Goal: Transaction & Acquisition: Book appointment/travel/reservation

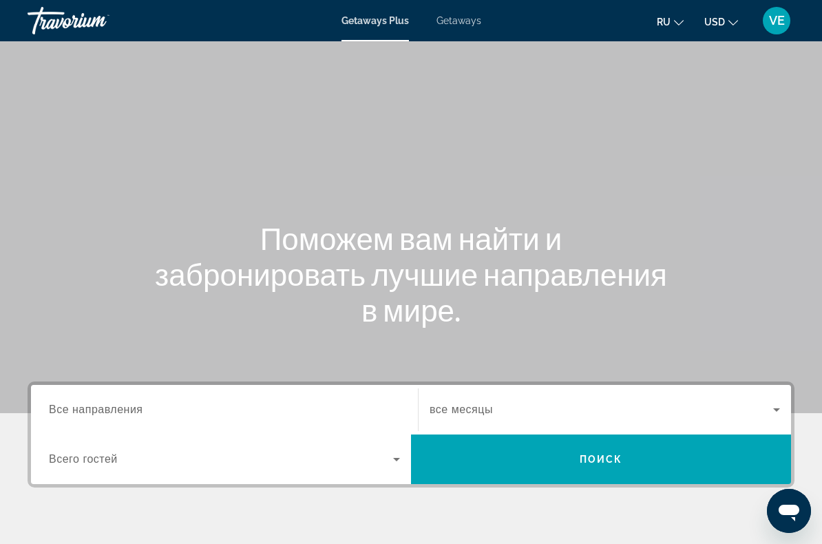
click at [461, 25] on span "Getaways" at bounding box center [458, 20] width 45 height 11
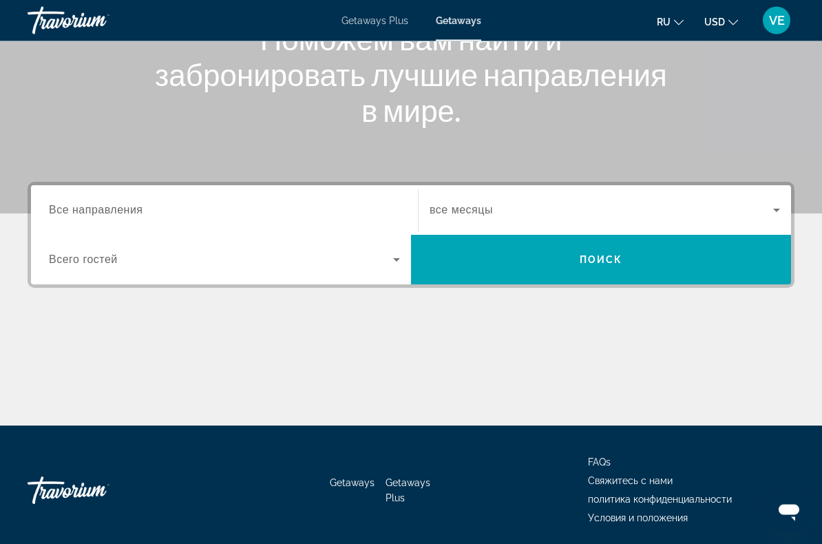
click at [79, 208] on span "Все направления" at bounding box center [96, 210] width 94 height 12
click at [79, 208] on input "Destination Все направления" at bounding box center [224, 211] width 351 height 17
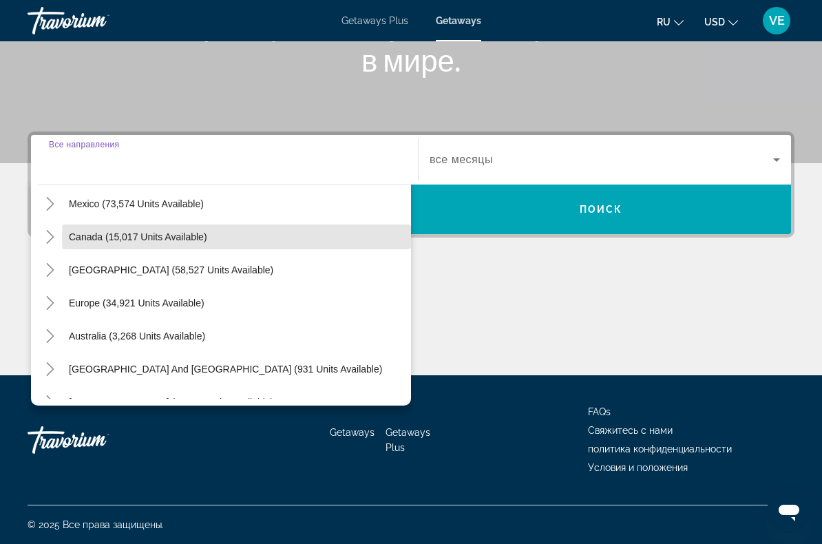
scroll to position [78, 0]
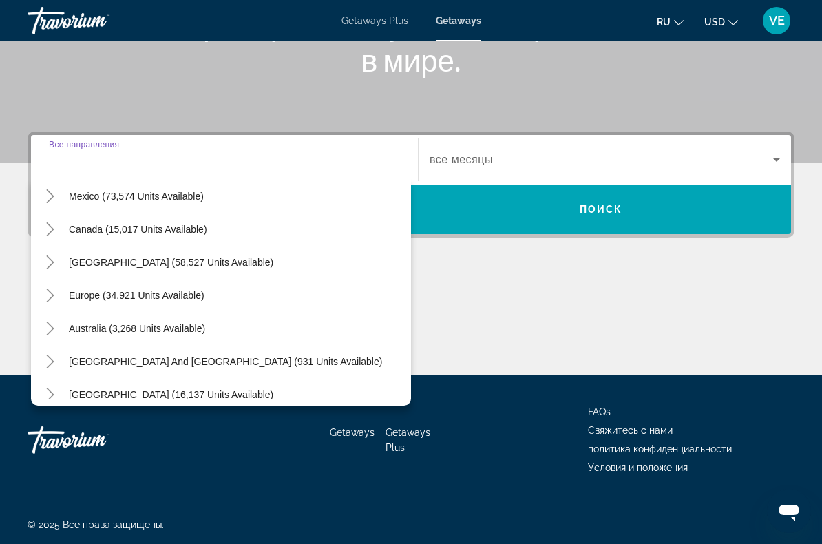
click at [203, 300] on span "Search widget" at bounding box center [236, 295] width 349 height 33
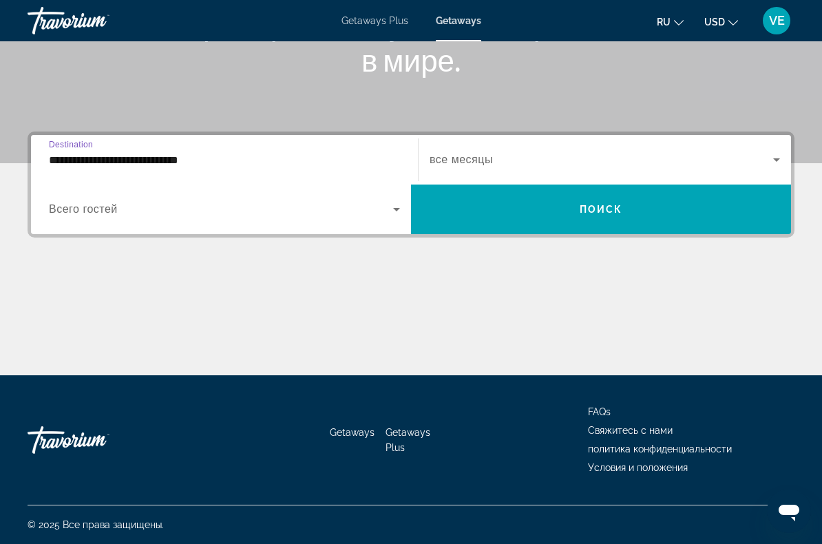
click at [89, 166] on input "**********" at bounding box center [224, 160] width 351 height 17
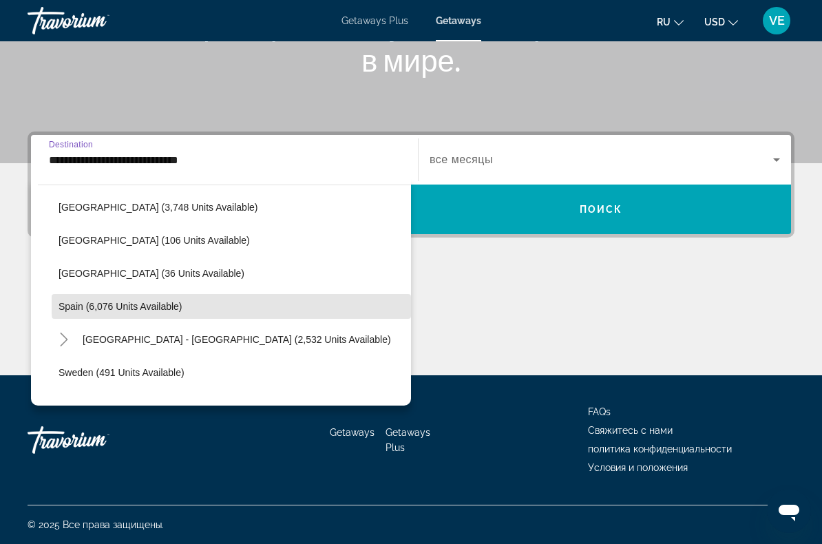
scroll to position [672, 0]
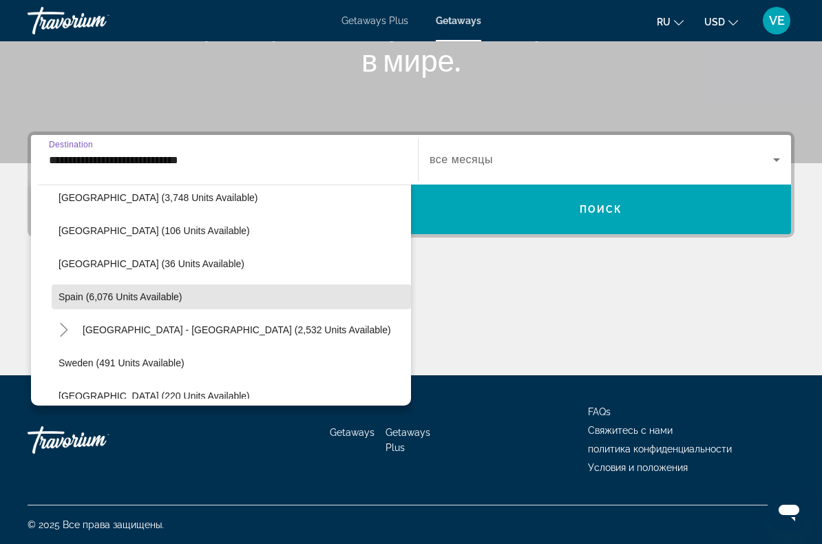
click at [259, 304] on span "Search widget" at bounding box center [231, 296] width 359 height 33
type input "**********"
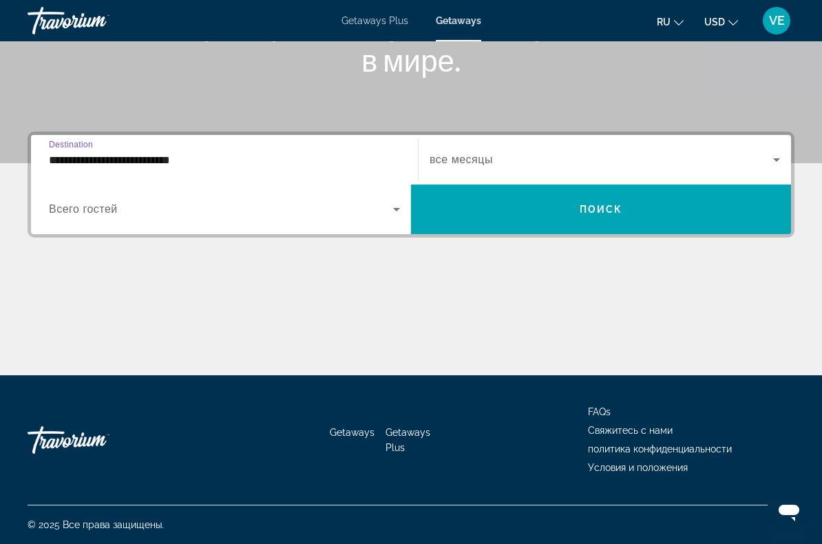
click at [571, 223] on span "Search widget" at bounding box center [601, 209] width 380 height 33
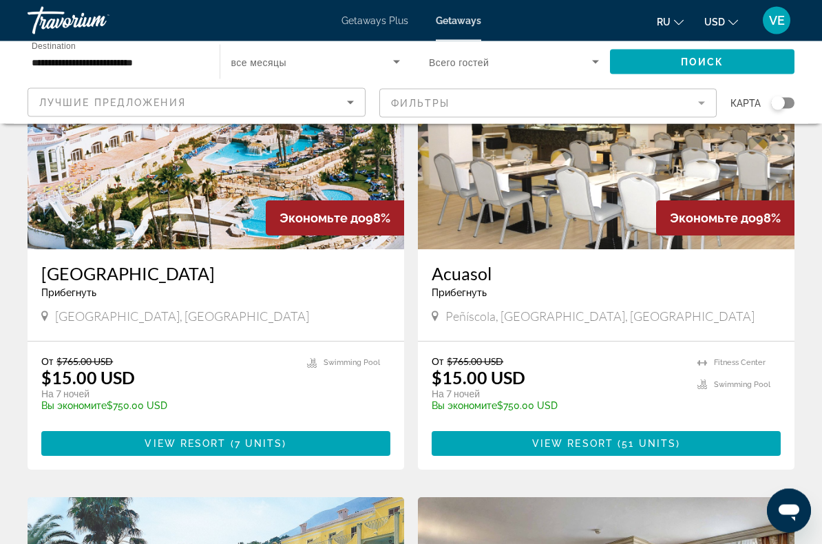
scroll to position [1583, 0]
click at [668, 438] on span "51 units" at bounding box center [649, 443] width 54 height 11
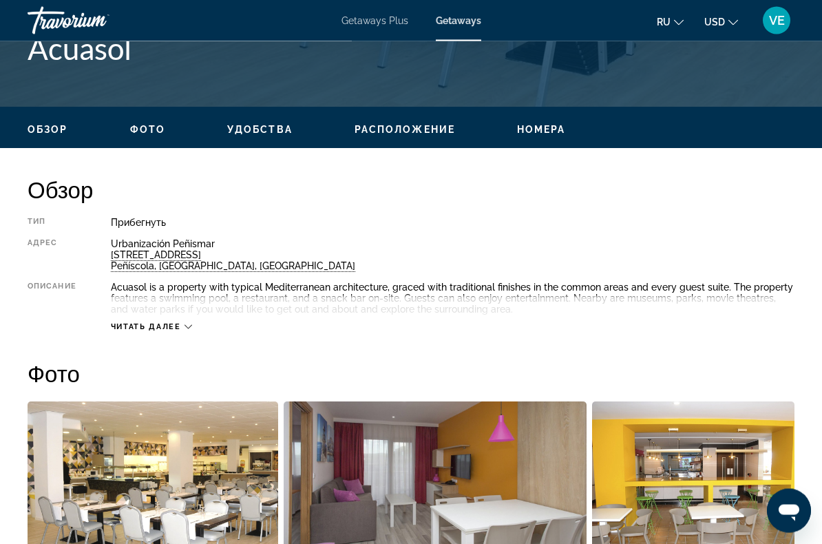
scroll to position [572, 0]
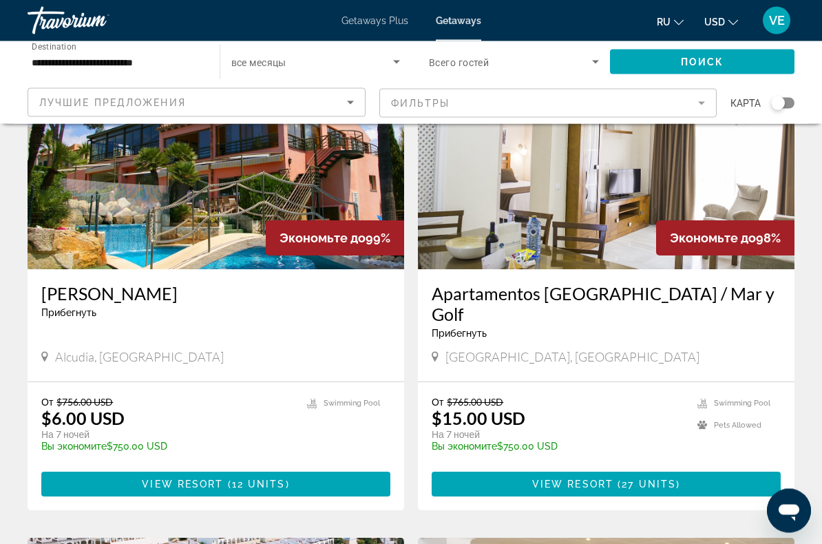
scroll to position [1075, 0]
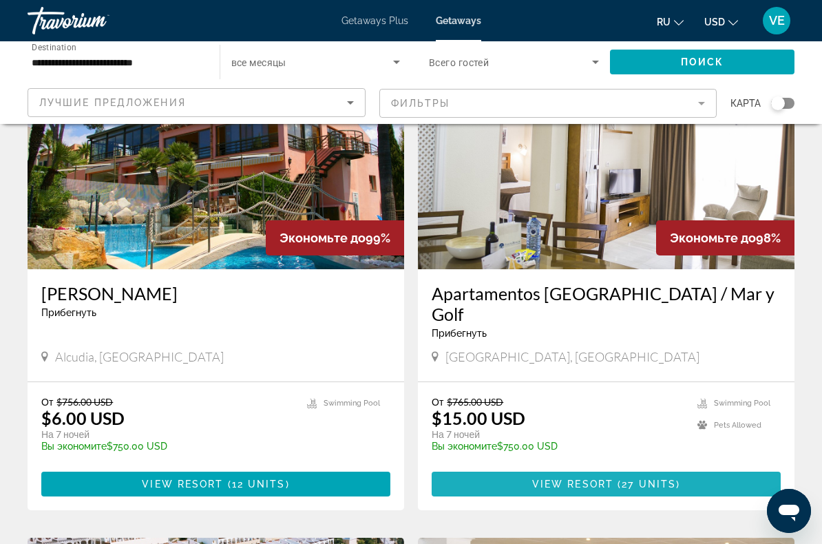
click at [643, 478] on span "27 units" at bounding box center [649, 483] width 54 height 11
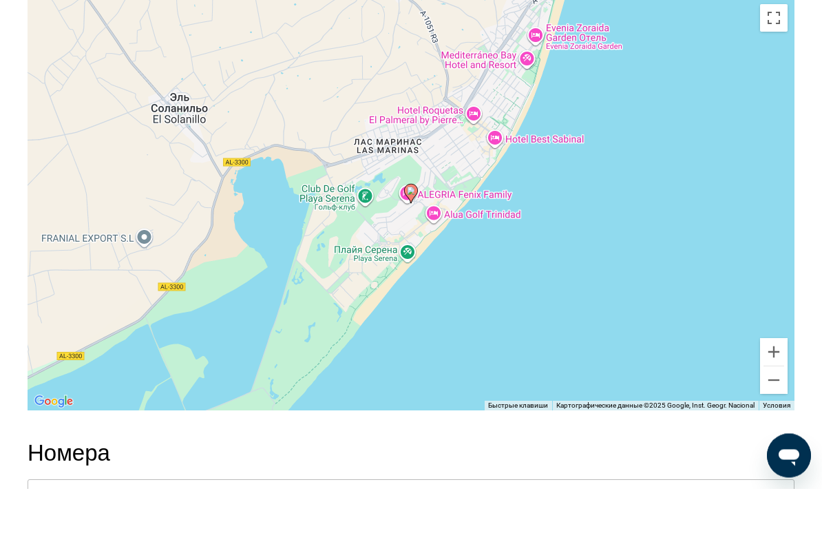
scroll to position [2155, 0]
click at [783, 421] on button "Уменьшить" at bounding box center [774, 435] width 28 height 28
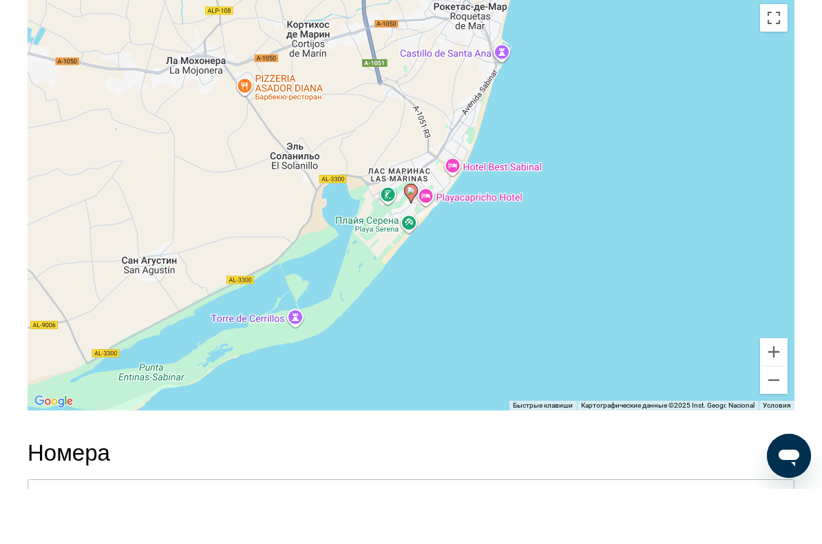
click at [774, 421] on button "Уменьшить" at bounding box center [774, 435] width 28 height 28
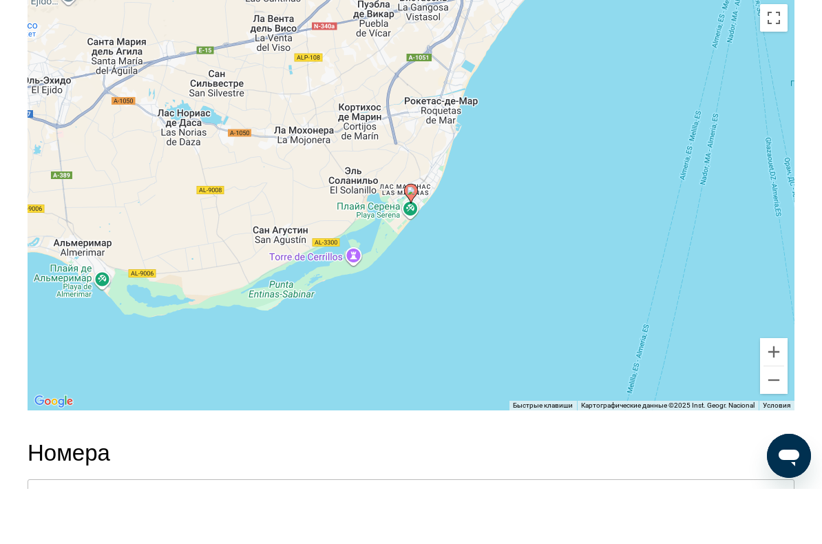
click at [783, 421] on button "Уменьшить" at bounding box center [774, 435] width 28 height 28
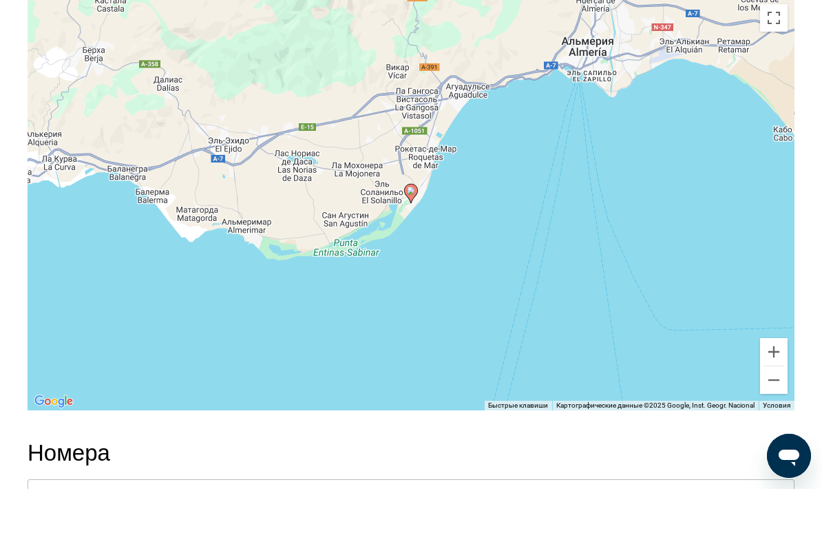
click at [768, 421] on button "Уменьшить" at bounding box center [774, 435] width 28 height 28
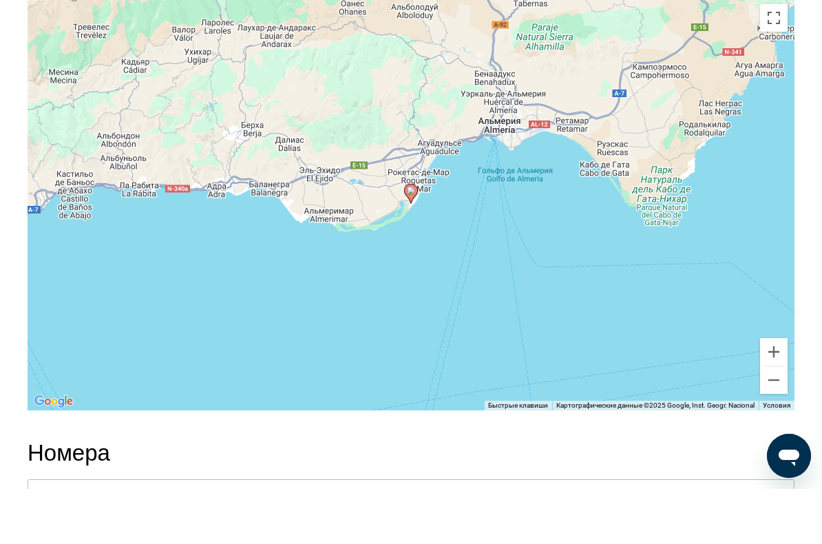
click at [768, 421] on button "Уменьшить" at bounding box center [774, 435] width 28 height 28
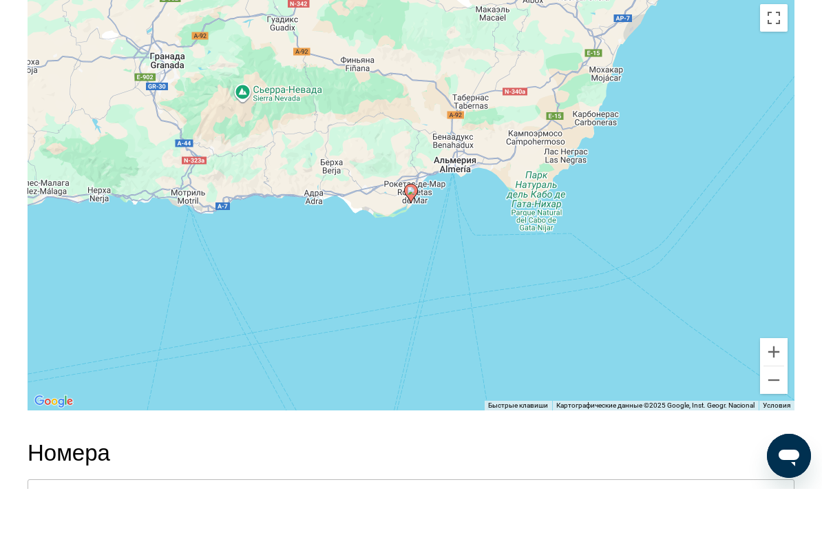
click at [773, 421] on button "Уменьшить" at bounding box center [774, 435] width 28 height 28
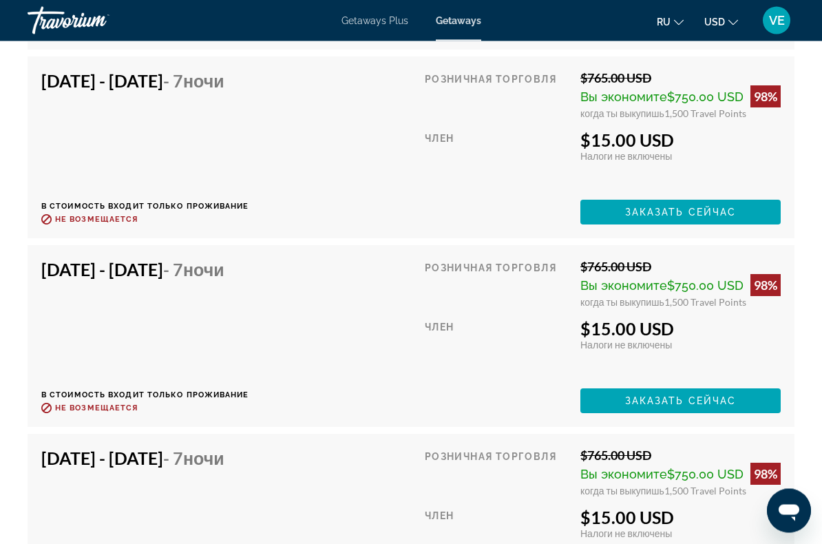
scroll to position [3347, 0]
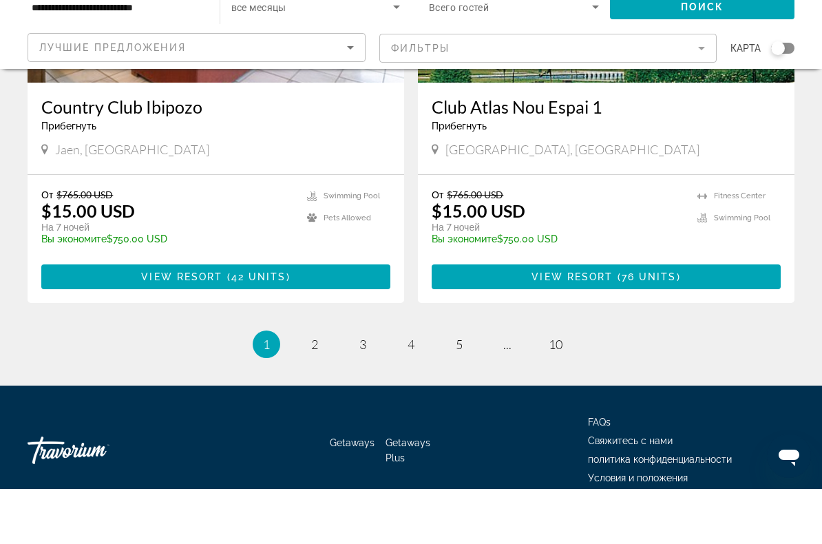
scroll to position [2661, 0]
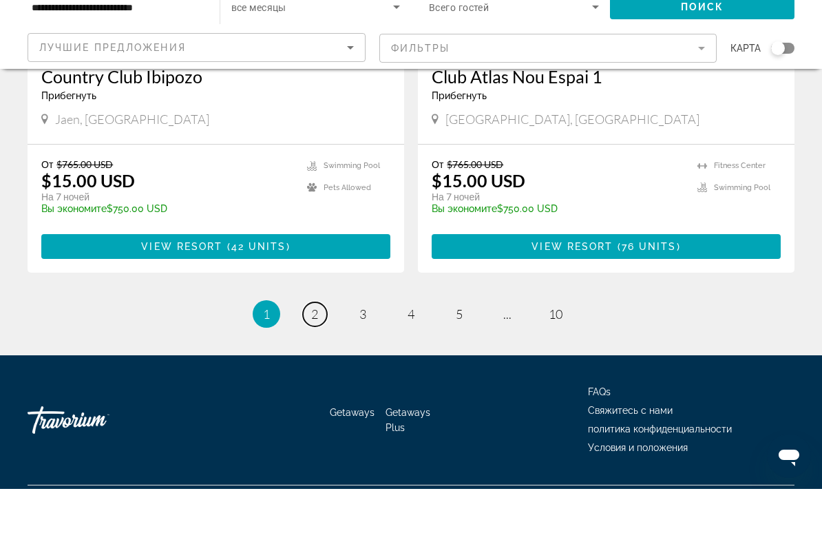
click at [306, 357] on link "page 2" at bounding box center [315, 369] width 24 height 24
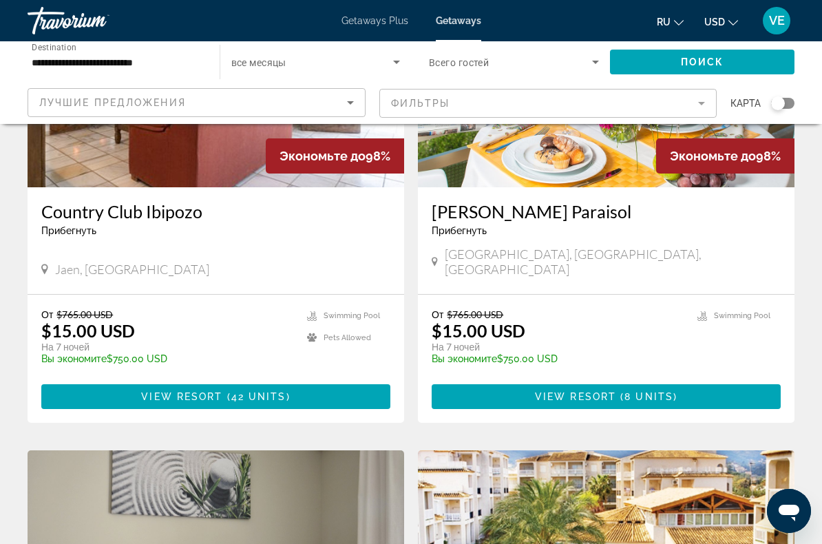
scroll to position [252, 0]
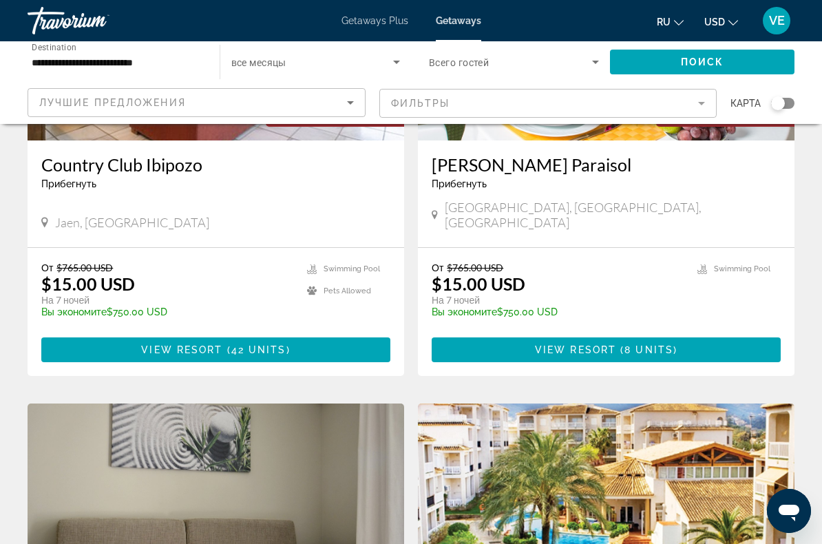
click at [641, 344] on span "8 units" at bounding box center [648, 349] width 49 height 11
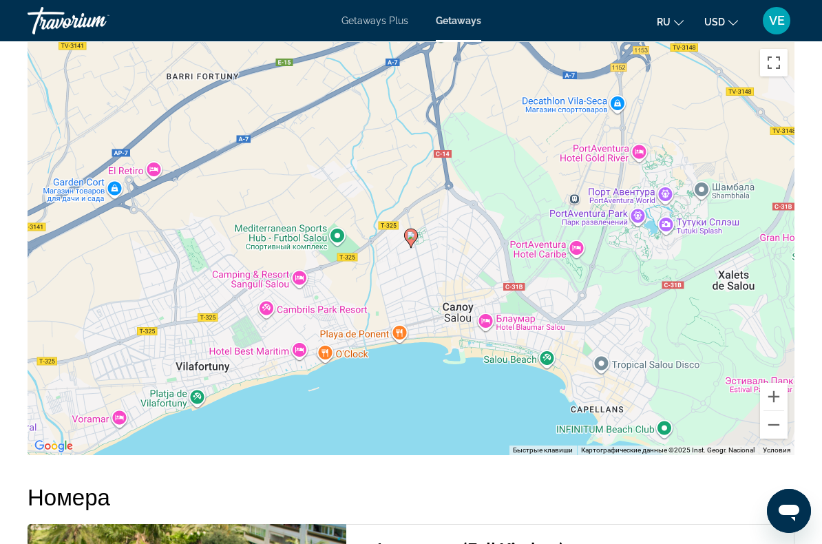
scroll to position [2146, 0]
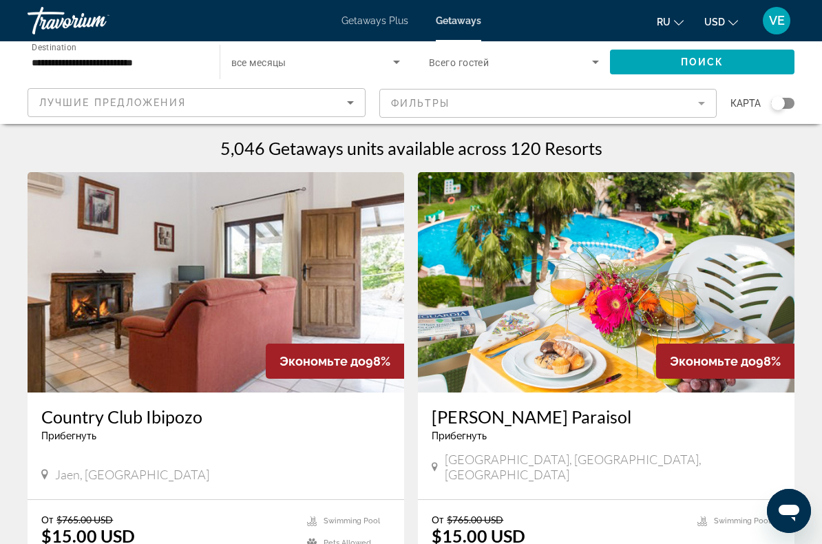
click at [397, 61] on icon "Search widget" at bounding box center [396, 62] width 7 height 3
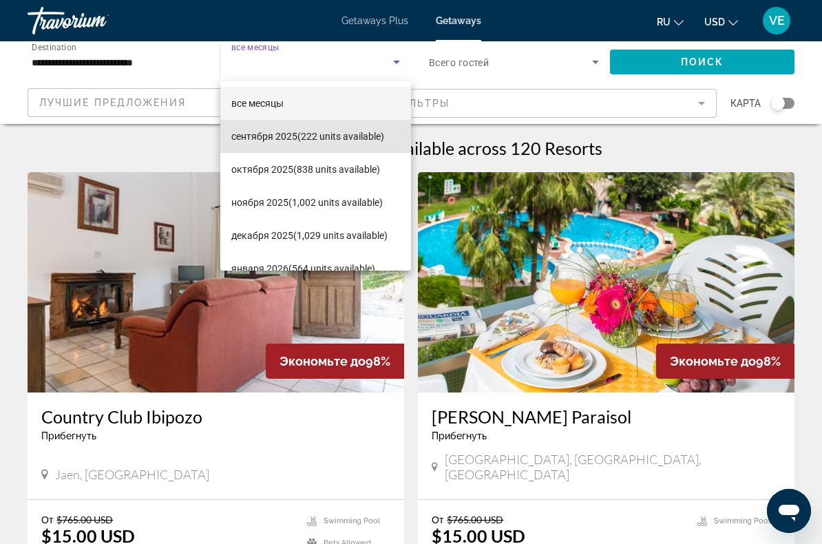
click at [384, 140] on span "сентября 2025 (222 units available)" at bounding box center [307, 136] width 153 height 17
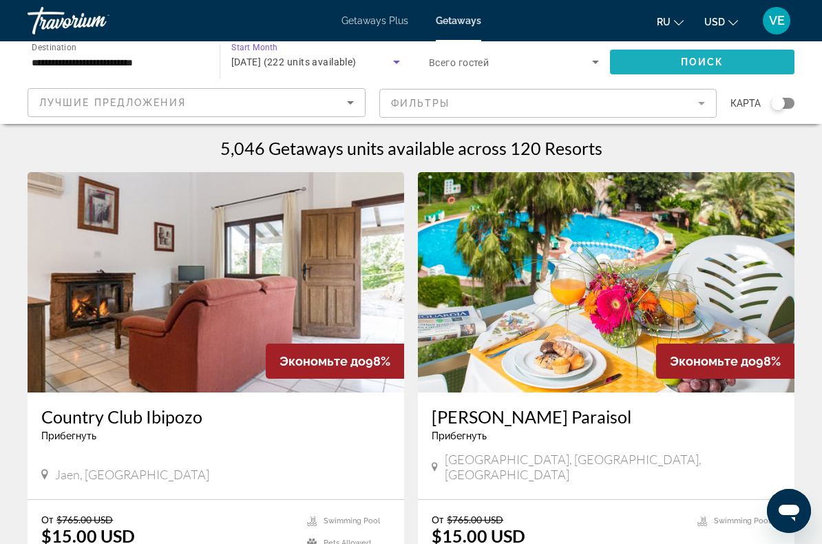
click at [721, 65] on span "Поиск" at bounding box center [702, 61] width 43 height 11
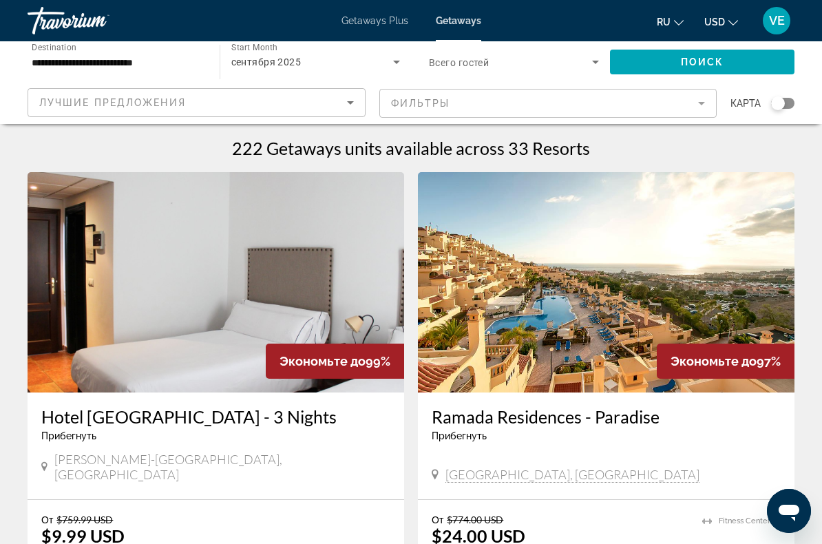
click at [586, 67] on span "Search widget" at bounding box center [510, 62] width 163 height 17
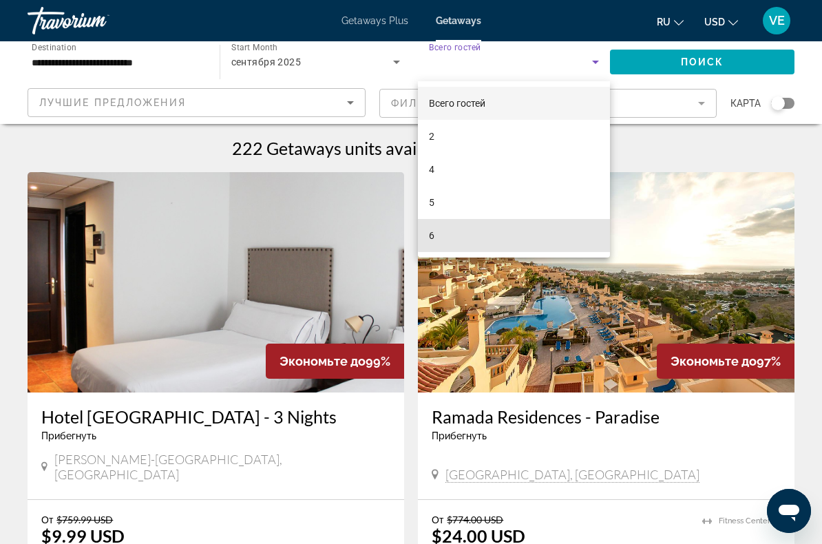
click at [536, 233] on mat-option "6" at bounding box center [514, 235] width 192 height 33
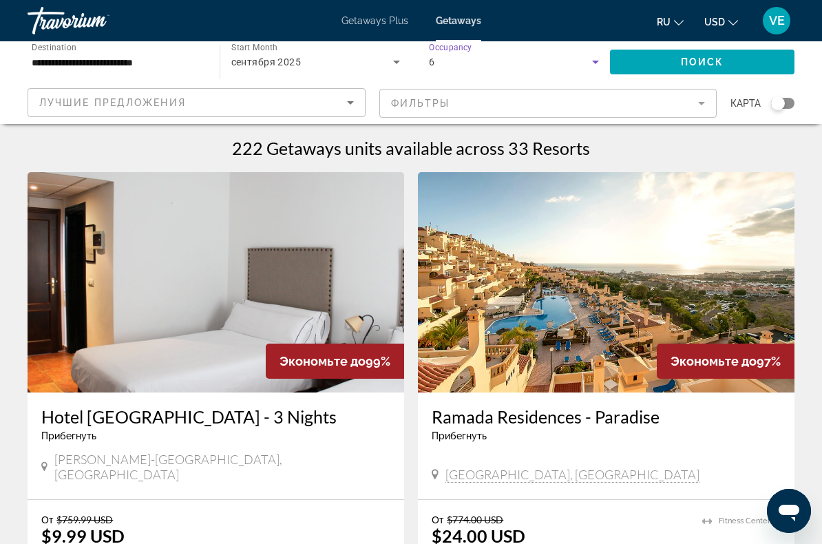
click at [710, 62] on span "Поиск" at bounding box center [702, 61] width 43 height 11
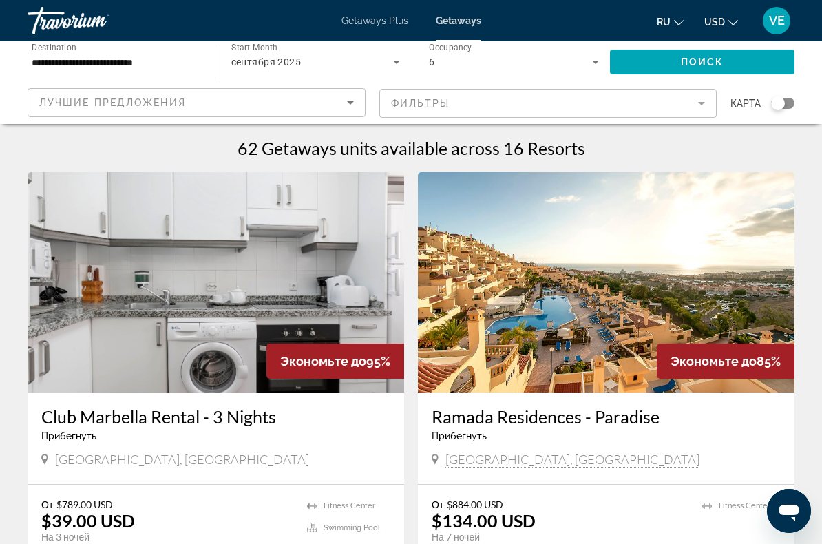
click at [398, 67] on icon "Search widget" at bounding box center [396, 62] width 17 height 17
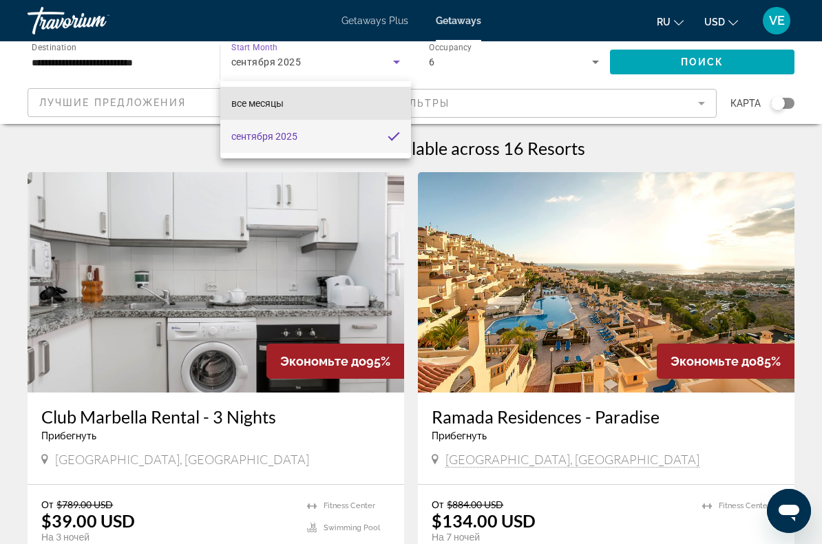
click at [320, 103] on mat-option "все месяцы" at bounding box center [315, 103] width 191 height 33
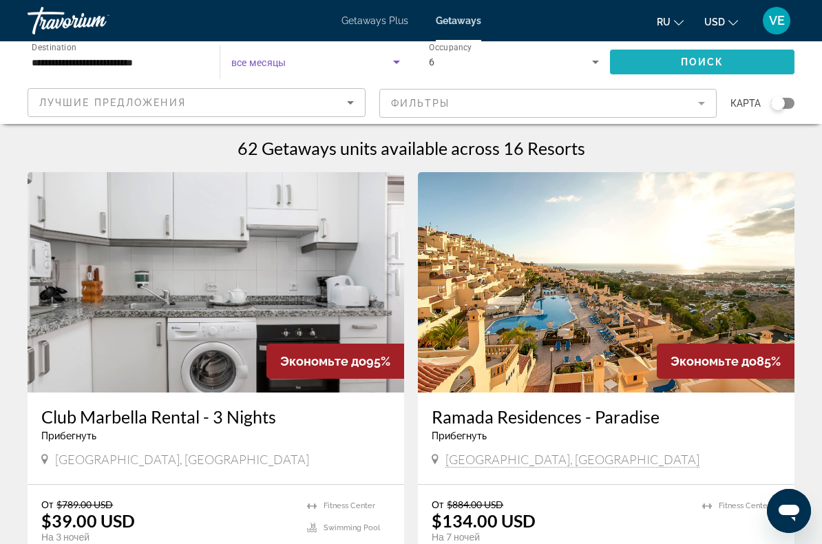
click at [673, 66] on span "Search widget" at bounding box center [702, 61] width 185 height 33
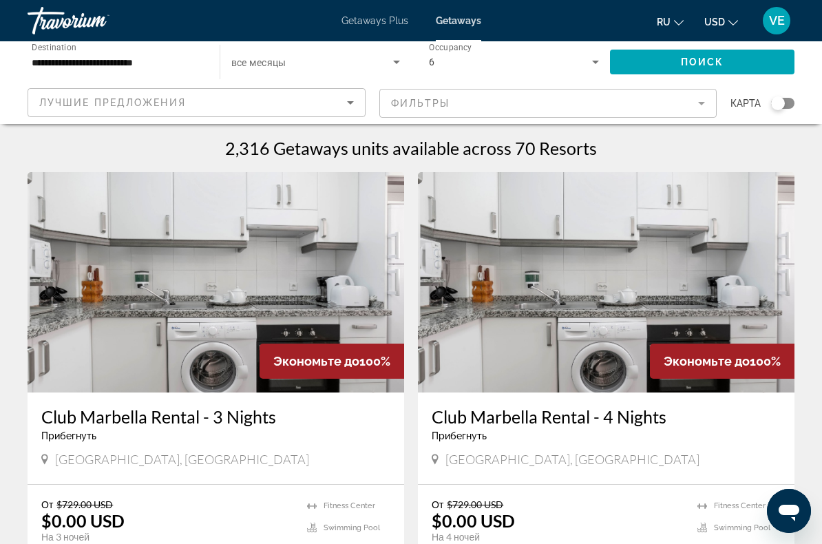
click at [398, 60] on icon "Search widget" at bounding box center [396, 62] width 17 height 17
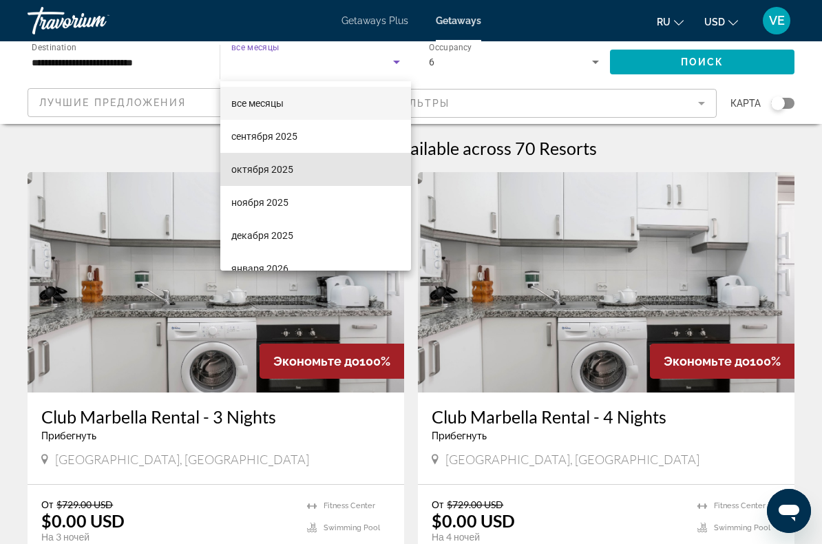
click at [345, 171] on mat-option "октября 2025" at bounding box center [315, 169] width 191 height 33
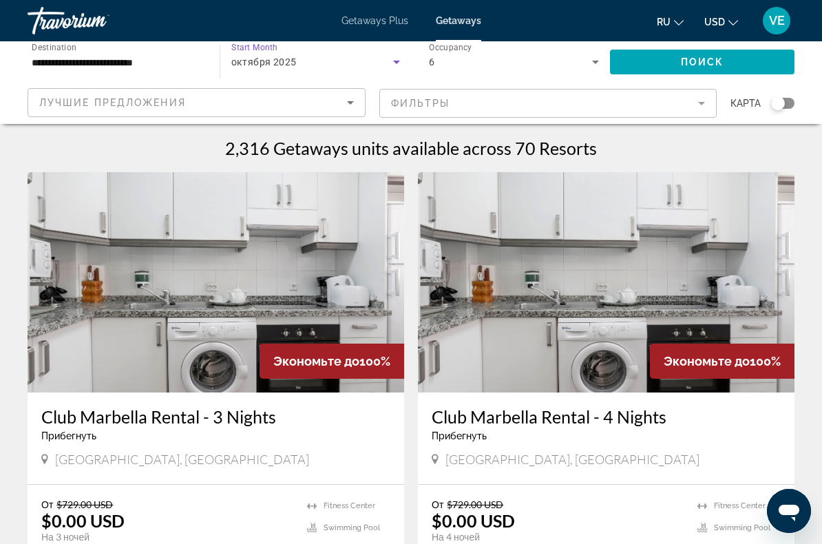
click at [704, 66] on span "Поиск" at bounding box center [702, 61] width 43 height 11
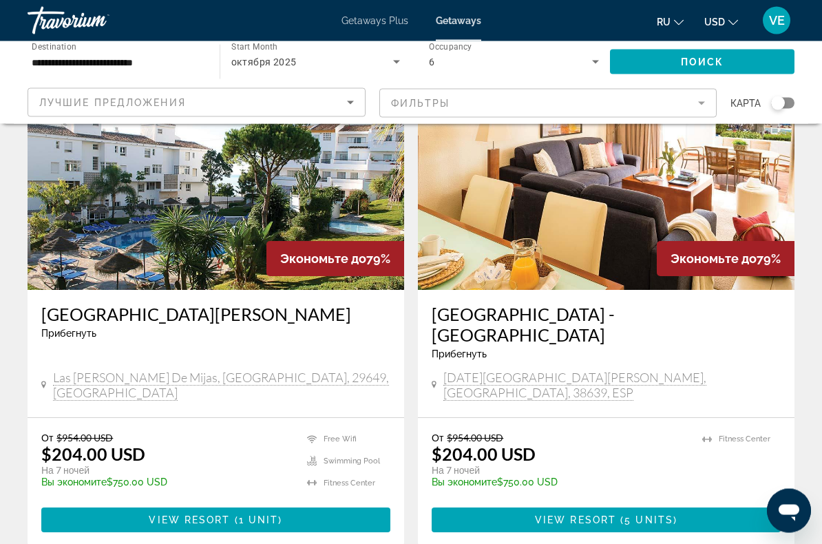
scroll to position [2486, 0]
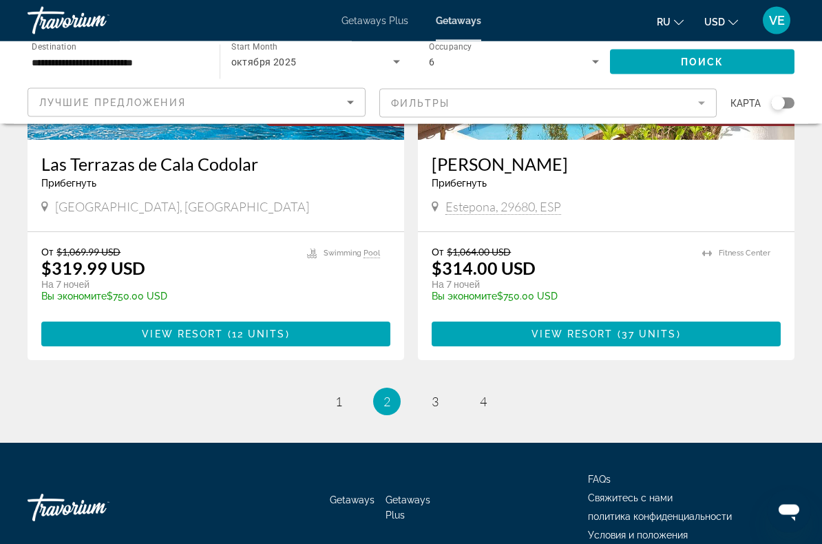
scroll to position [2664, 0]
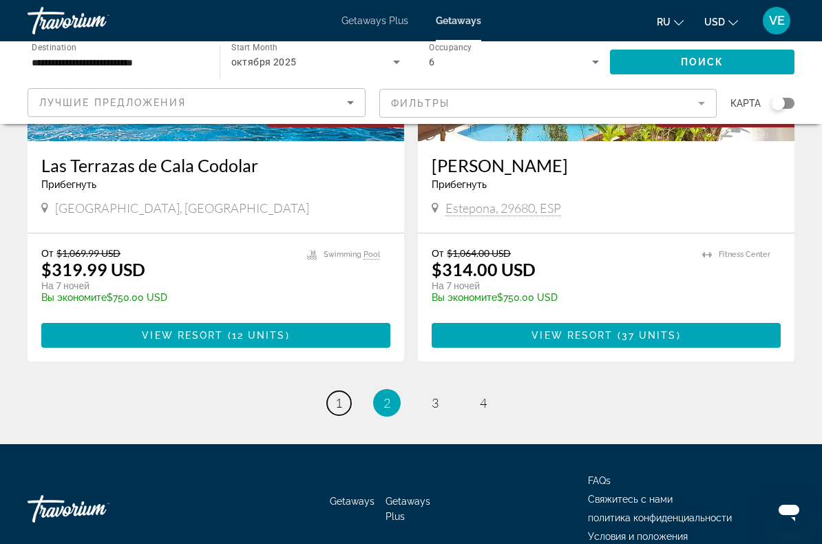
click at [332, 391] on link "page 1" at bounding box center [339, 403] width 24 height 24
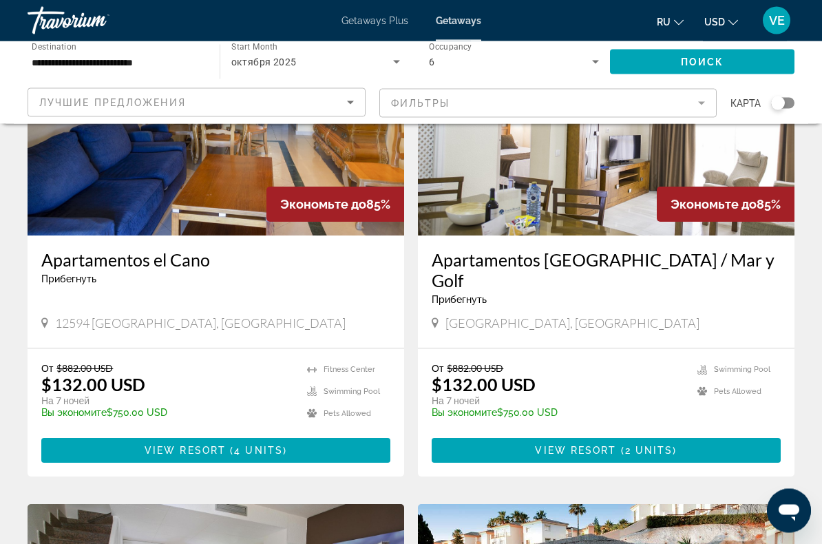
scroll to position [1093, 0]
click at [346, 439] on span "Main content" at bounding box center [215, 450] width 349 height 33
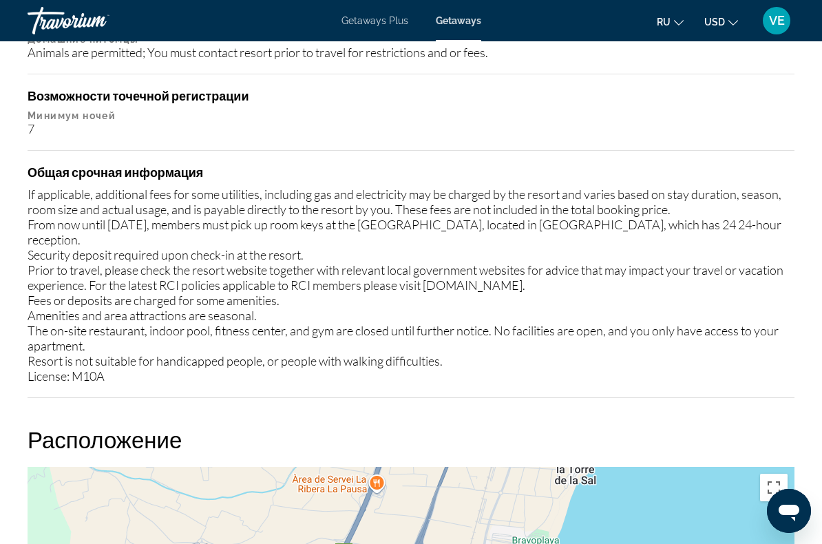
scroll to position [1660, 0]
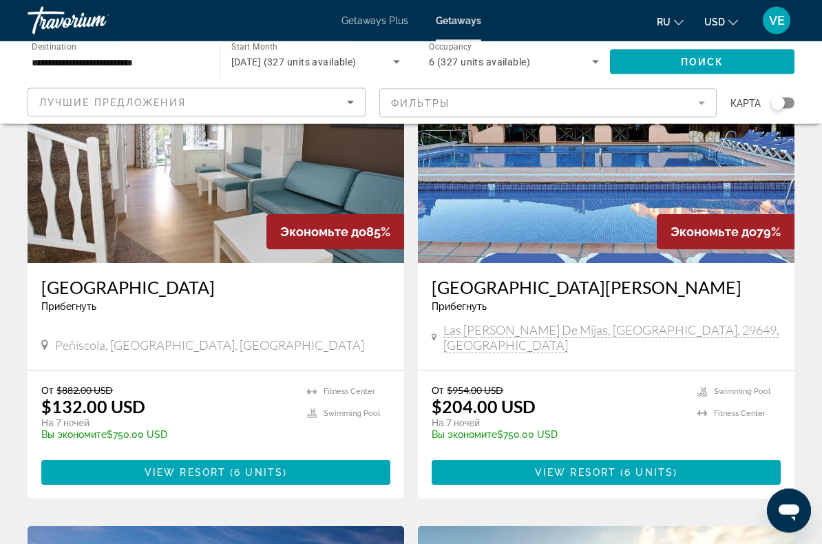
scroll to position [1554, 0]
click at [342, 456] on span "Main content" at bounding box center [215, 472] width 349 height 33
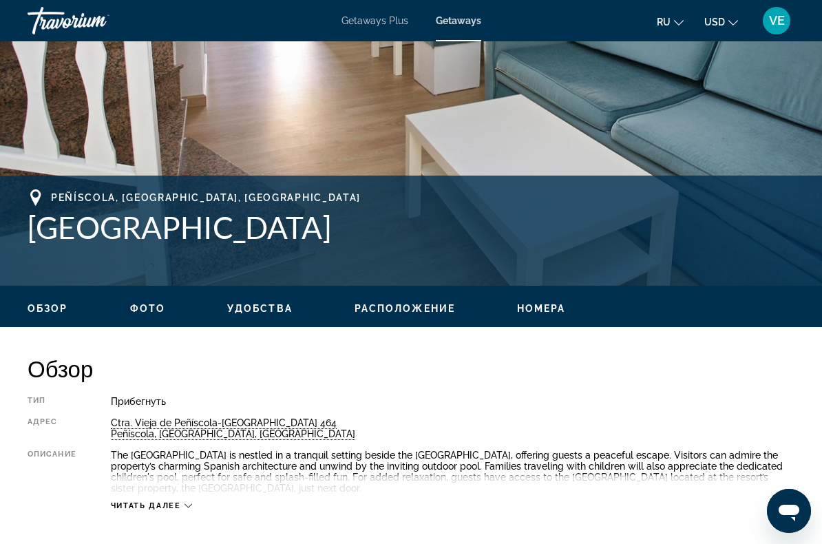
scroll to position [409, 0]
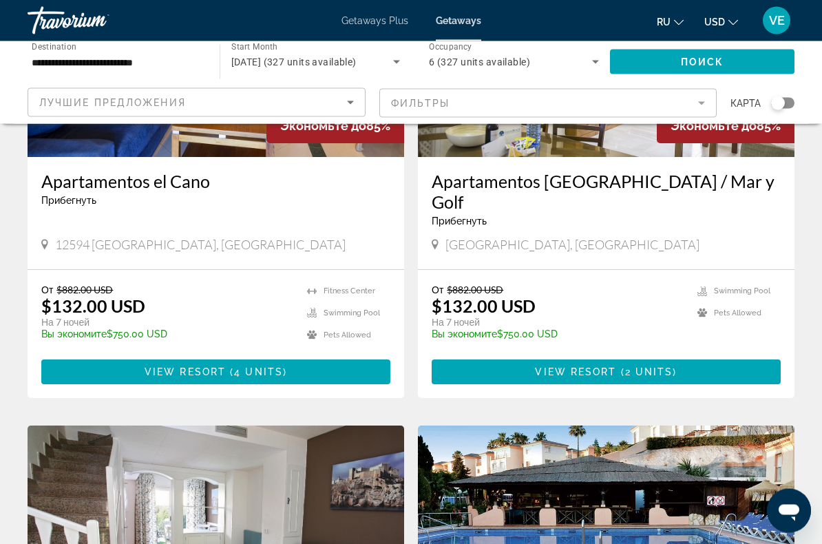
scroll to position [1172, 0]
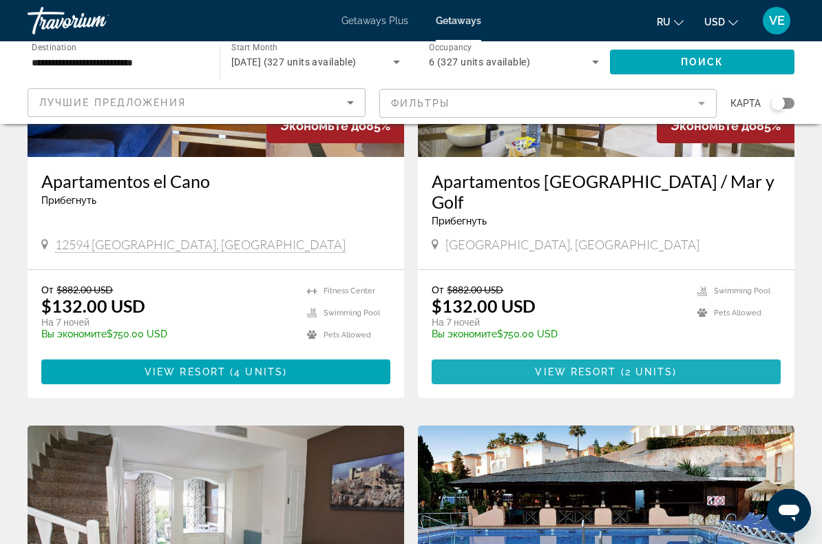
click at [628, 365] on span "Main content" at bounding box center [606, 371] width 349 height 33
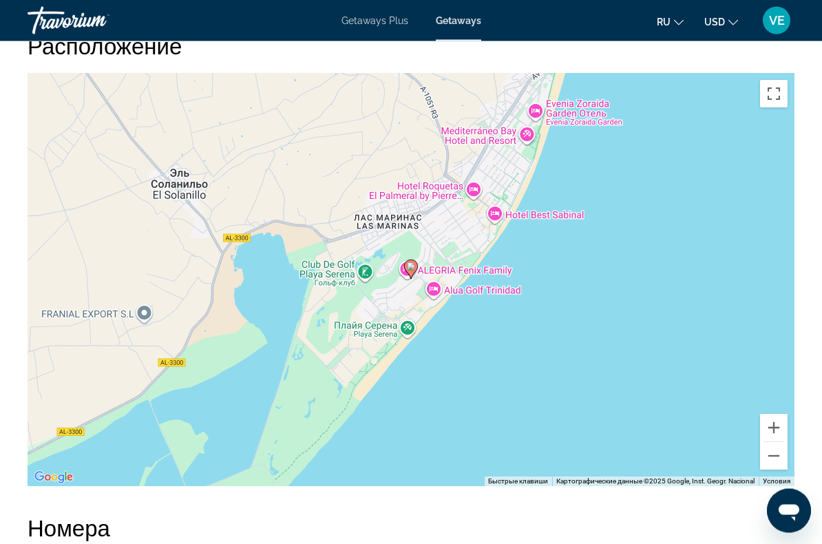
scroll to position [2135, 0]
click at [763, 461] on button "Уменьшить" at bounding box center [774, 456] width 28 height 28
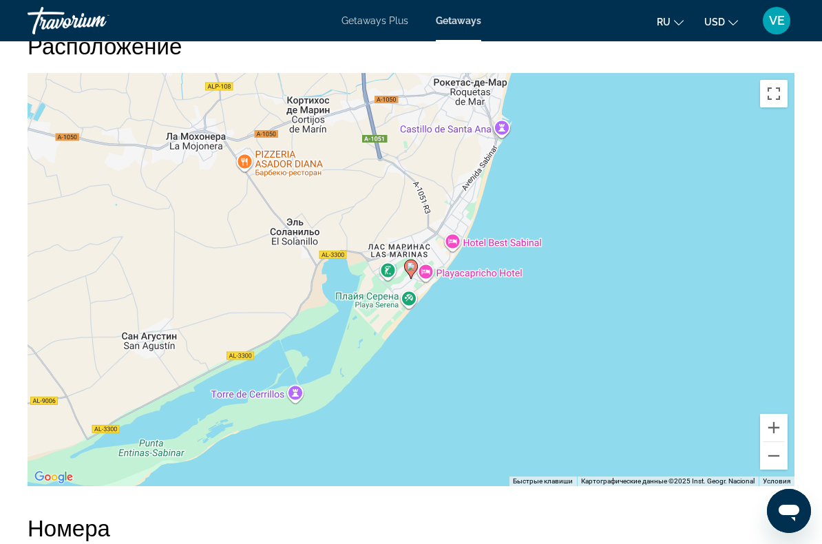
click at [768, 461] on button "Уменьшить" at bounding box center [774, 456] width 28 height 28
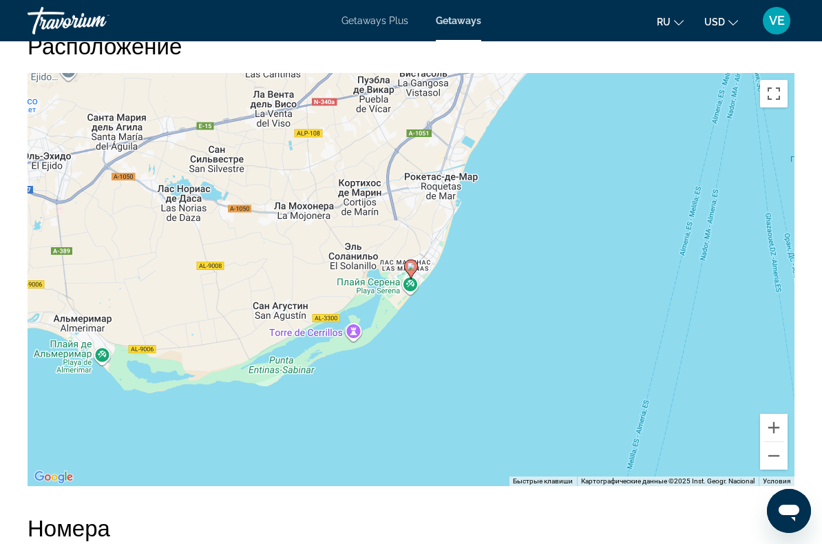
click at [770, 458] on button "Уменьшить" at bounding box center [774, 456] width 28 height 28
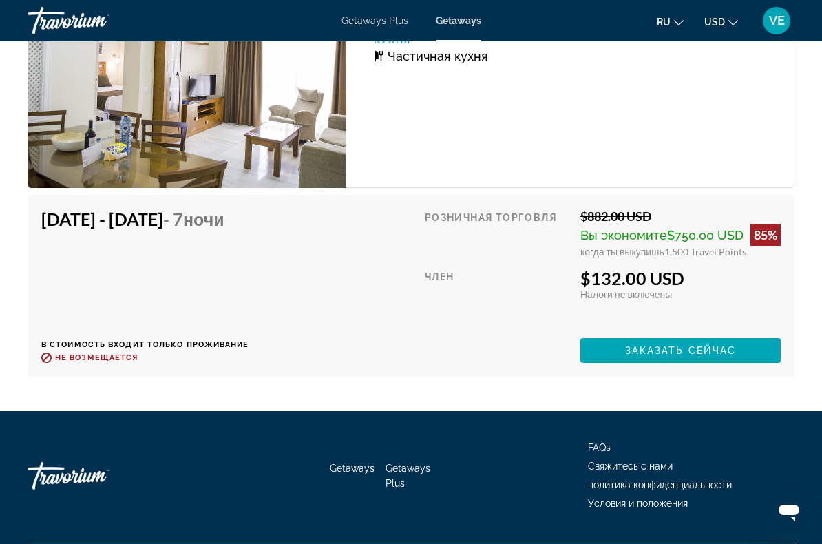
scroll to position [2743, 0]
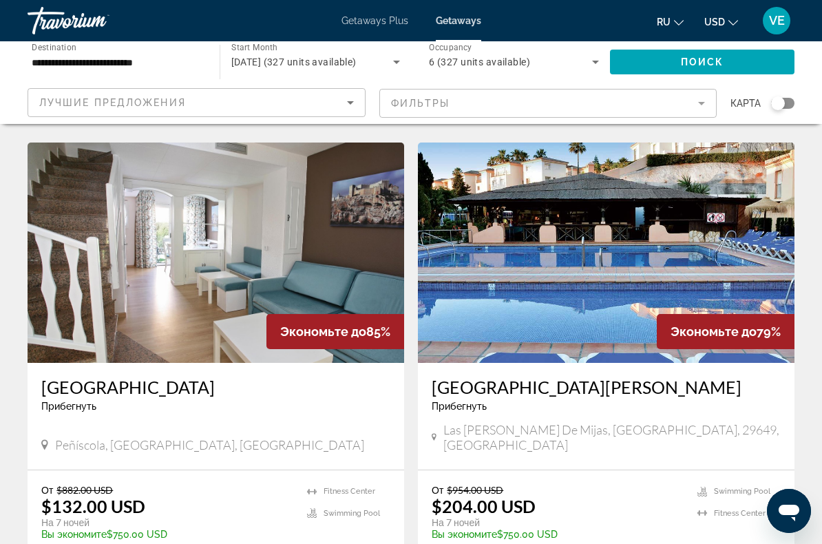
scroll to position [1461, 0]
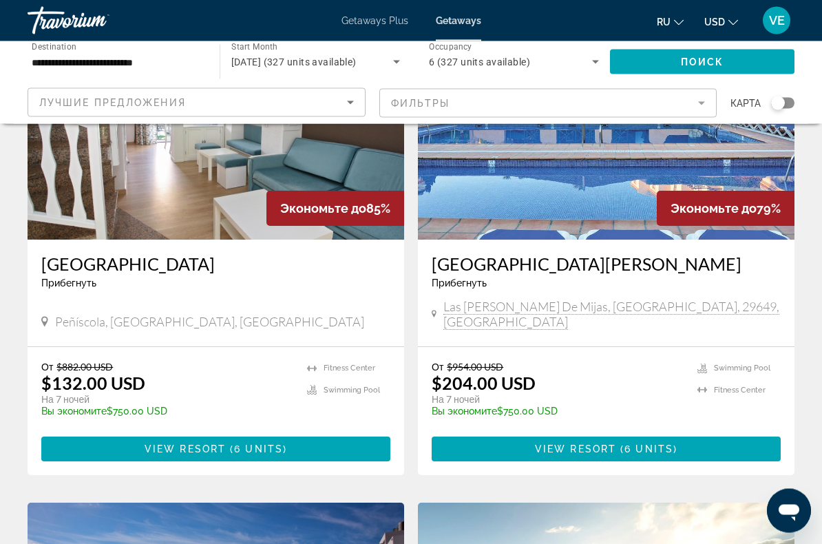
click at [676, 444] on span "( 6 units )" at bounding box center [646, 449] width 61 height 11
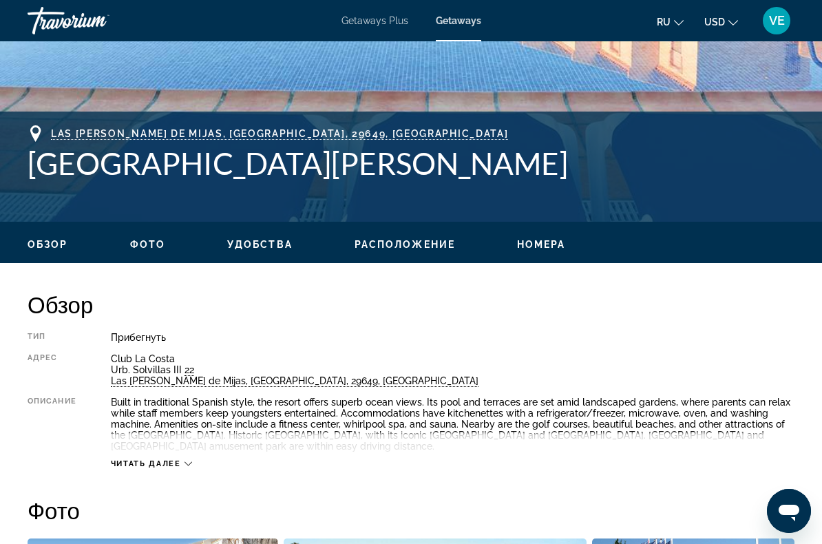
scroll to position [473, 0]
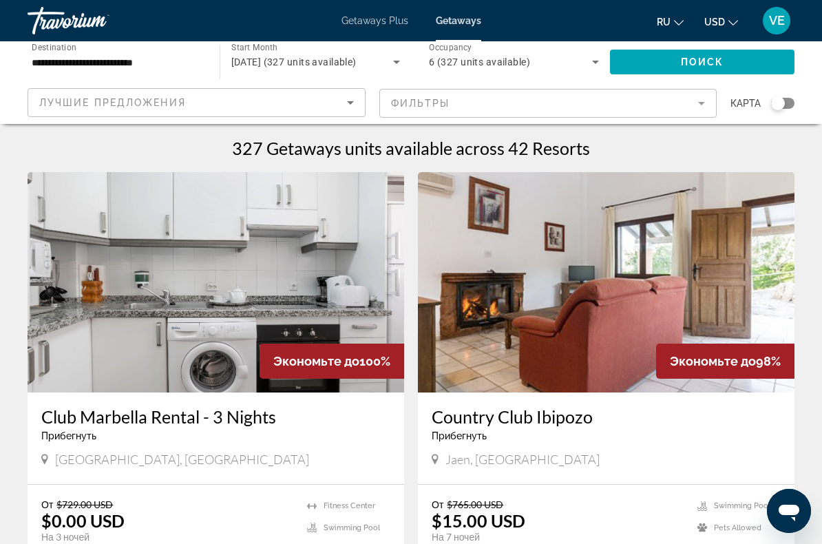
click at [390, 63] on icon "Search widget" at bounding box center [396, 62] width 17 height 17
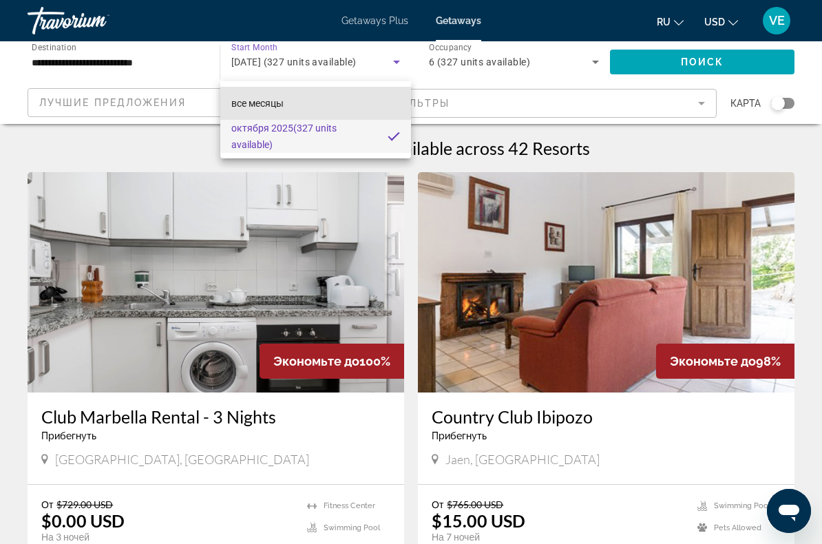
click at [336, 100] on mat-option "все месяцы" at bounding box center [315, 103] width 191 height 33
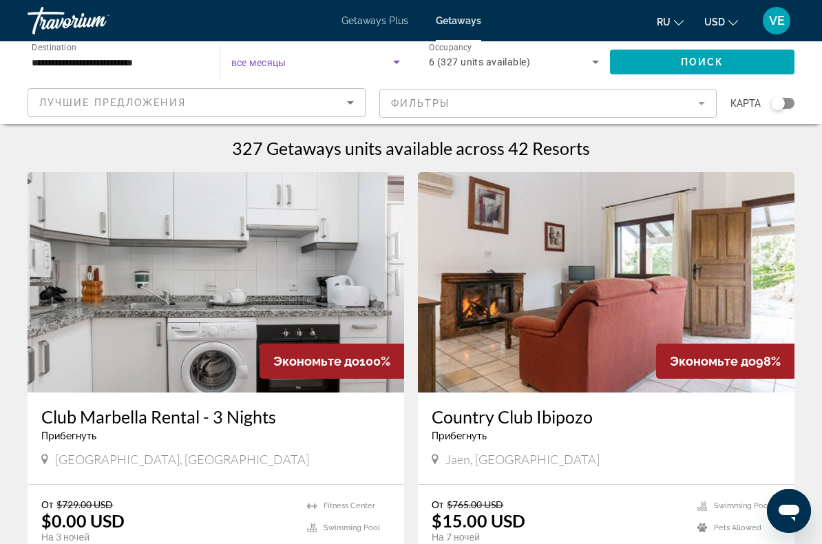
click at [699, 72] on span "Search widget" at bounding box center [702, 61] width 185 height 33
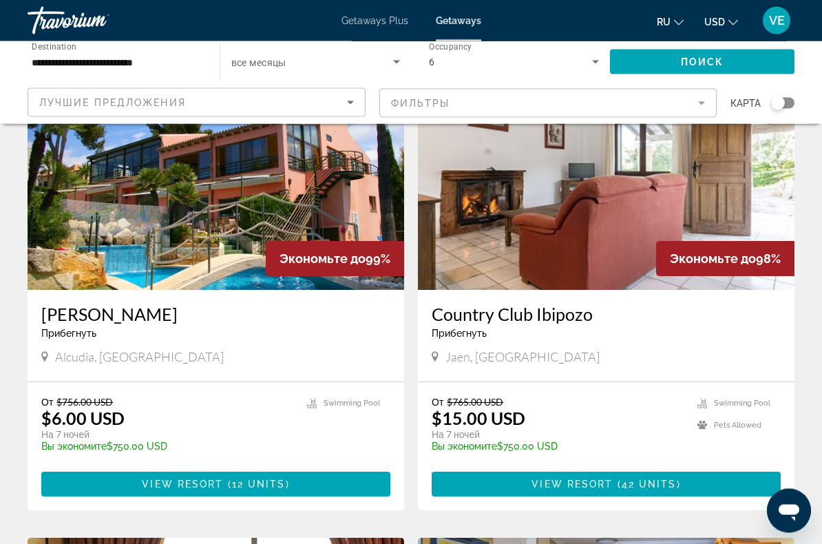
scroll to position [571, 0]
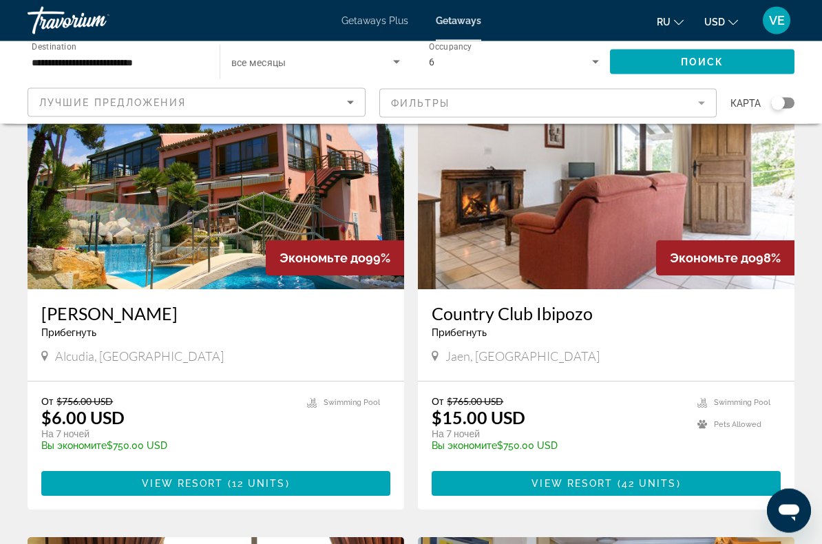
click at [332, 480] on span "Main content" at bounding box center [215, 483] width 349 height 33
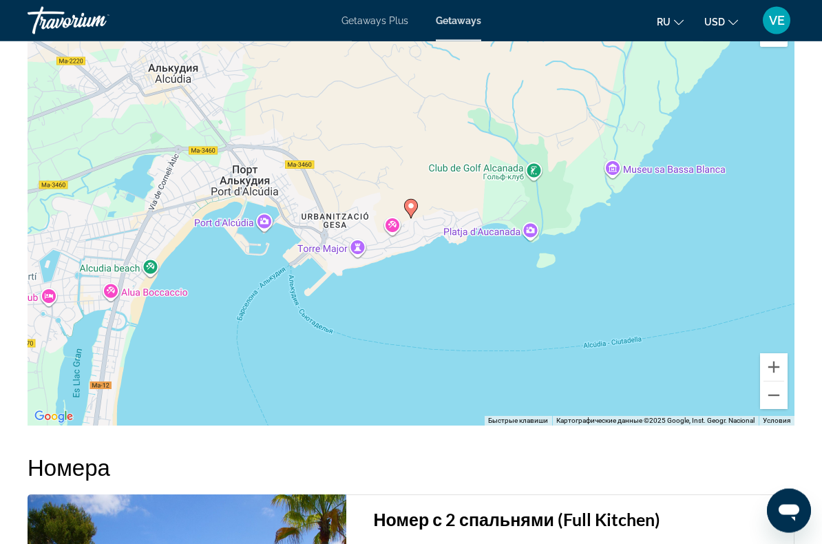
scroll to position [2220, 0]
click at [775, 394] on button "Уменьшить" at bounding box center [774, 395] width 28 height 28
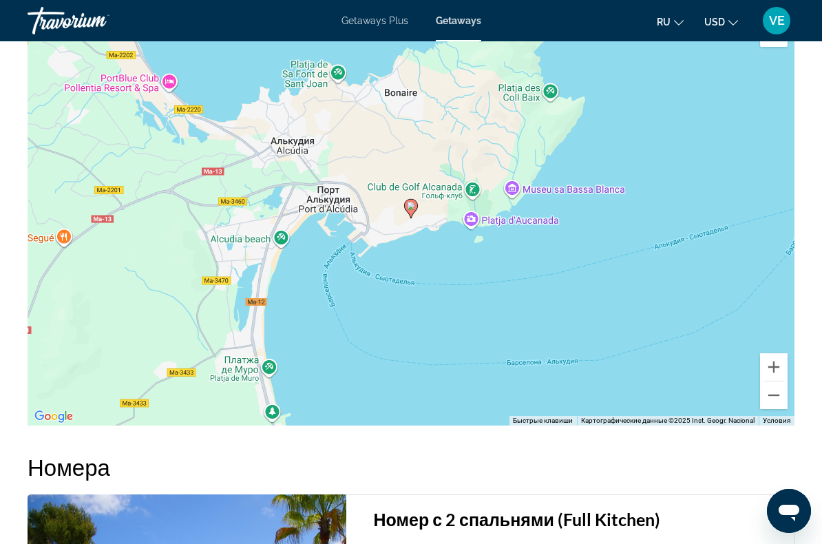
click at [773, 397] on button "Уменьшить" at bounding box center [774, 395] width 28 height 28
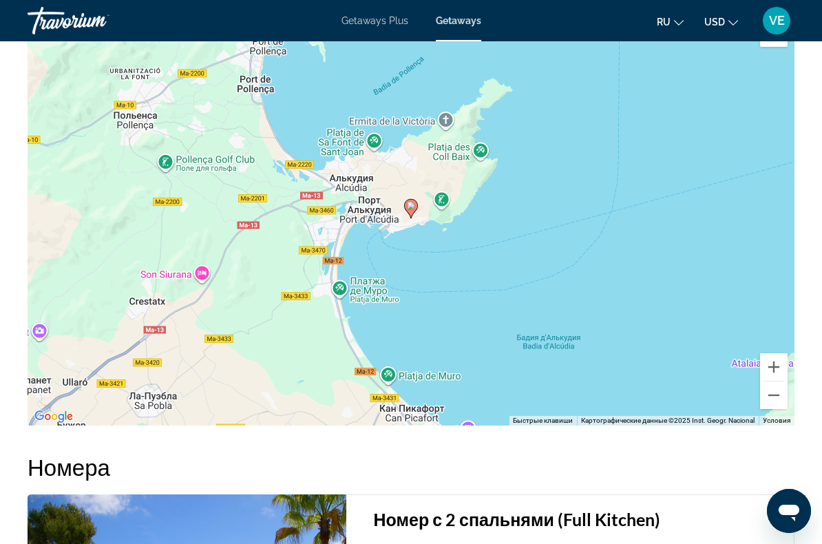
click at [773, 394] on button "Уменьшить" at bounding box center [774, 395] width 28 height 28
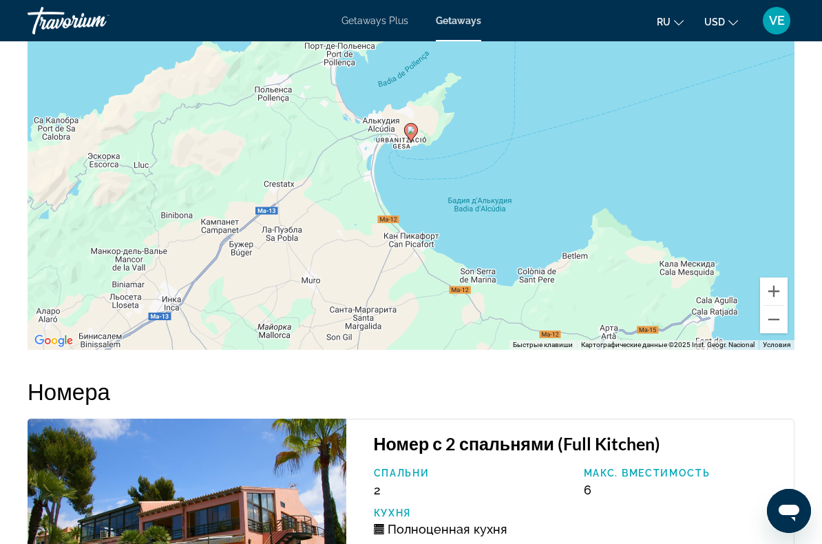
scroll to position [2278, 0]
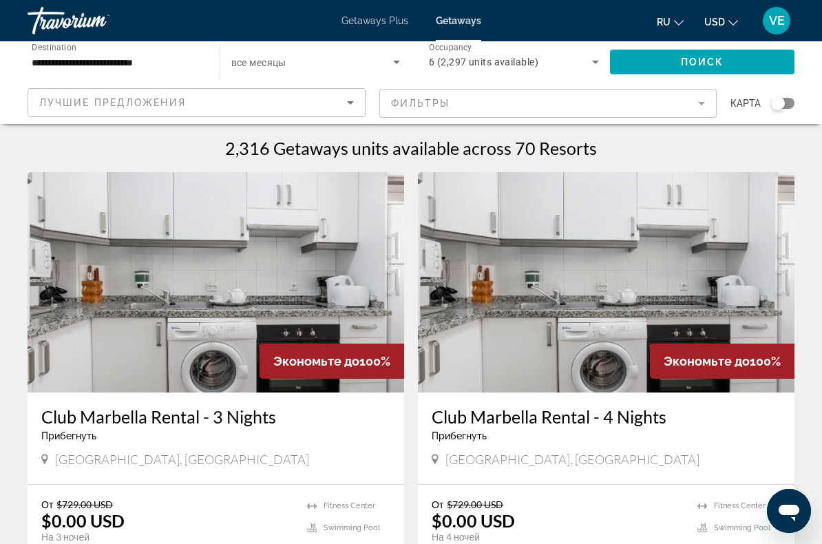
click at [401, 59] on icon "Search widget" at bounding box center [396, 62] width 17 height 17
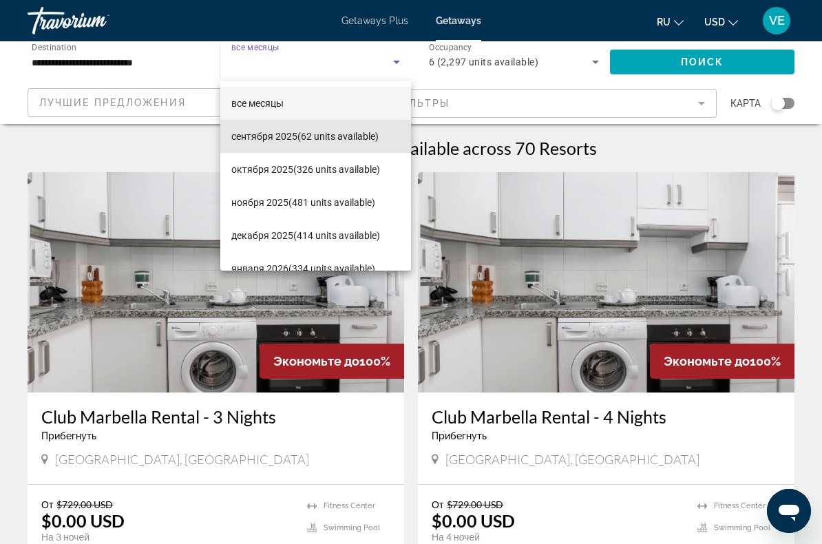
click at [358, 141] on span "сентября 2025 (62 units available)" at bounding box center [304, 136] width 147 height 17
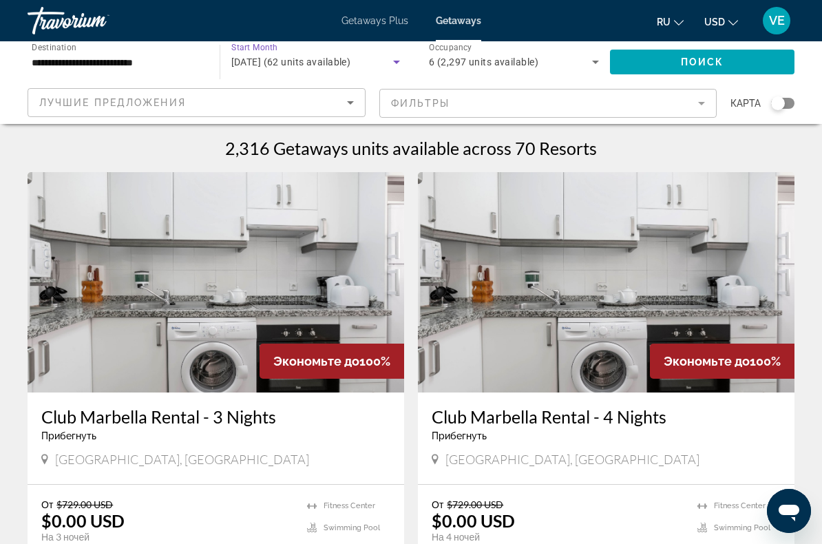
click at [690, 69] on span "Search widget" at bounding box center [702, 61] width 185 height 33
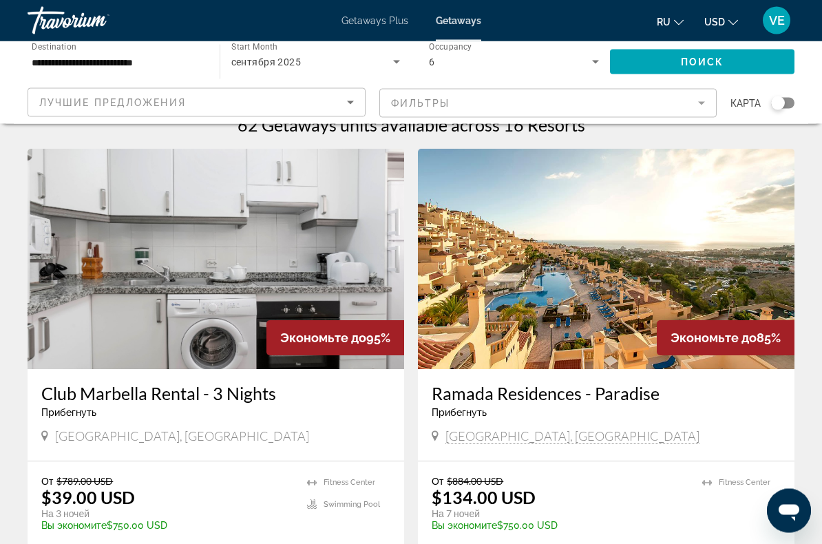
scroll to position [21, 0]
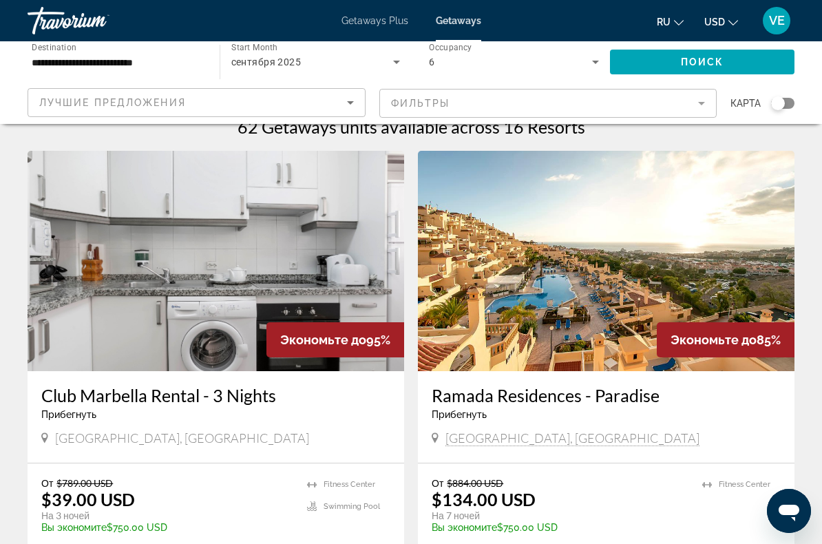
click at [397, 59] on icon "Search widget" at bounding box center [396, 62] width 17 height 17
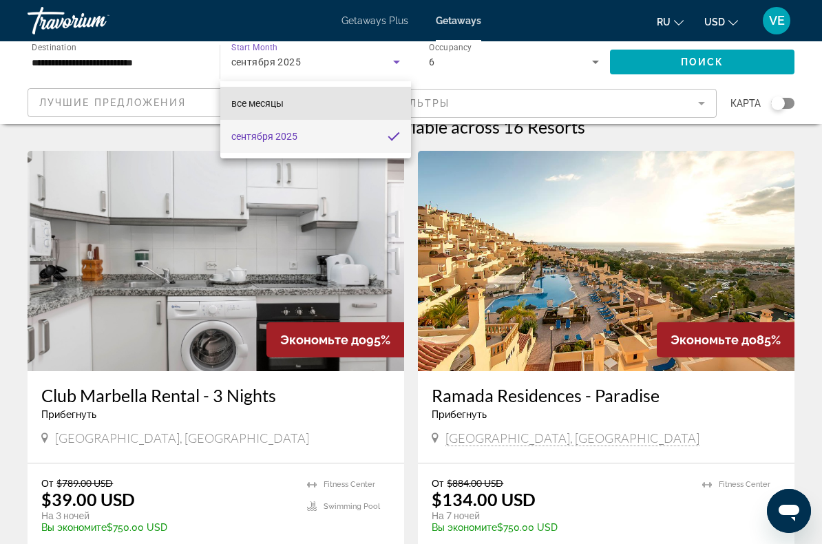
click at [366, 104] on mat-option "все месяцы" at bounding box center [315, 103] width 191 height 33
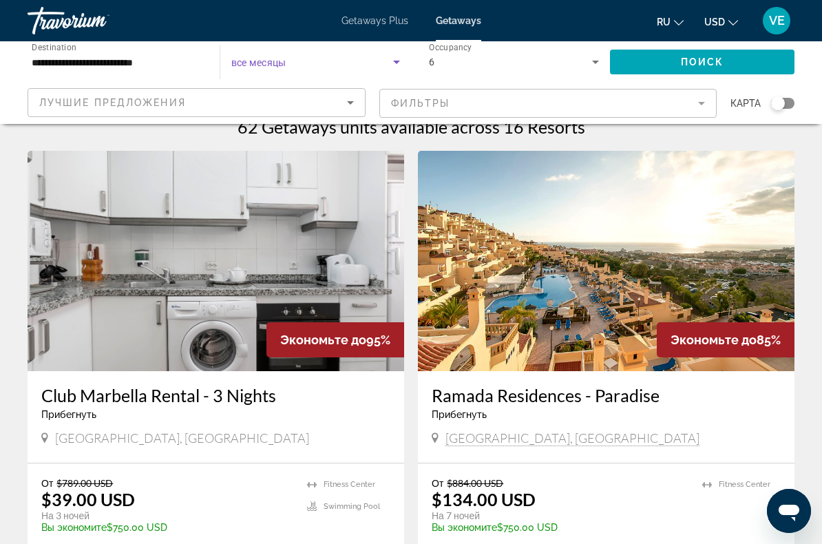
click at [692, 70] on span "Search widget" at bounding box center [702, 61] width 185 height 33
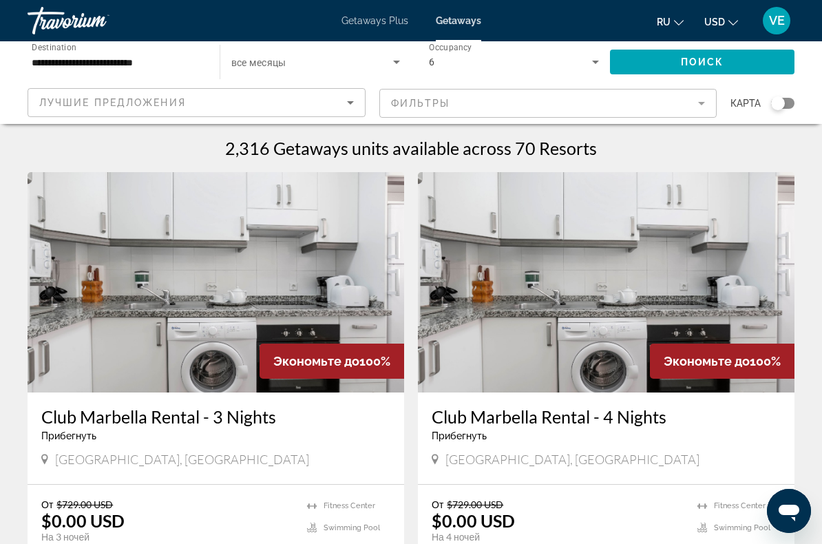
click at [397, 80] on div "Search widget" at bounding box center [315, 62] width 169 height 39
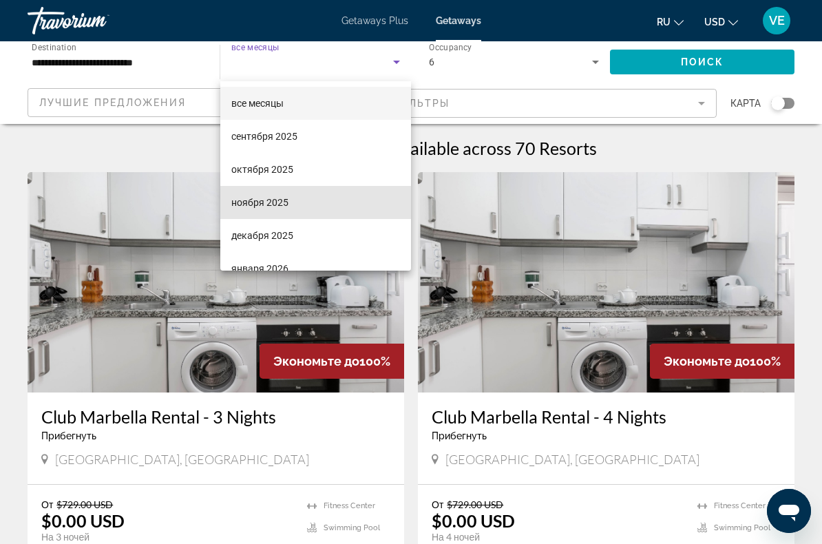
click at [341, 192] on mat-option "ноября 2025" at bounding box center [315, 202] width 191 height 33
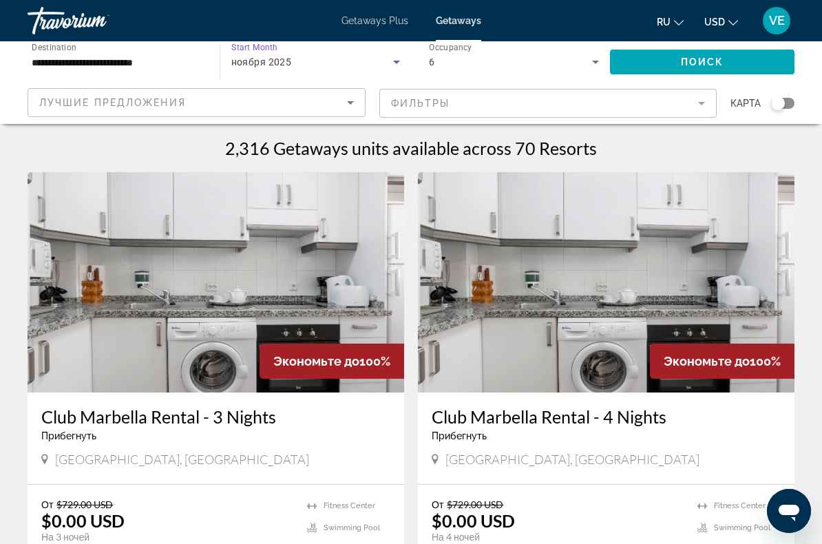
click at [360, 79] on div "ноября 2025" at bounding box center [315, 62] width 169 height 39
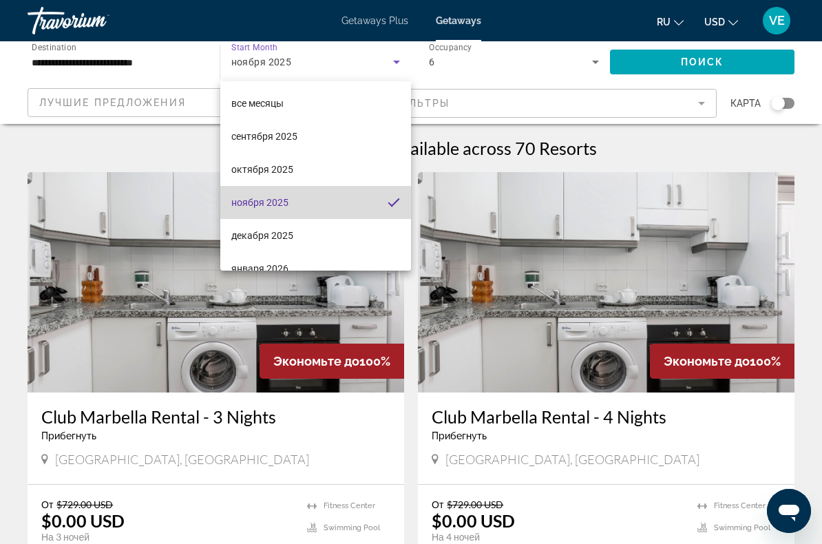
click at [333, 187] on mat-option "ноября 2025" at bounding box center [315, 202] width 191 height 33
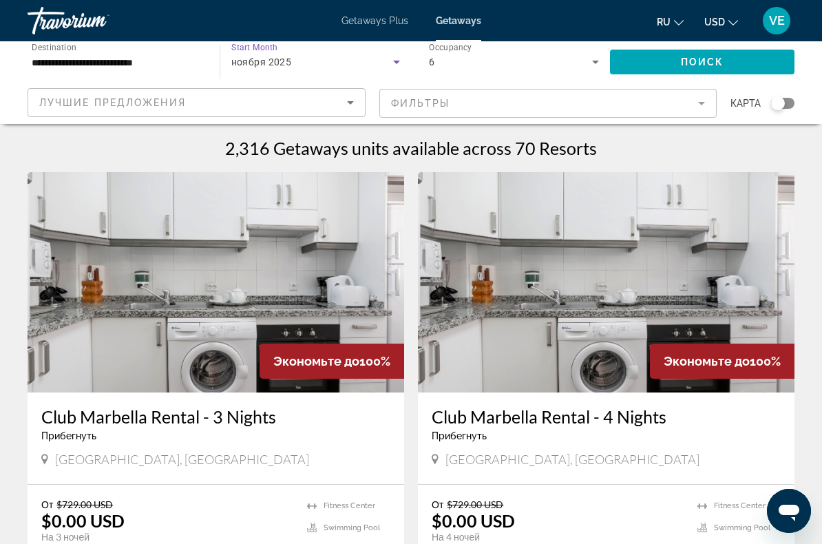
click at [390, 80] on div "ноября 2025" at bounding box center [315, 62] width 169 height 39
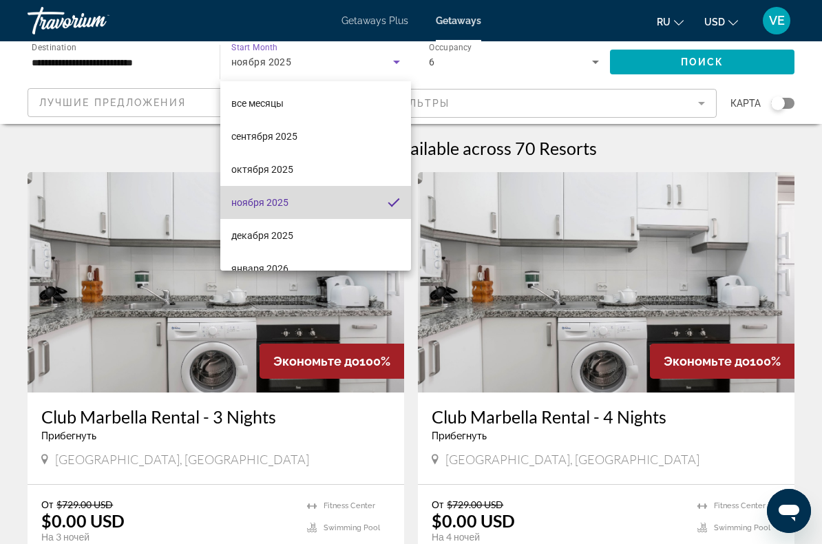
click at [275, 189] on mat-option "ноября 2025" at bounding box center [315, 202] width 191 height 33
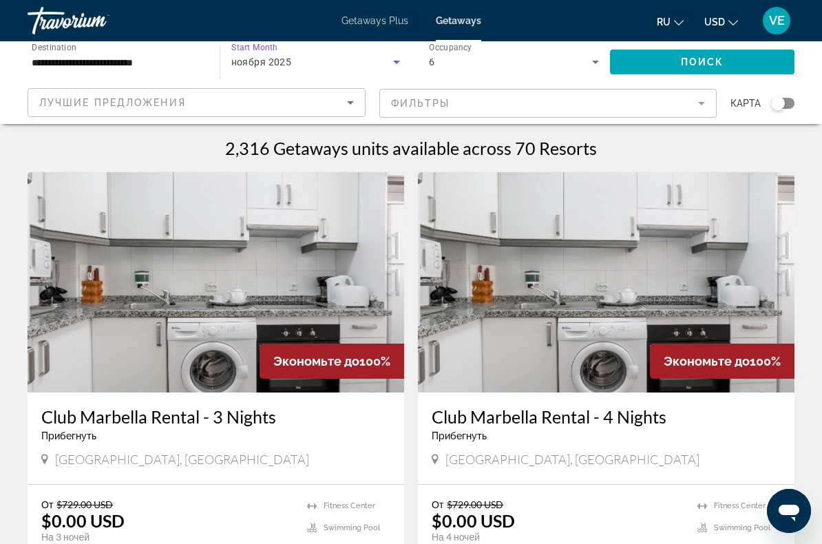
click at [670, 91] on mat-form-field "Фильтры" at bounding box center [548, 103] width 338 height 29
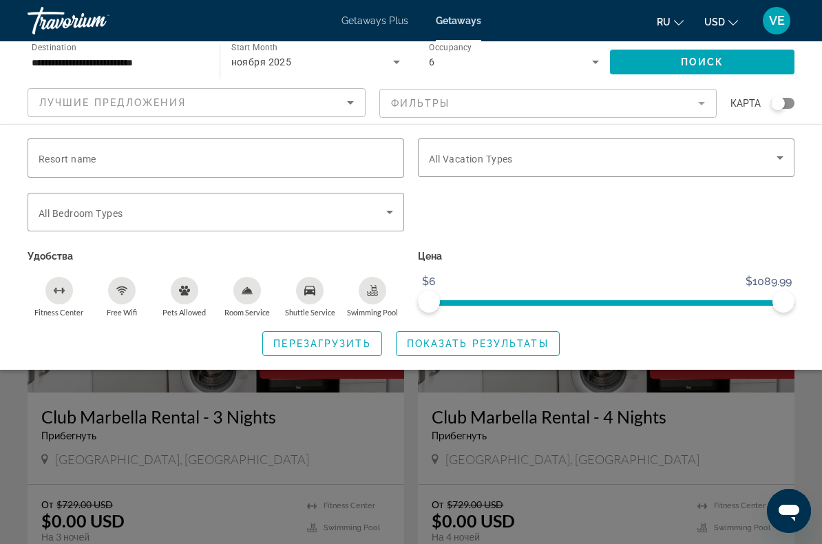
click at [396, 89] on mat-form-field "Фильтры" at bounding box center [548, 103] width 338 height 29
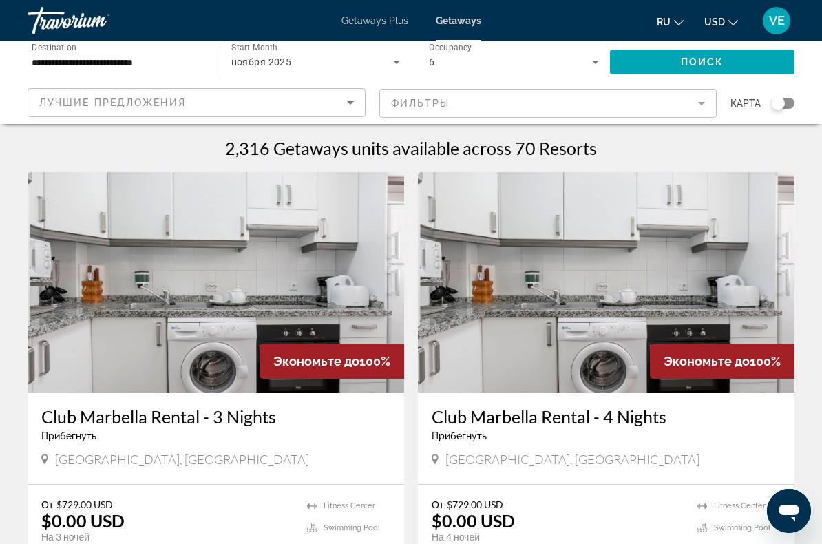
click at [344, 79] on div "ноября 2025" at bounding box center [315, 62] width 169 height 39
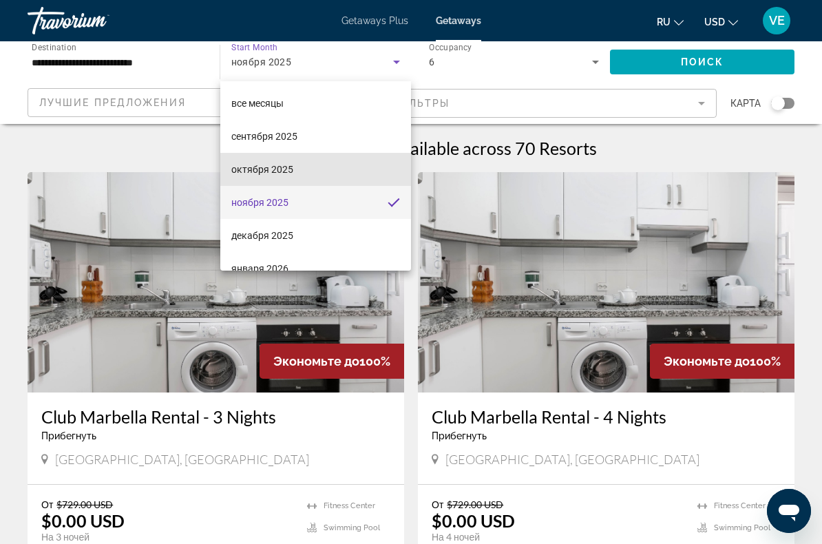
click at [306, 182] on mat-option "октября 2025" at bounding box center [315, 169] width 191 height 33
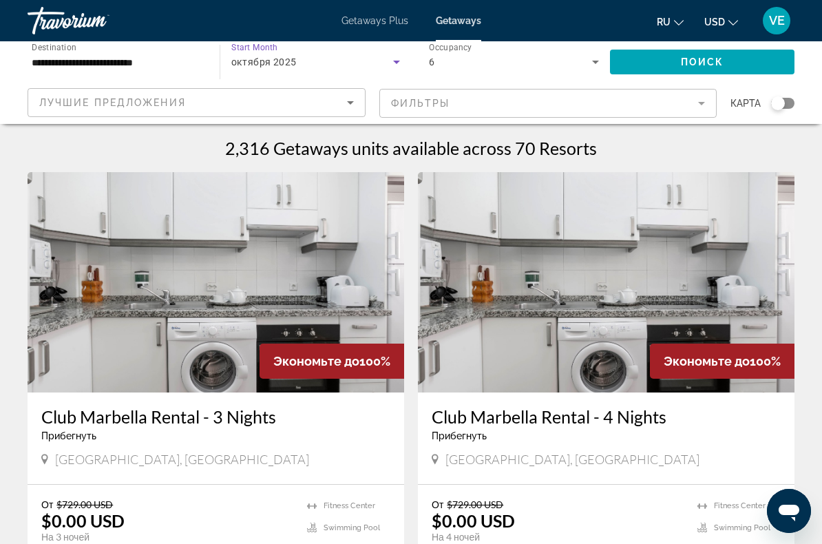
click at [689, 78] on span "Search widget" at bounding box center [702, 61] width 185 height 33
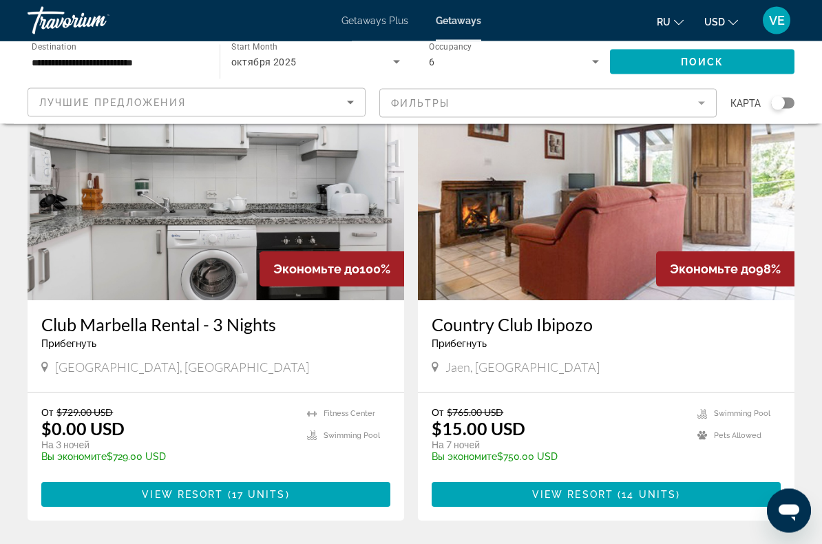
click at [335, 501] on span "Main content" at bounding box center [215, 494] width 349 height 33
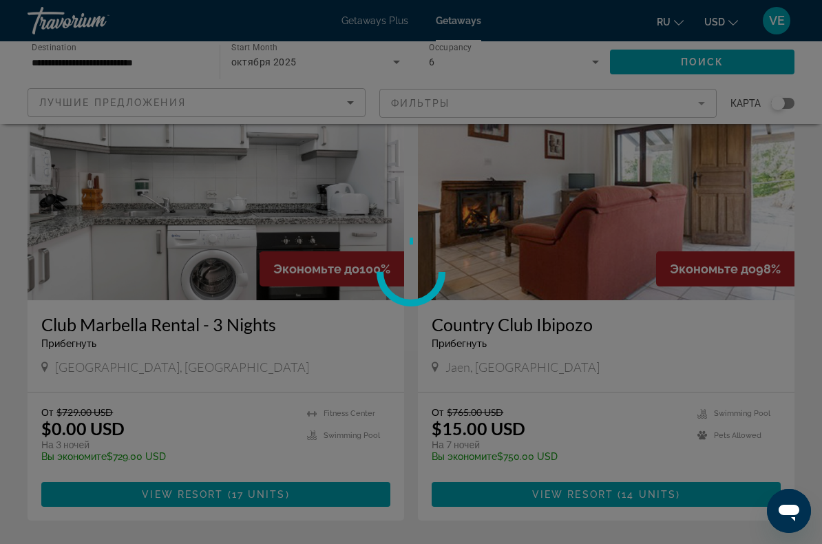
click at [330, 499] on div at bounding box center [411, 272] width 822 height 544
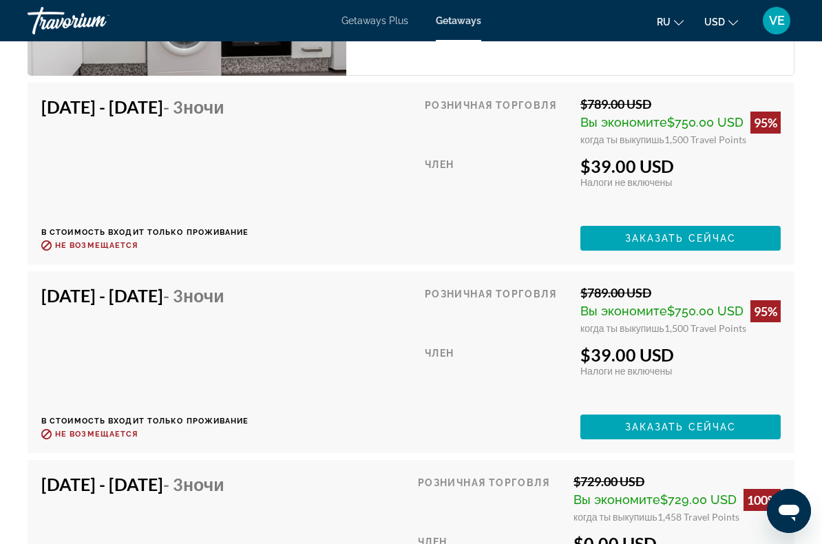
scroll to position [2706, 0]
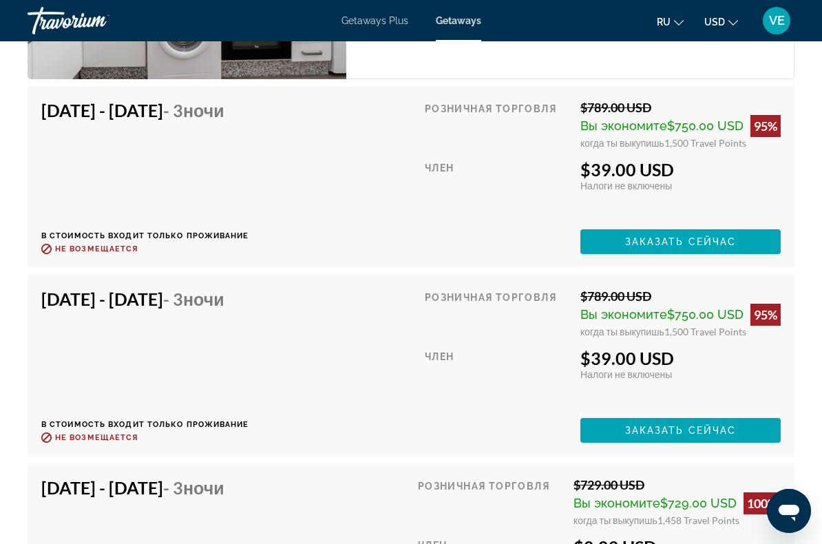
click at [658, 239] on span "Заказать сейчас" at bounding box center [681, 241] width 112 height 11
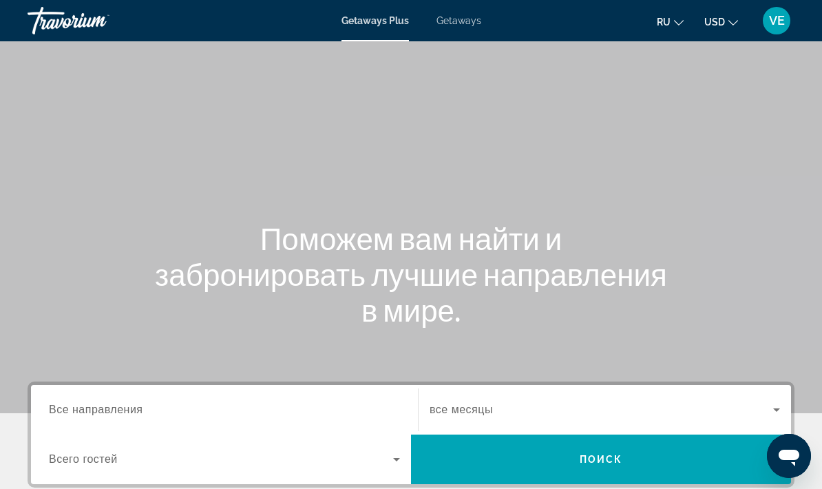
click at [468, 21] on span "Getaways" at bounding box center [458, 20] width 45 height 11
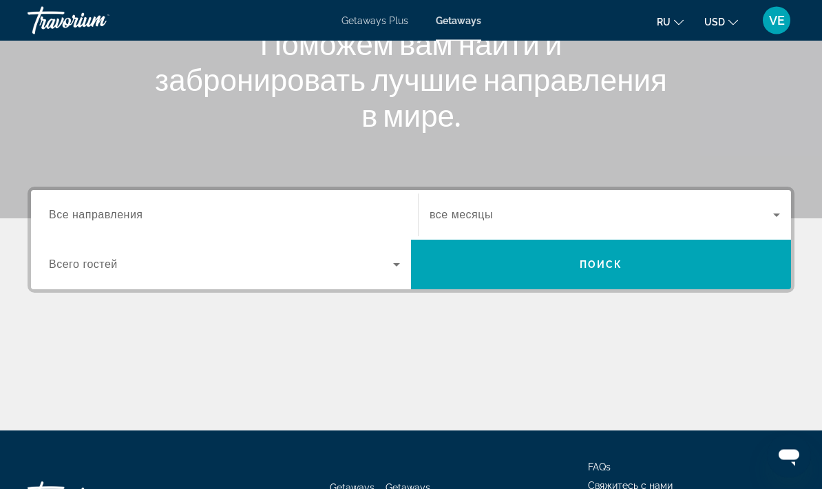
click at [354, 214] on input "Destination Все направления" at bounding box center [224, 216] width 351 height 17
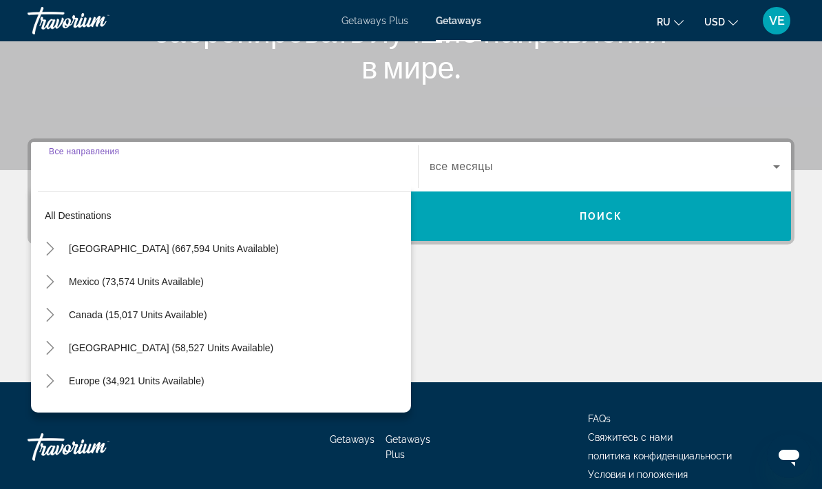
scroll to position [250, 0]
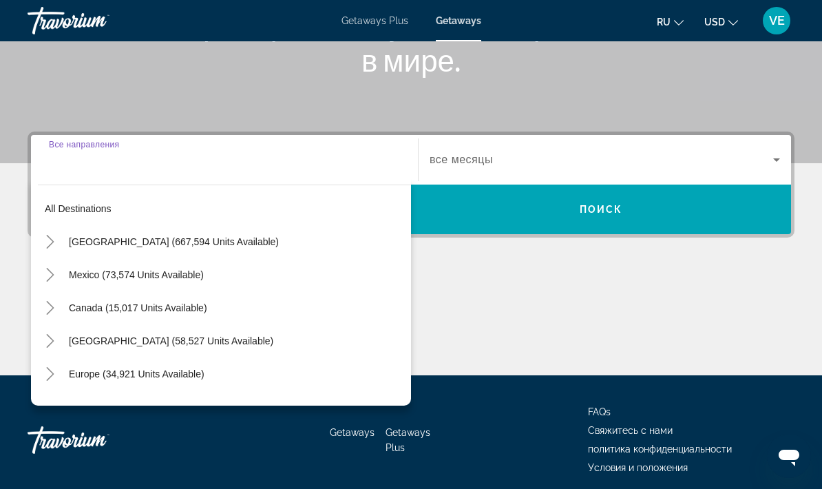
click at [199, 371] on span "Europe (34,921 units available)" at bounding box center [137, 373] width 136 height 11
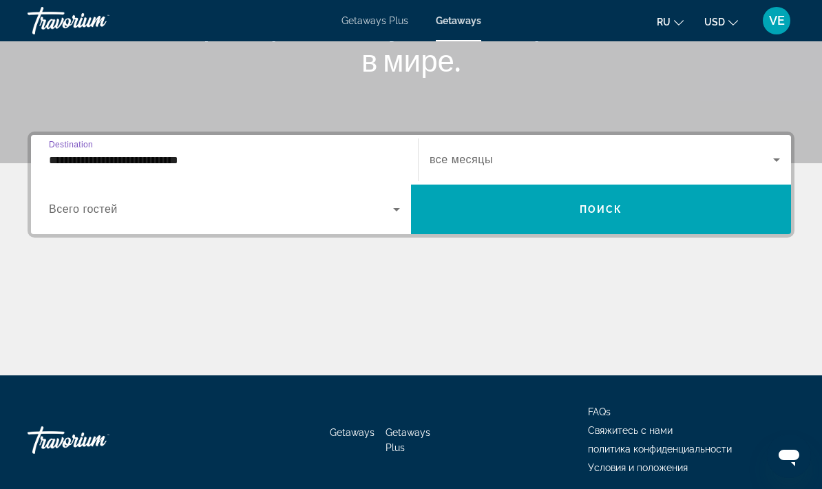
click at [265, 166] on input "**********" at bounding box center [224, 160] width 351 height 17
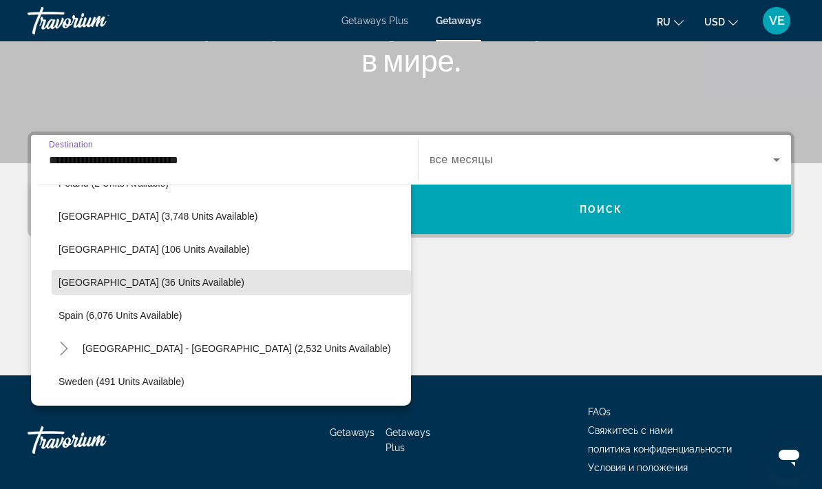
scroll to position [663, 0]
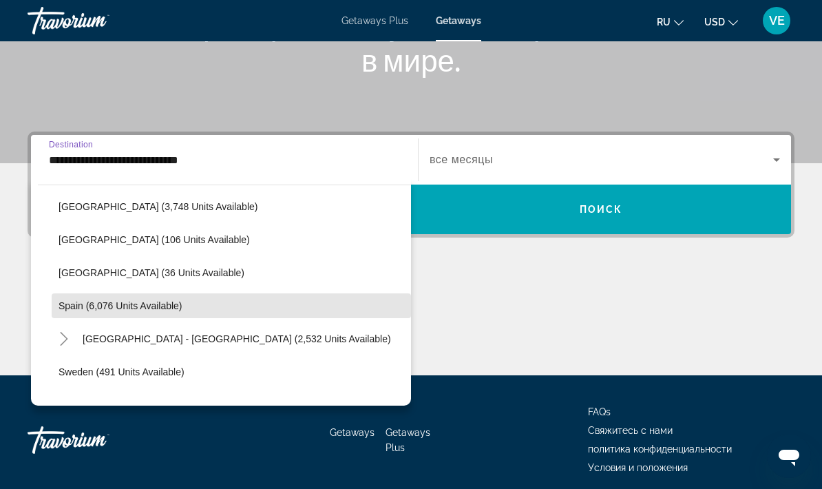
click at [189, 311] on span "Search widget" at bounding box center [231, 305] width 359 height 33
type input "**********"
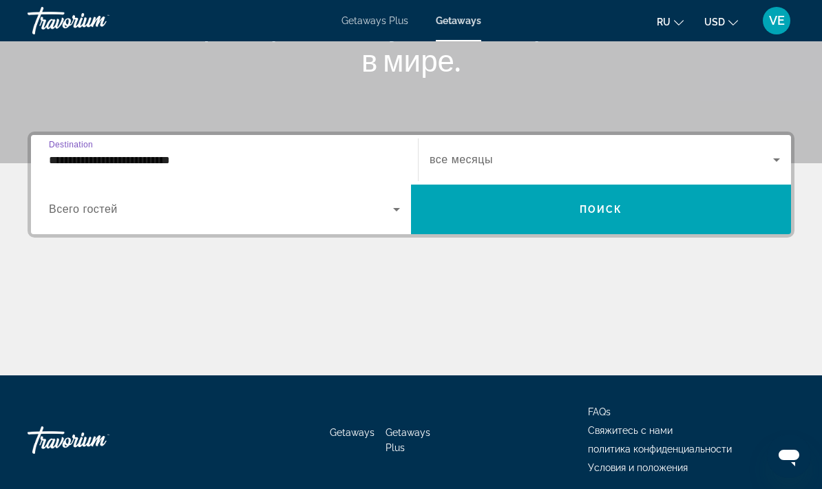
click at [763, 167] on span "Search widget" at bounding box center [601, 159] width 343 height 17
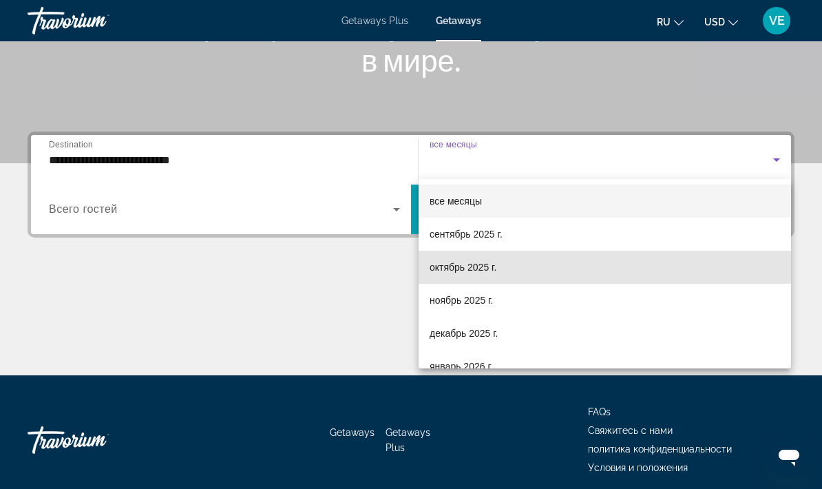
click at [543, 268] on mat-option "октябрь 2025 г." at bounding box center [605, 267] width 372 height 33
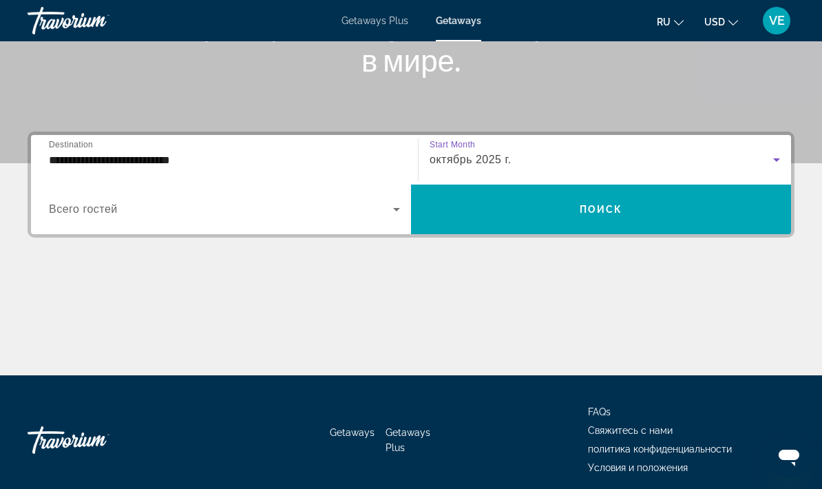
click at [582, 214] on span "Поиск" at bounding box center [601, 209] width 43 height 11
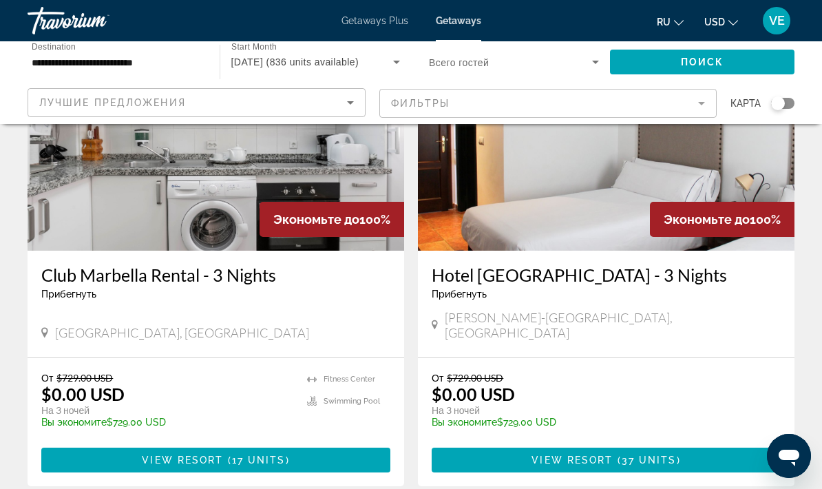
scroll to position [140, 0]
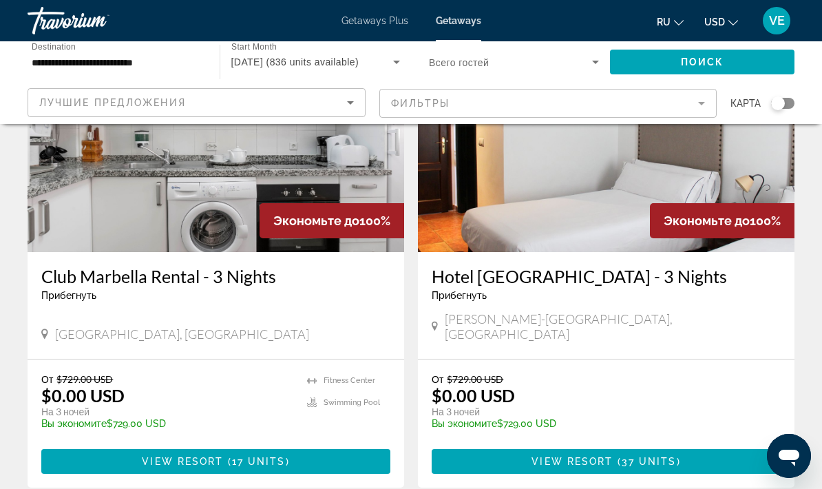
click at [344, 449] on span "Main content" at bounding box center [215, 461] width 349 height 33
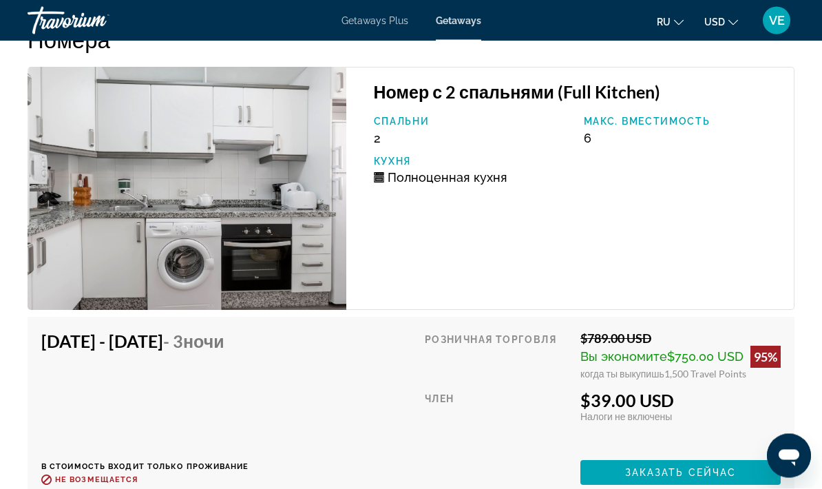
scroll to position [2475, 0]
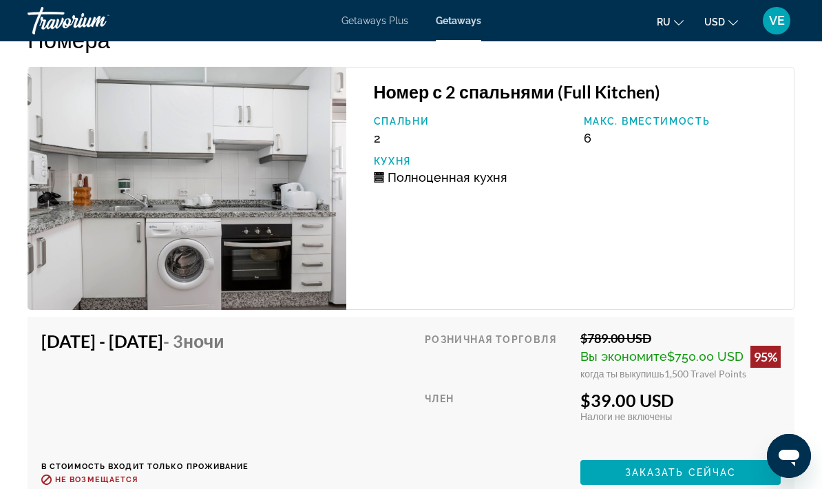
click at [664, 479] on span "Main content" at bounding box center [680, 472] width 200 height 33
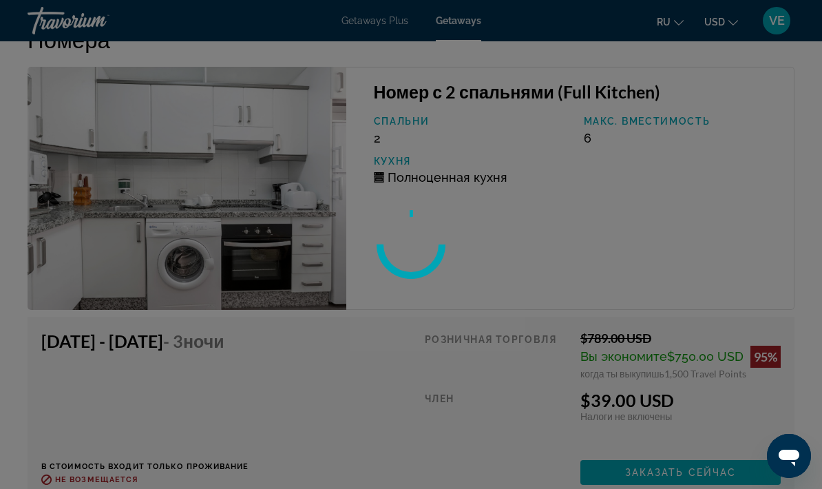
scroll to position [55, 0]
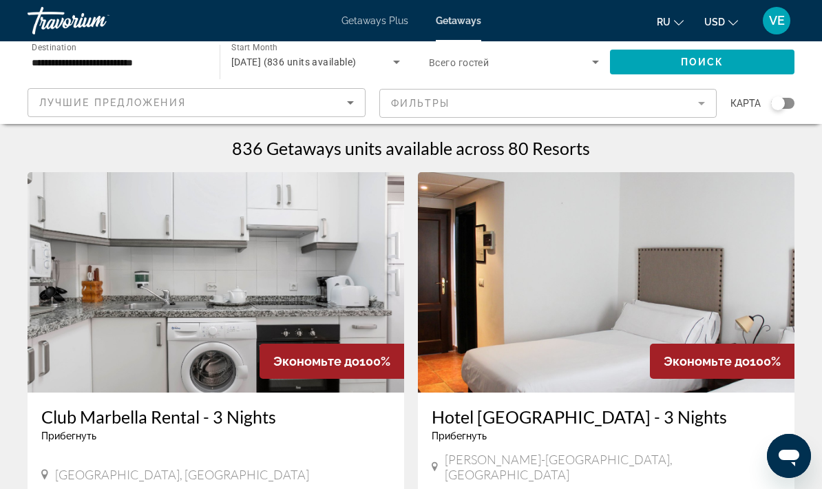
click at [591, 116] on mat-form-field "Фильтры" at bounding box center [548, 103] width 338 height 29
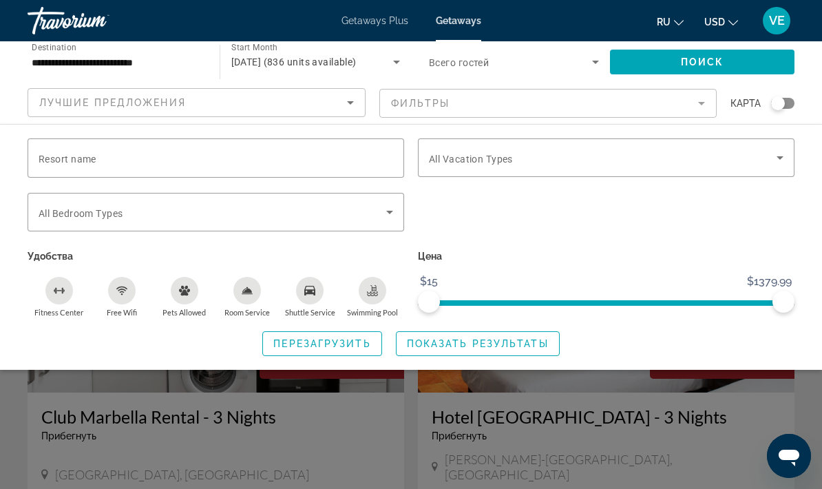
click at [589, 116] on mat-form-field "Фильтры" at bounding box center [548, 103] width 338 height 29
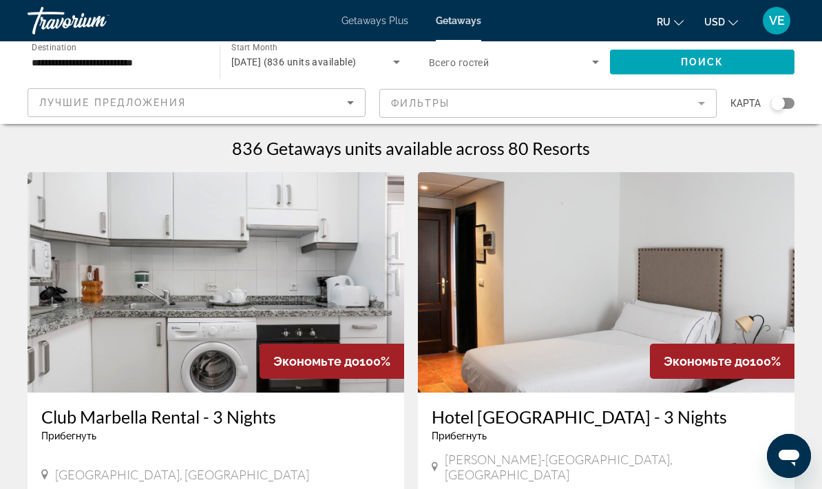
click at [590, 115] on mat-form-field "Фильтры" at bounding box center [548, 103] width 338 height 29
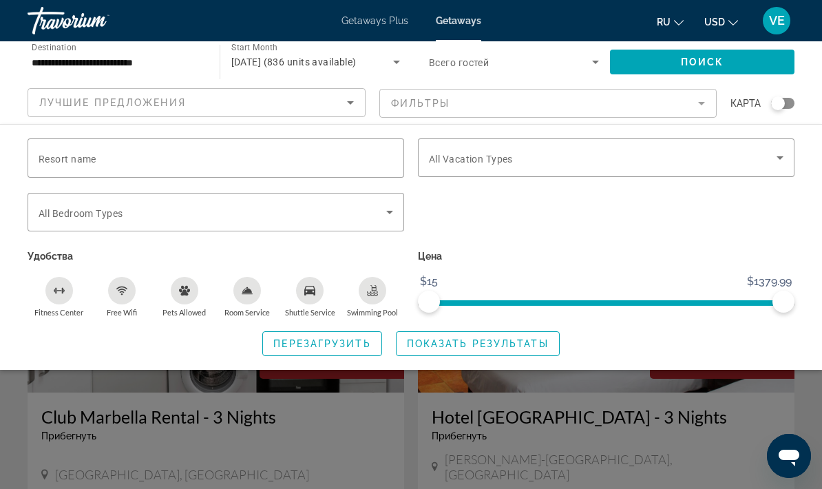
click at [587, 117] on mat-form-field "Фильтры" at bounding box center [548, 103] width 338 height 29
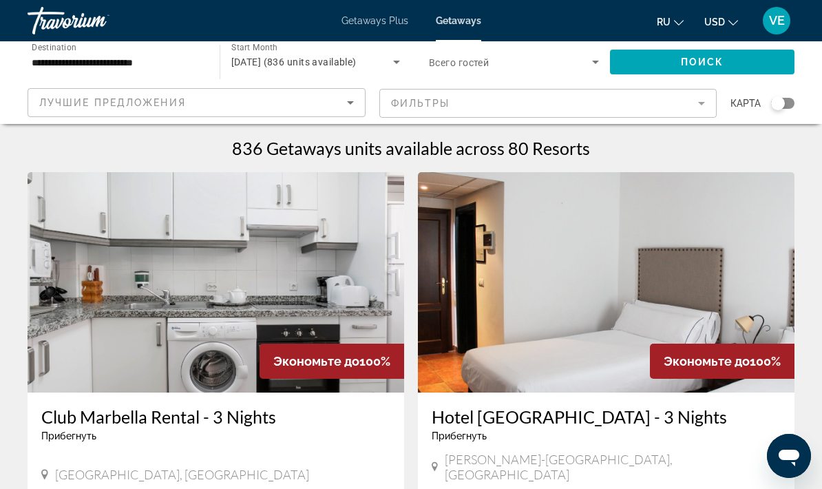
click at [596, 116] on mat-form-field "Фильтры" at bounding box center [548, 103] width 338 height 29
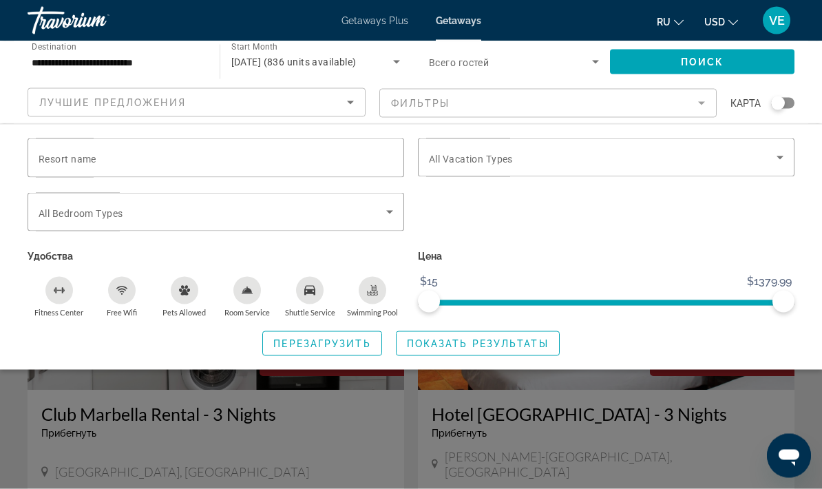
scroll to position [1, 0]
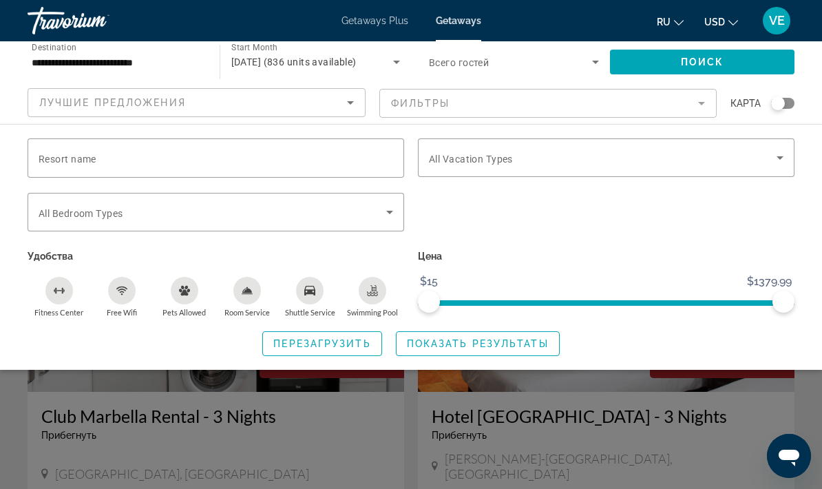
click at [395, 210] on icon "Search widget" at bounding box center [389, 212] width 17 height 17
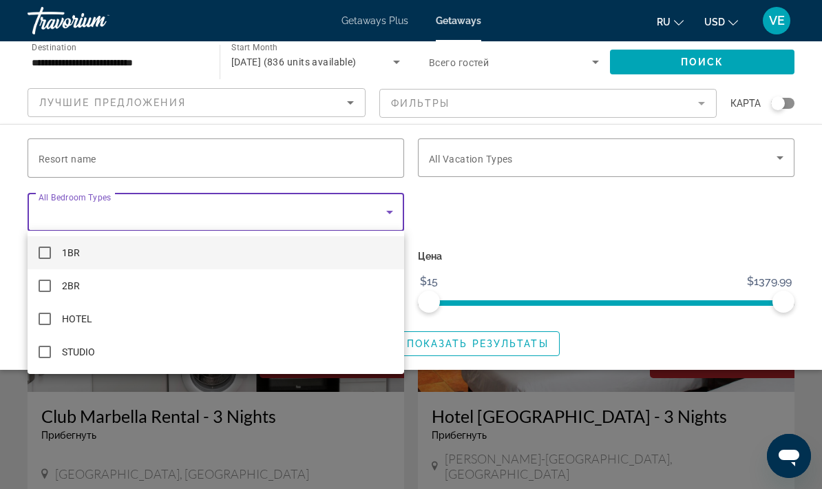
click at [394, 220] on div at bounding box center [411, 244] width 822 height 489
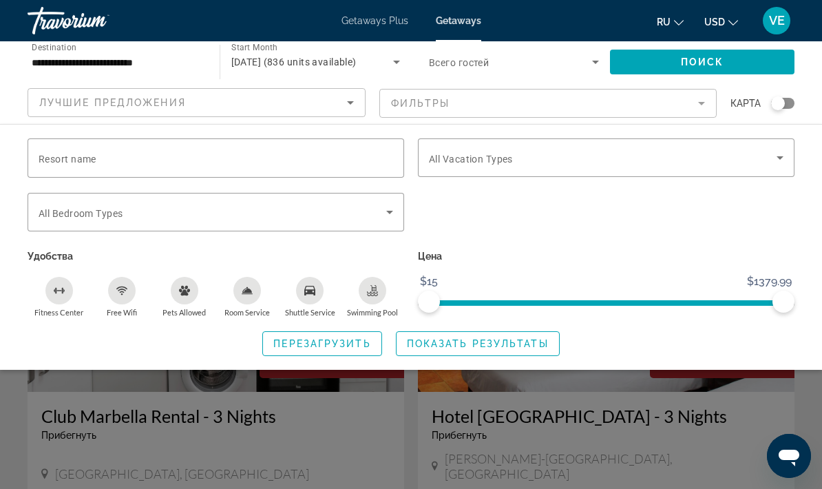
click at [600, 55] on icon "Search widget" at bounding box center [595, 62] width 17 height 17
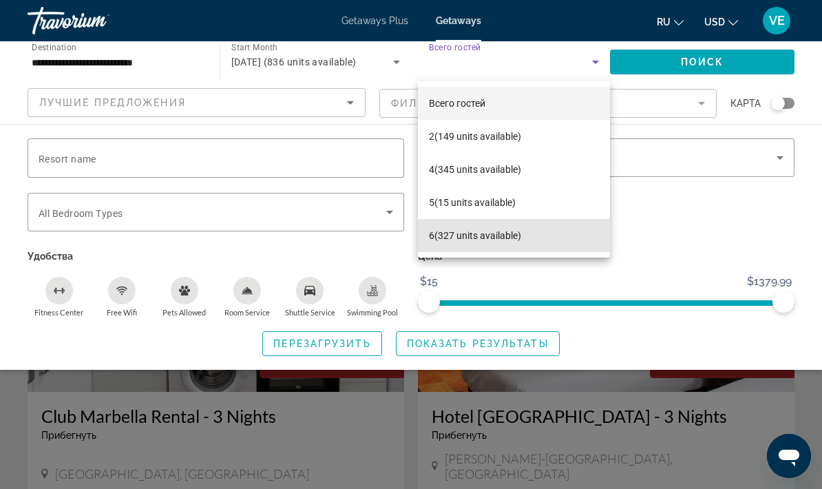
click at [520, 231] on span "6 (327 units available)" at bounding box center [475, 235] width 92 height 17
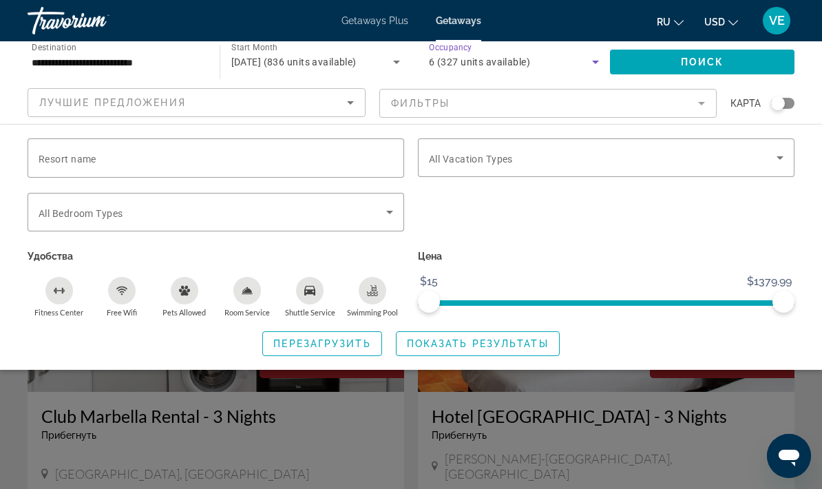
click at [596, 63] on icon "Search widget" at bounding box center [595, 62] width 7 height 3
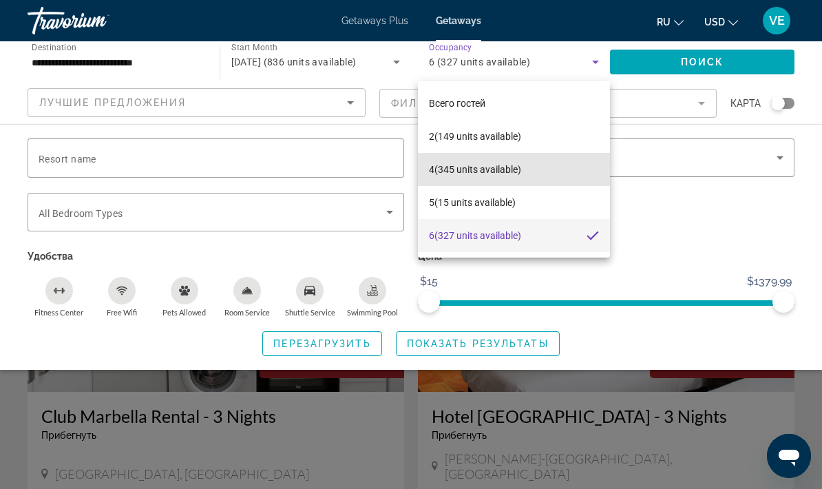
click at [516, 170] on span "4 (345 units available)" at bounding box center [475, 169] width 92 height 17
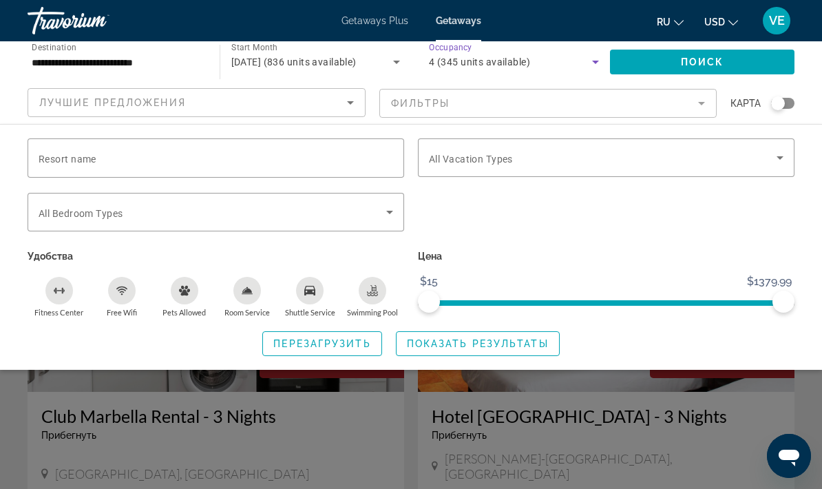
click at [690, 61] on span "Поиск" at bounding box center [702, 61] width 43 height 11
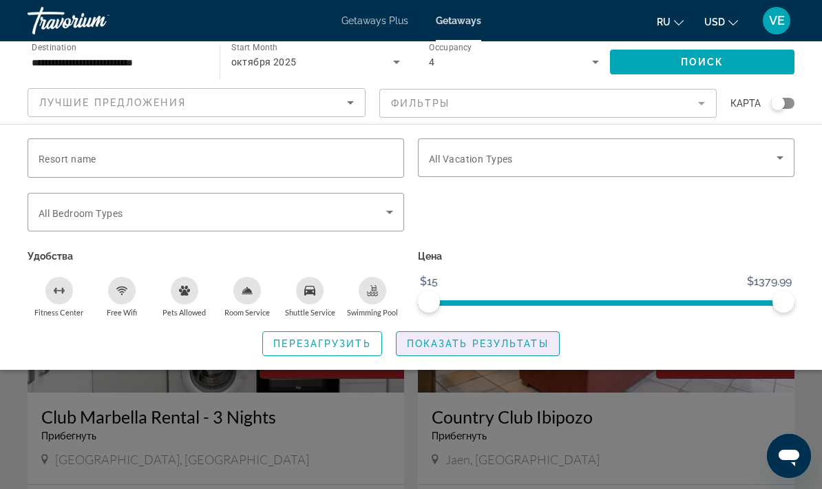
click at [442, 339] on span "Показать результаты" at bounding box center [478, 343] width 142 height 11
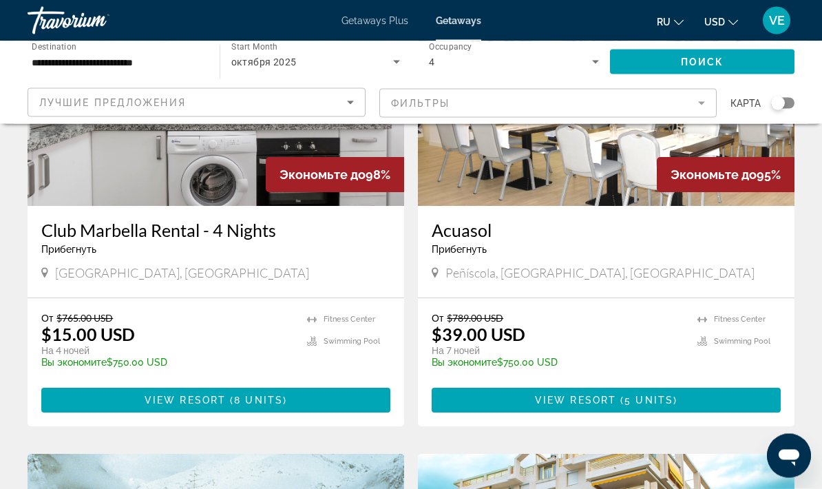
scroll to position [655, 0]
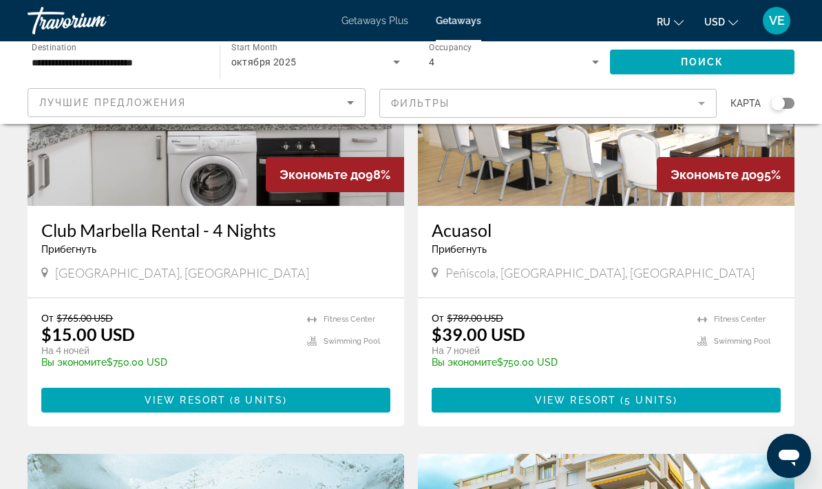
click at [352, 400] on span "Main content" at bounding box center [215, 399] width 349 height 33
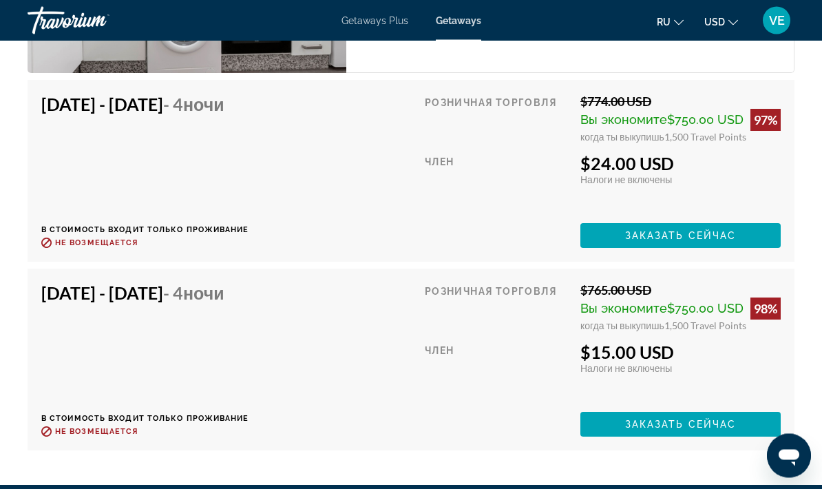
scroll to position [2713, 0]
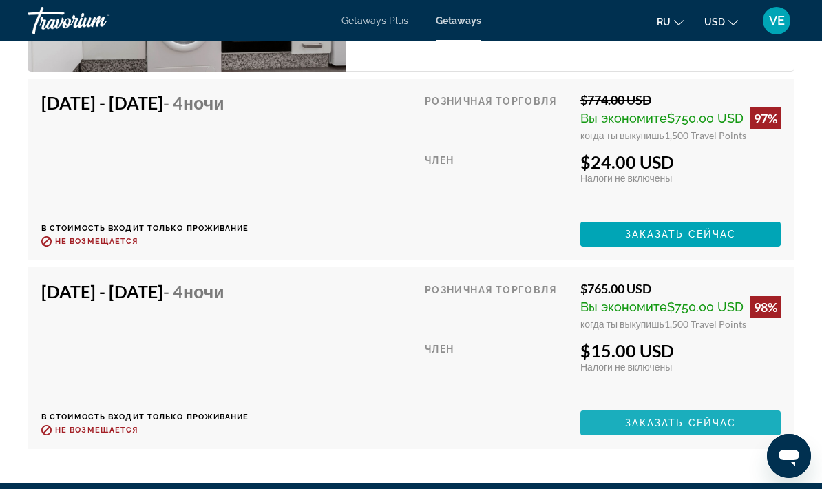
click at [721, 421] on span "Заказать сейчас" at bounding box center [681, 422] width 112 height 11
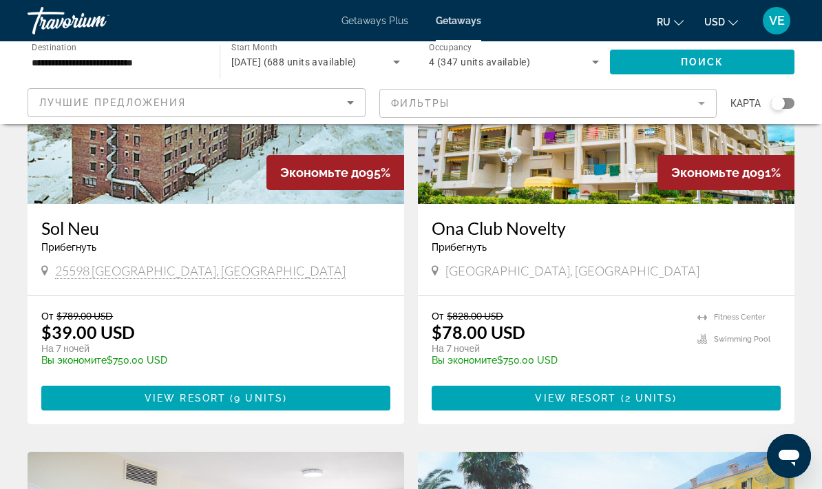
scroll to position [1148, 0]
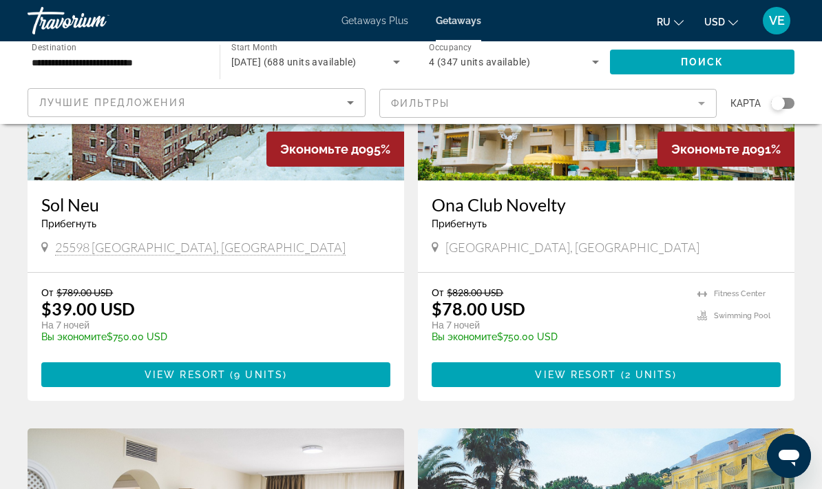
click at [651, 381] on span "Main content" at bounding box center [606, 374] width 349 height 33
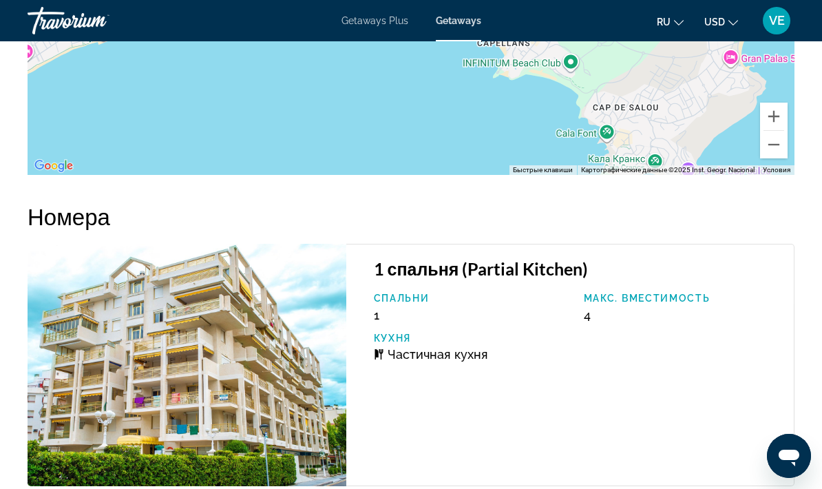
scroll to position [2494, 0]
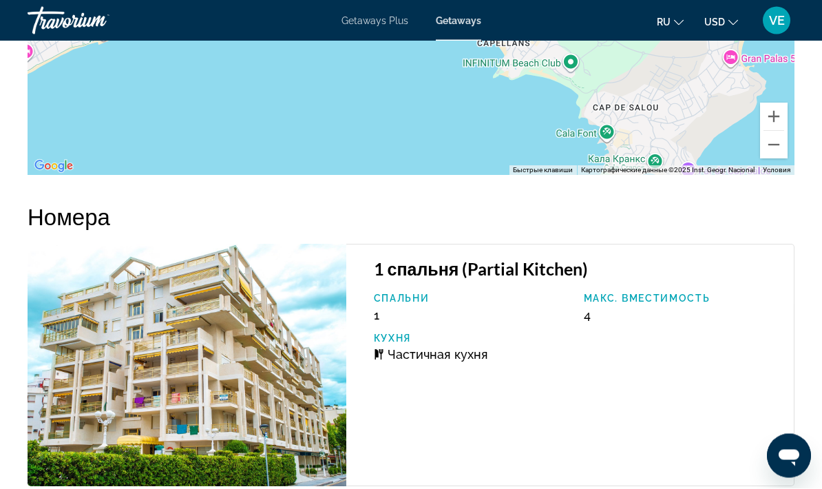
click at [292, 366] on img "Main content" at bounding box center [187, 365] width 319 height 242
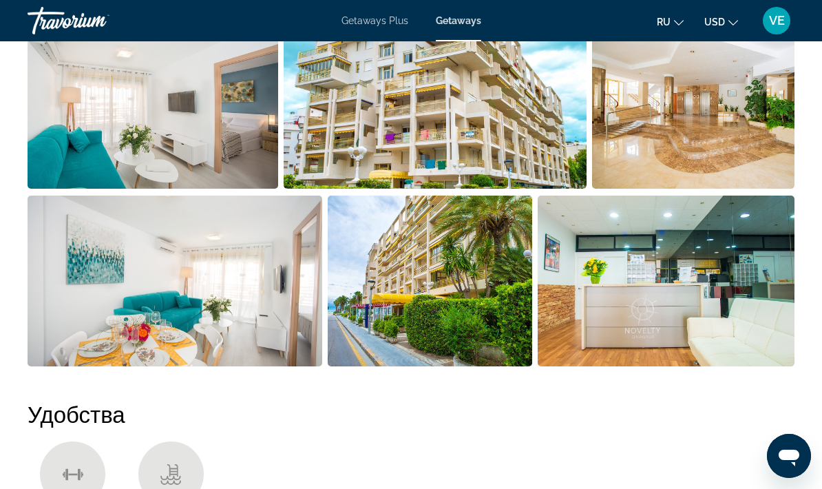
scroll to position [971, 0]
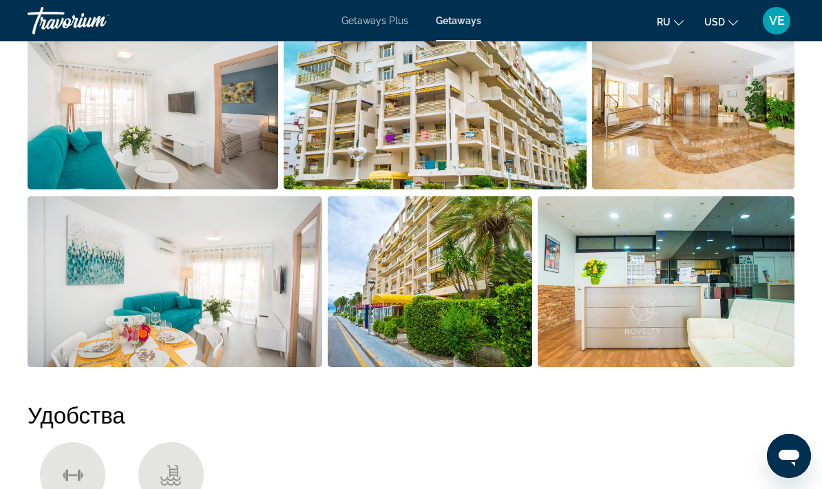
click at [162, 108] on img "Open full-screen image slider" at bounding box center [153, 104] width 251 height 171
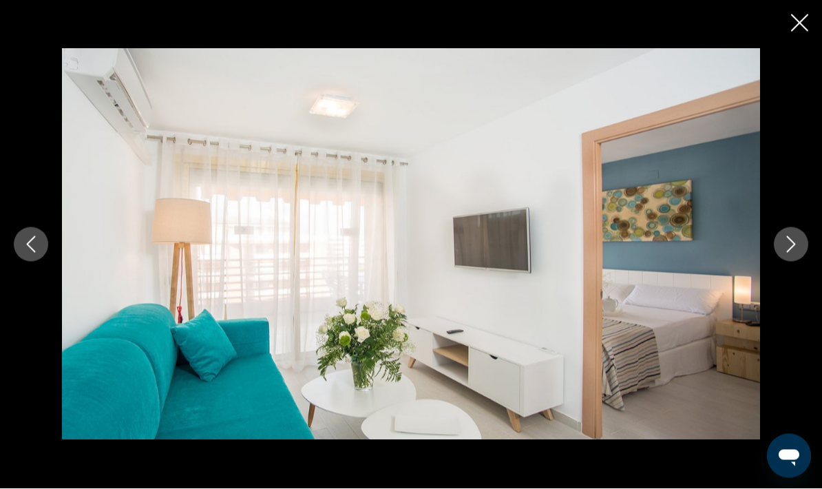
scroll to position [993, 0]
click at [784, 253] on icon "Next image" at bounding box center [791, 244] width 17 height 17
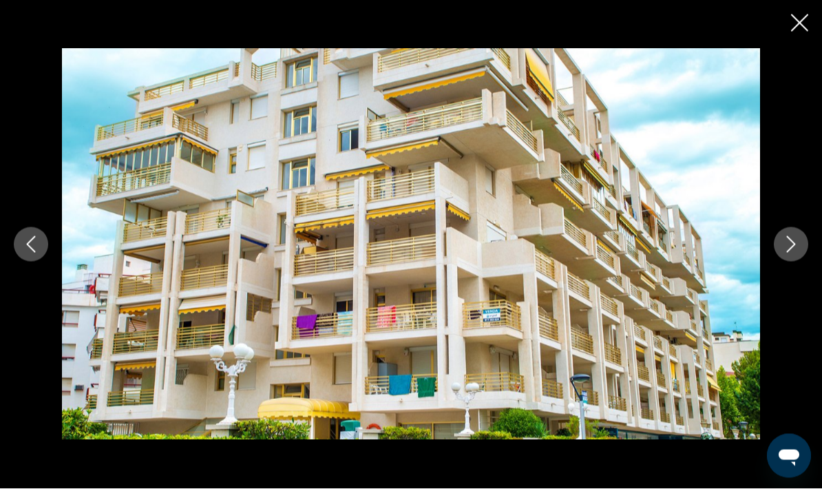
click at [32, 253] on icon "Previous image" at bounding box center [31, 244] width 9 height 17
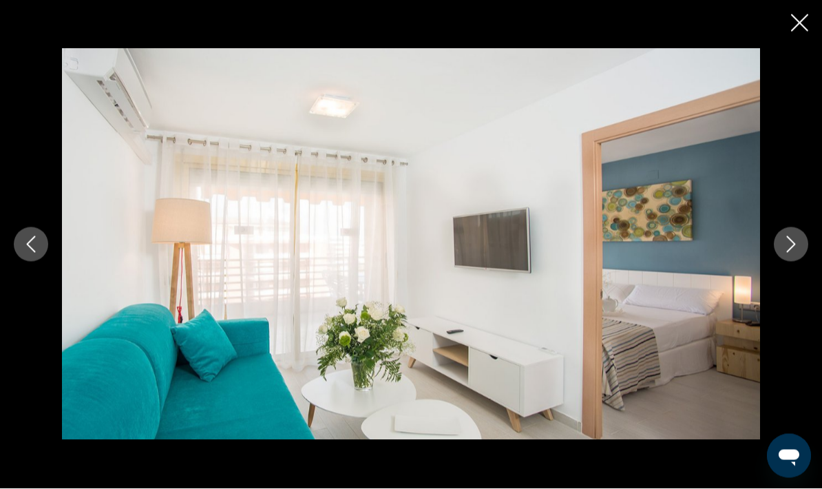
click at [801, 26] on icon "Close slideshow" at bounding box center [799, 22] width 17 height 17
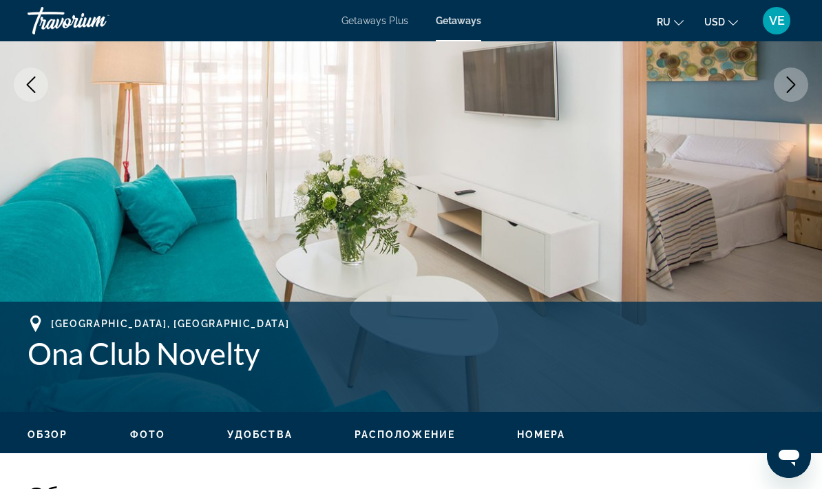
scroll to position [283, 0]
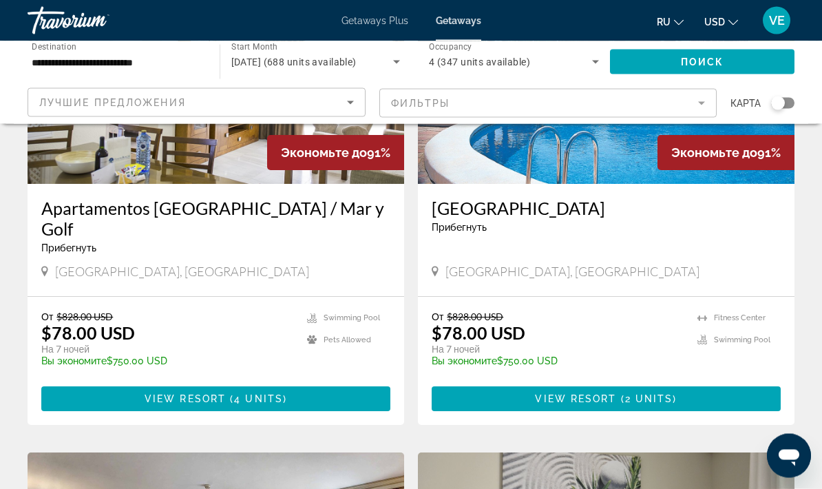
scroll to position [1612, 0]
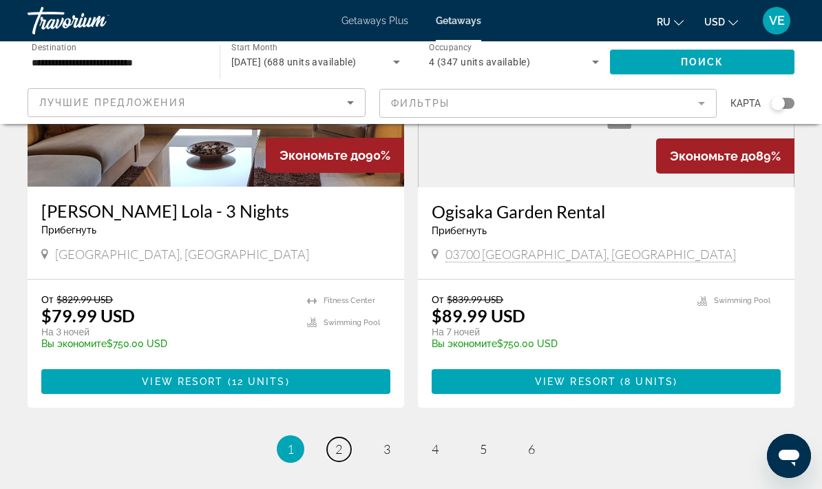
click at [335, 438] on link "page 2" at bounding box center [339, 449] width 24 height 24
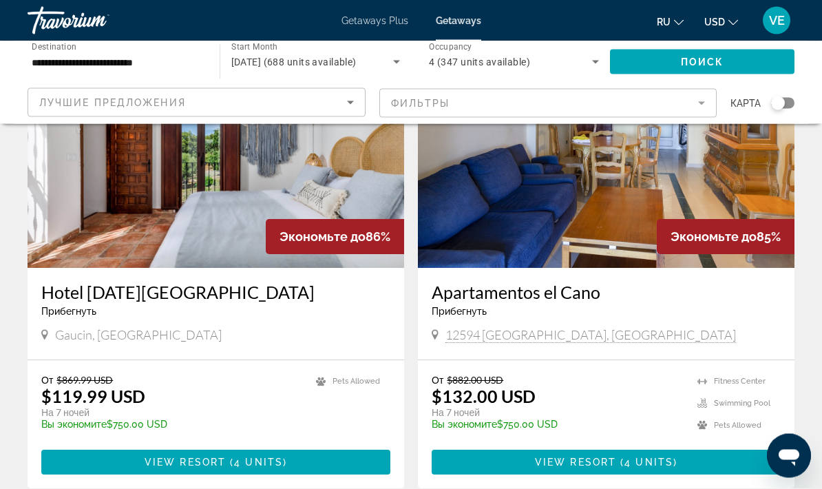
scroll to position [125, 0]
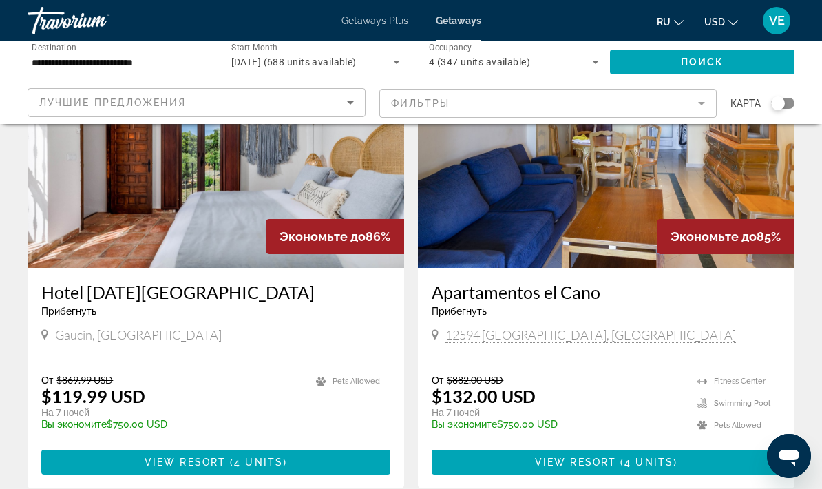
click at [286, 461] on span "Main content" at bounding box center [215, 461] width 349 height 33
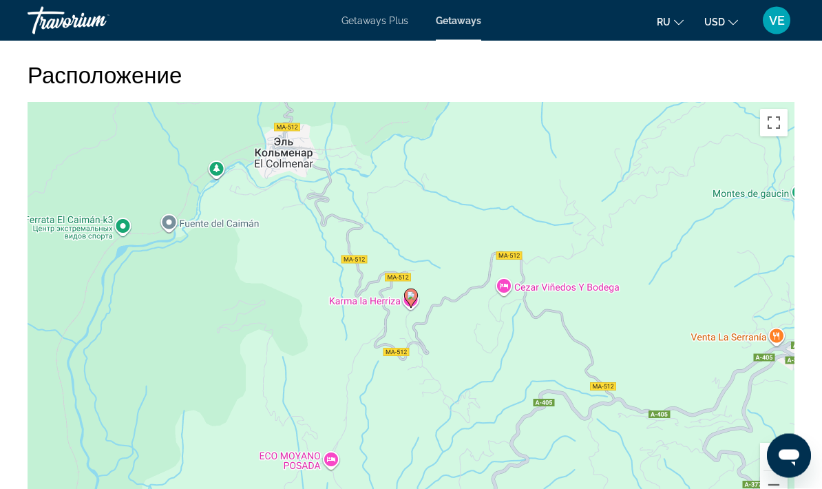
scroll to position [1656, 0]
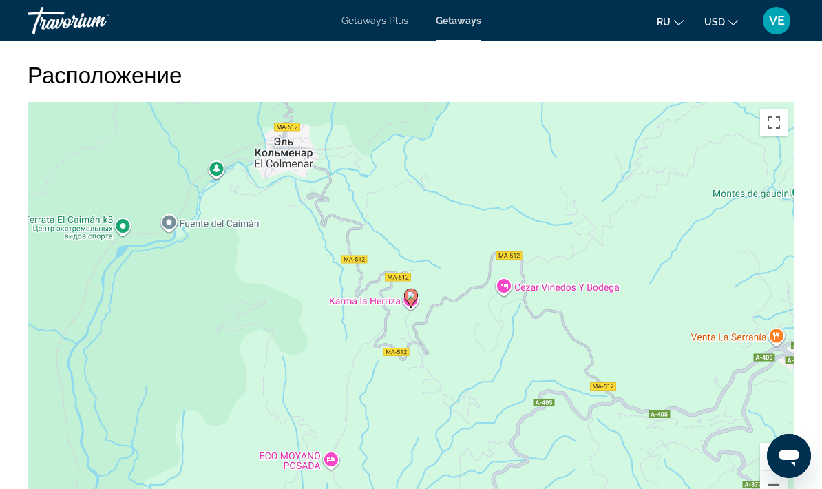
click at [777, 475] on button "Уменьшить" at bounding box center [774, 485] width 28 height 28
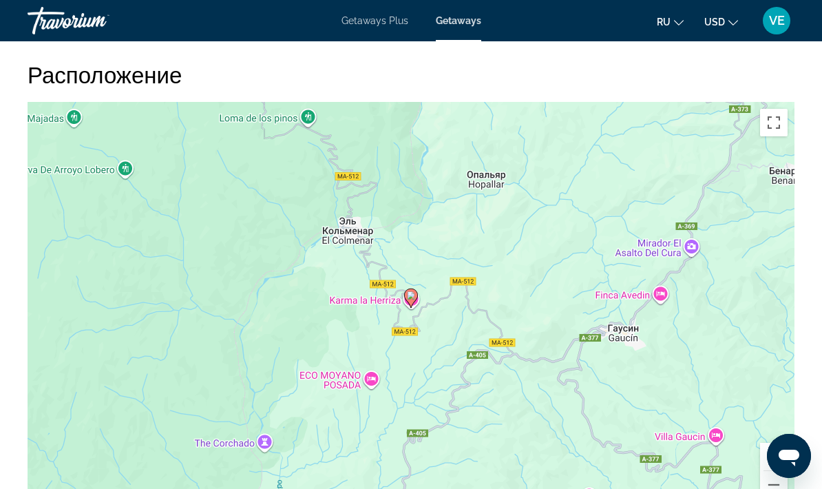
click at [775, 476] on button "Уменьшить" at bounding box center [774, 485] width 28 height 28
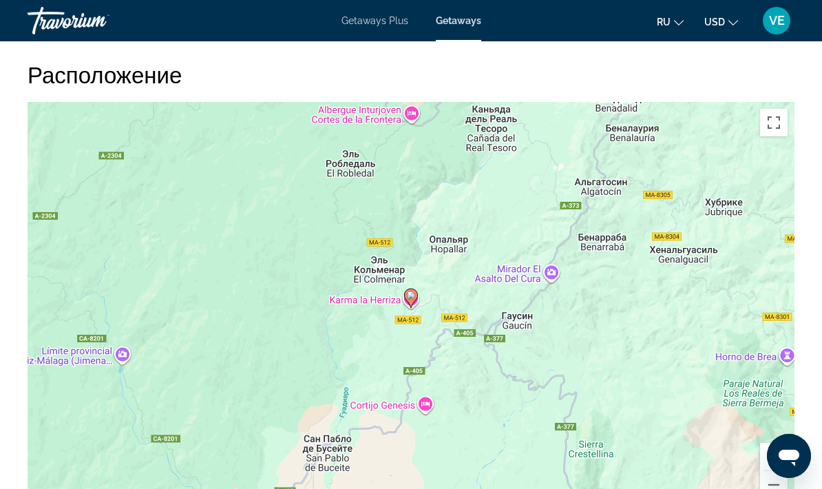
click at [773, 478] on button "Уменьшить" at bounding box center [774, 485] width 28 height 28
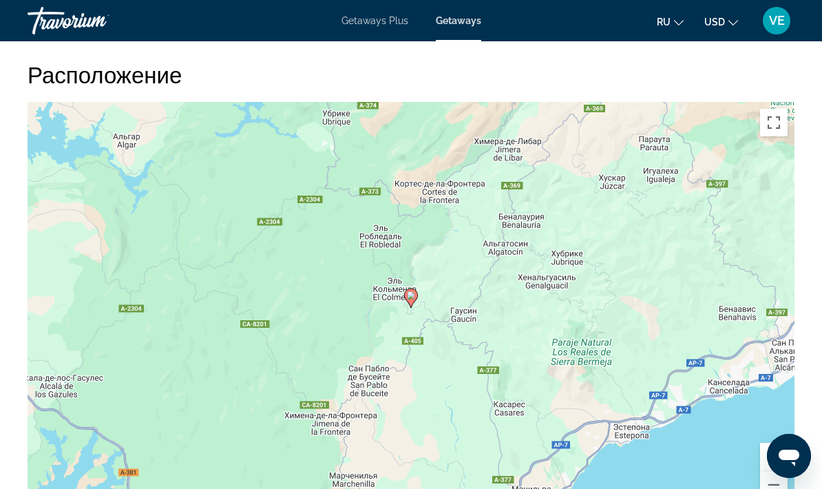
click at [767, 477] on button "Уменьшить" at bounding box center [774, 485] width 28 height 28
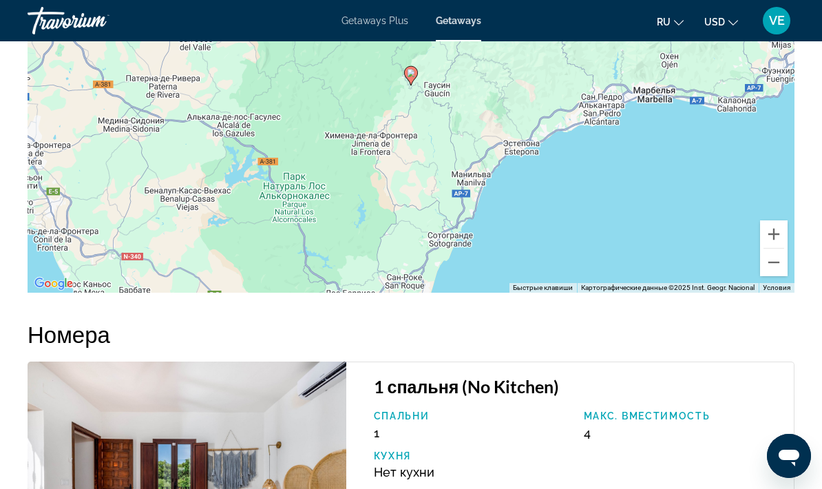
scroll to position [1861, 0]
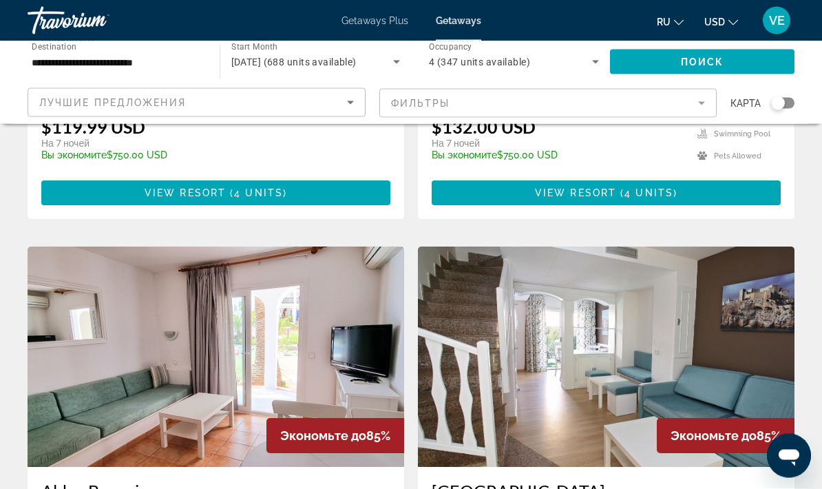
scroll to position [335, 0]
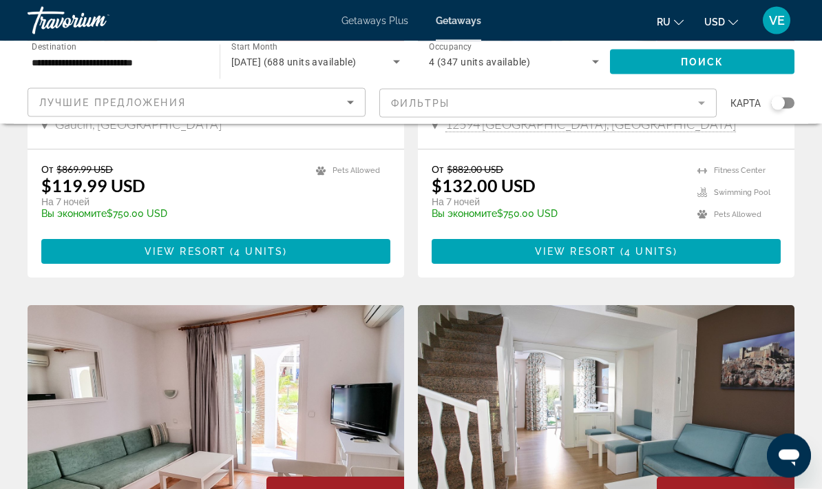
click at [589, 63] on icon "Search widget" at bounding box center [595, 62] width 17 height 17
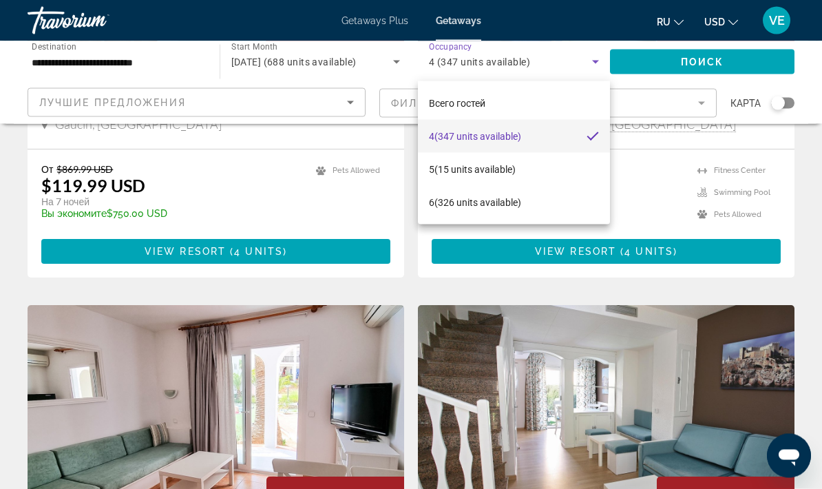
scroll to position [335, 0]
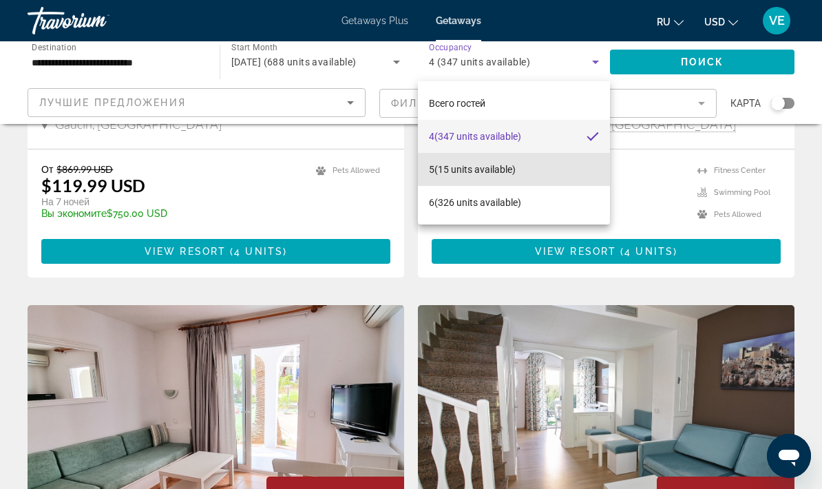
click at [536, 168] on mat-option "5 (15 units available)" at bounding box center [514, 169] width 192 height 33
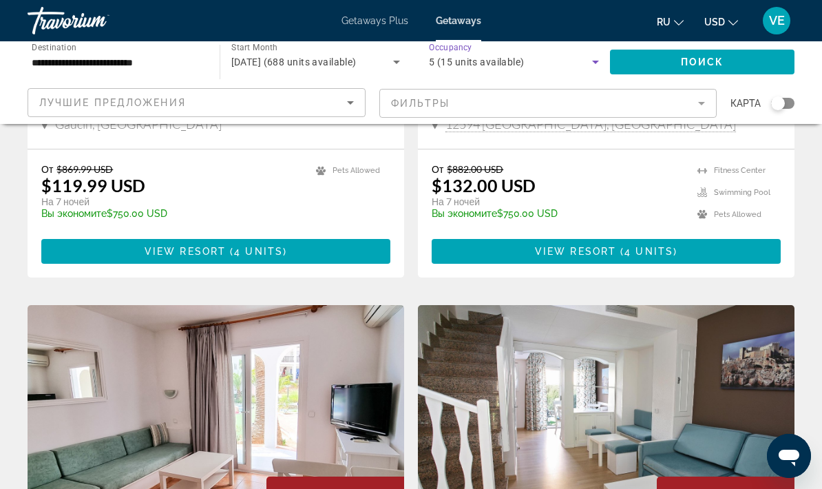
click at [686, 70] on span "Search widget" at bounding box center [702, 61] width 185 height 33
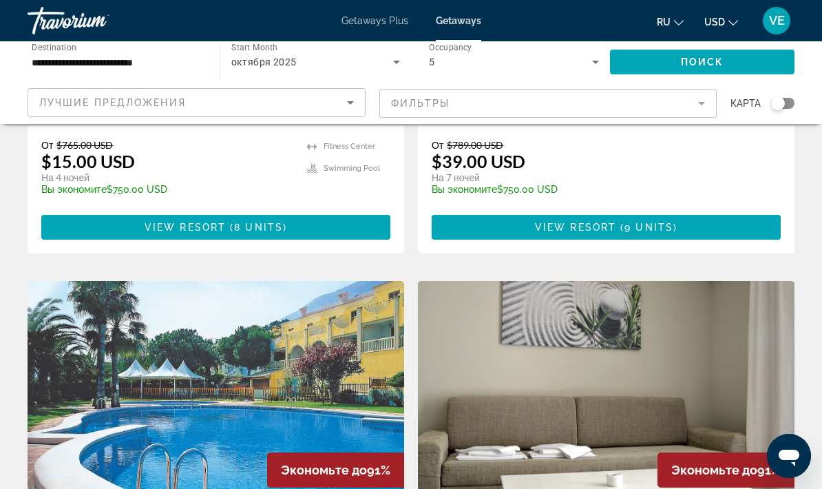
scroll to position [816, 0]
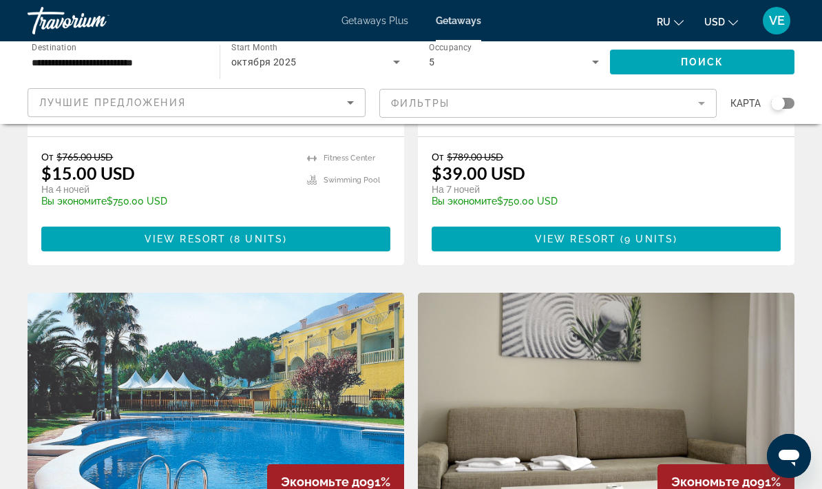
click at [591, 67] on icon "Search widget" at bounding box center [595, 62] width 17 height 17
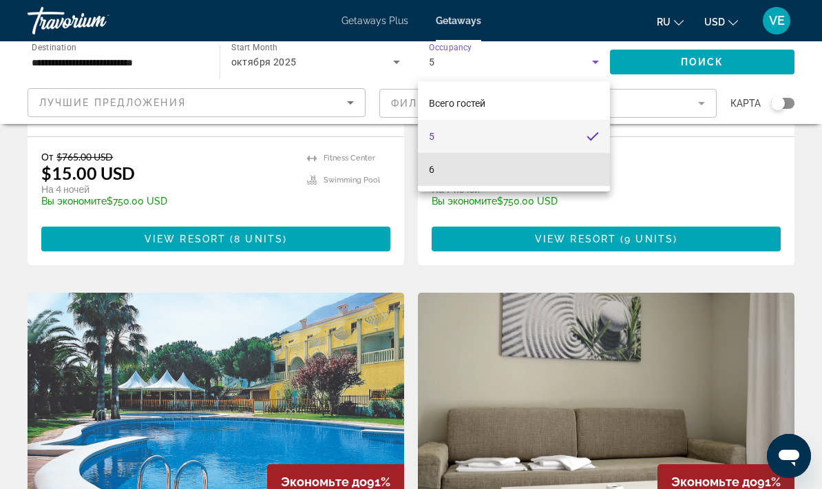
click at [527, 180] on mat-option "6" at bounding box center [514, 169] width 192 height 33
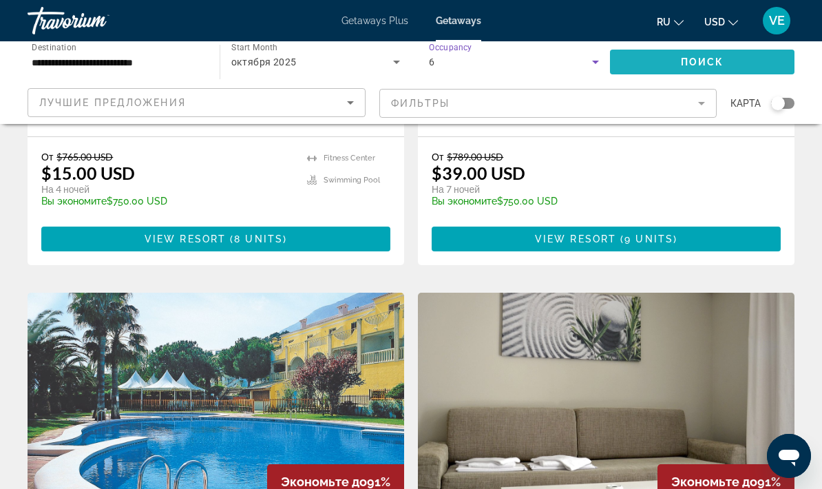
click at [690, 66] on span "Поиск" at bounding box center [702, 61] width 43 height 11
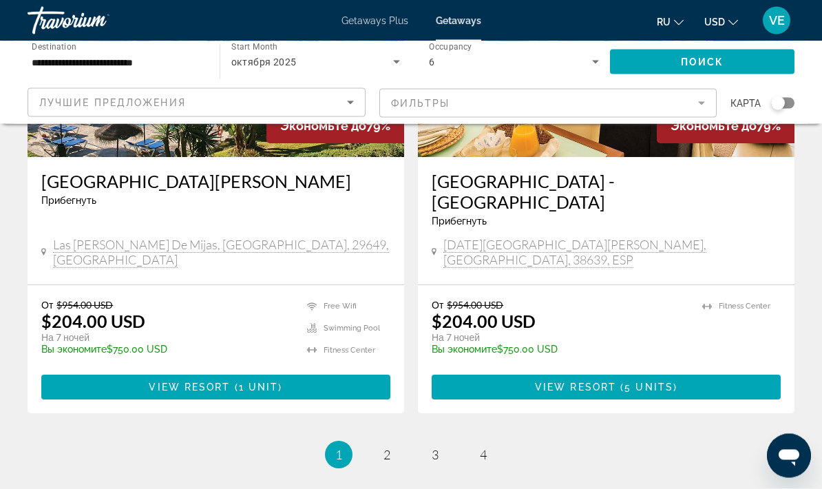
scroll to position [2616, 0]
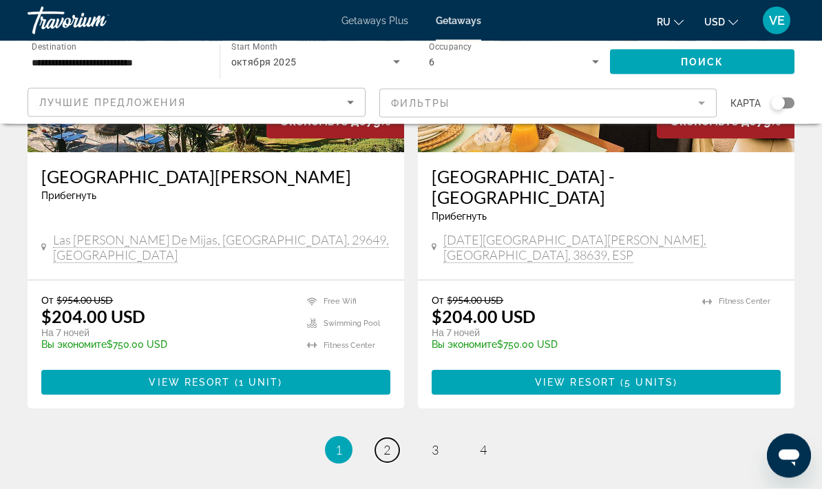
click at [395, 438] on link "page 2" at bounding box center [387, 450] width 24 height 24
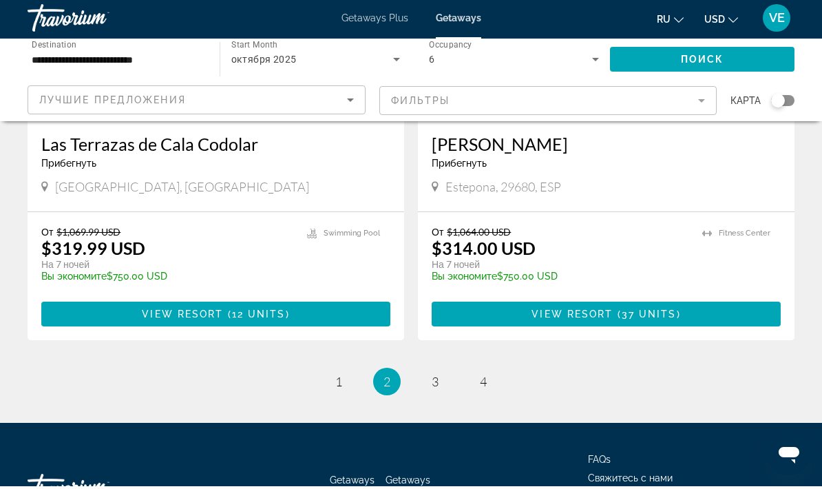
scroll to position [2738, 0]
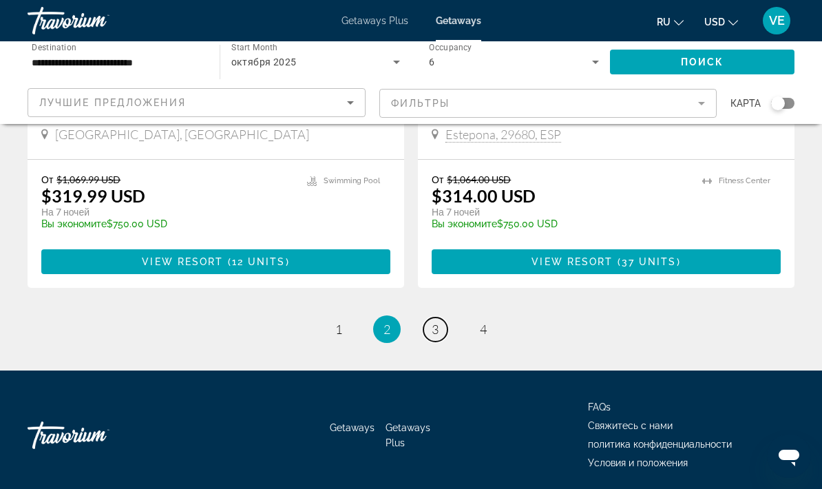
click at [436, 321] on span "3" at bounding box center [435, 328] width 7 height 15
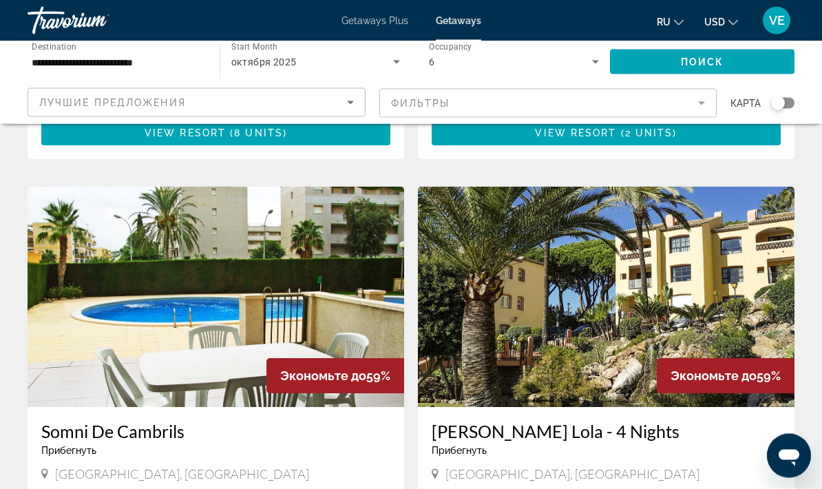
scroll to position [1950, 0]
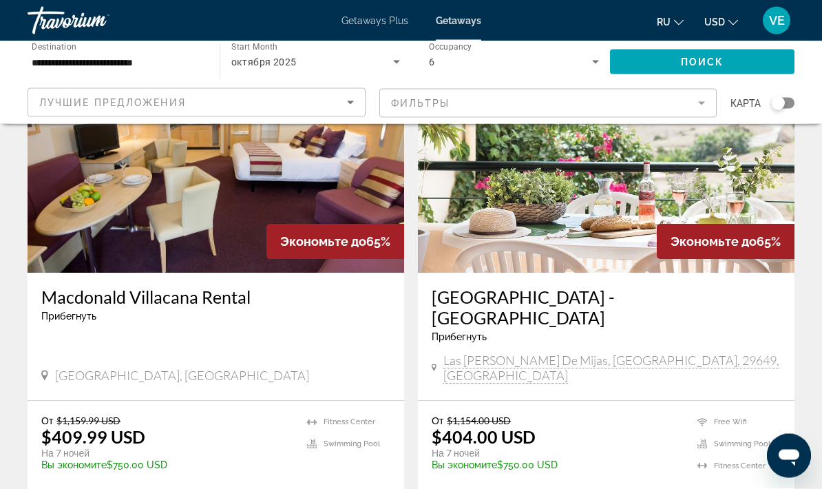
click at [67, 68] on input "**********" at bounding box center [117, 62] width 170 height 17
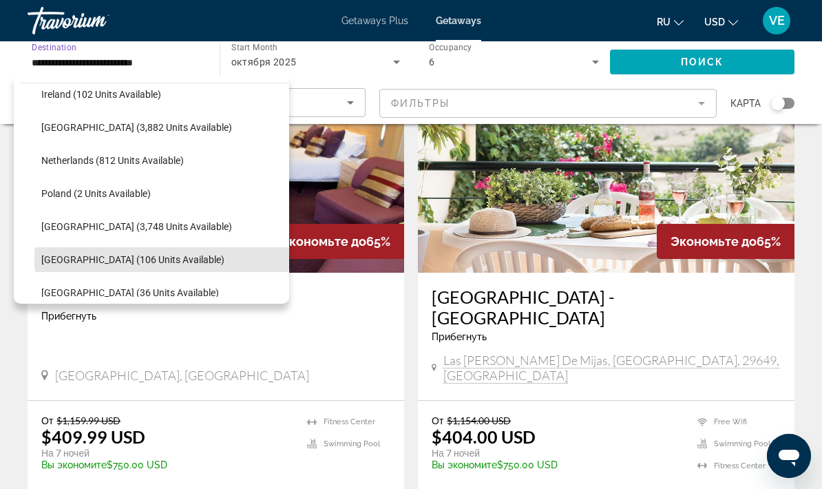
scroll to position [540, 0]
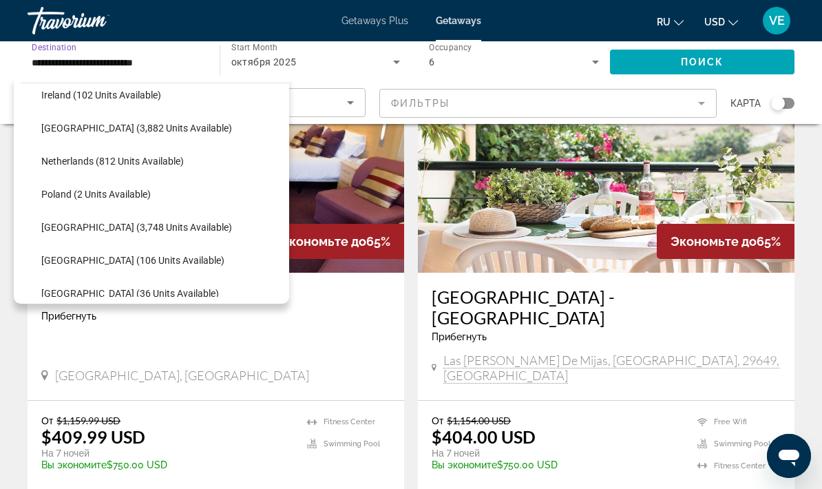
click at [244, 226] on span "Search widget" at bounding box center [161, 227] width 255 height 33
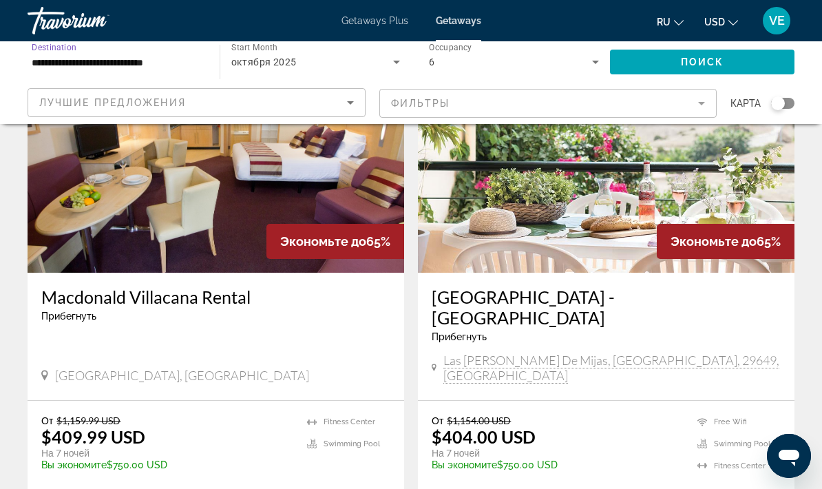
click at [691, 64] on span "Поиск" at bounding box center [702, 61] width 43 height 11
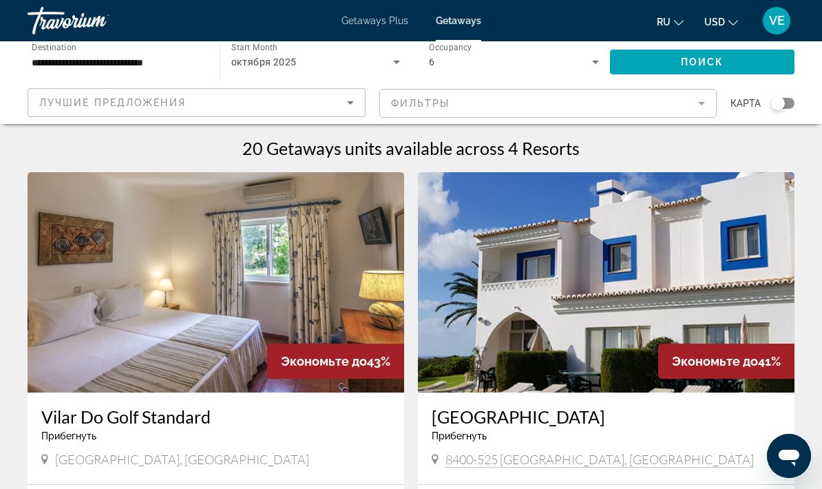
click at [62, 66] on input "**********" at bounding box center [117, 62] width 170 height 17
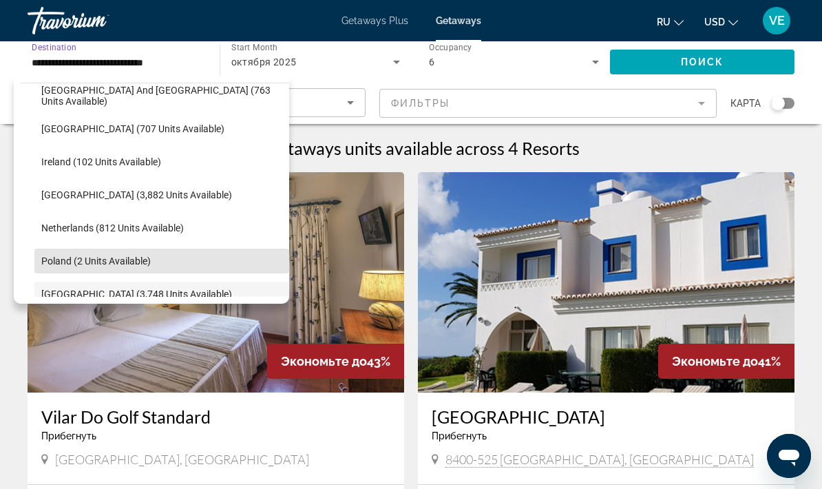
scroll to position [472, 0]
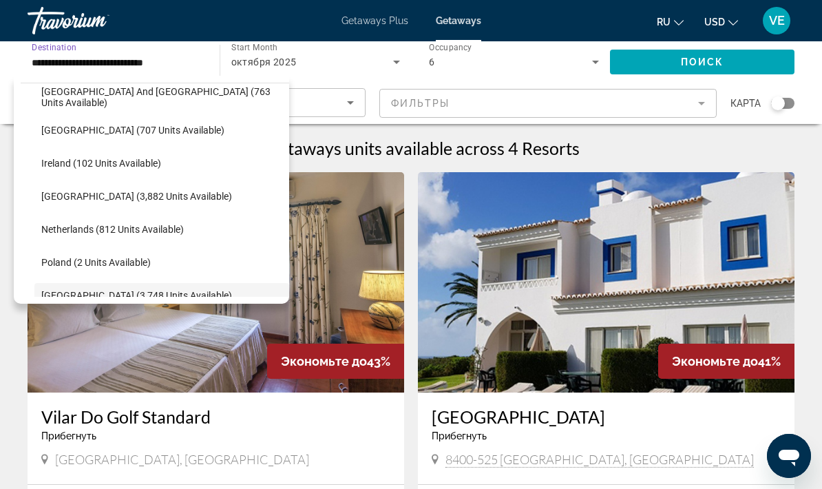
click at [246, 195] on span "Search widget" at bounding box center [161, 196] width 255 height 33
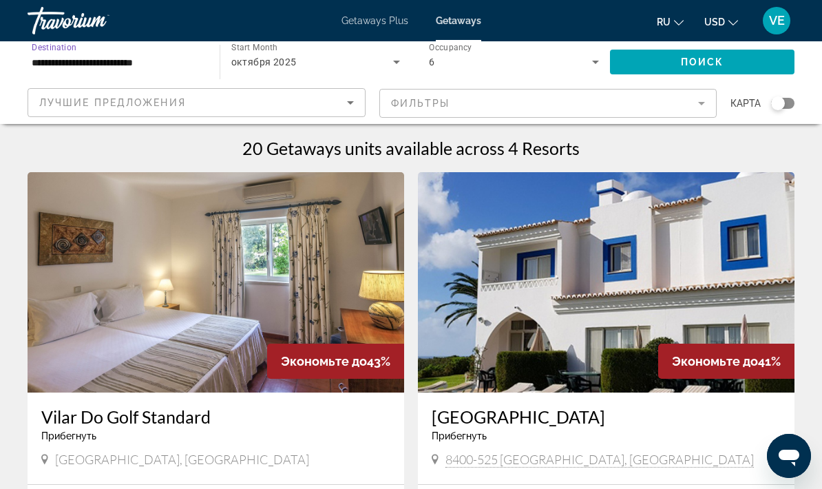
click at [709, 68] on span "Search widget" at bounding box center [702, 61] width 185 height 33
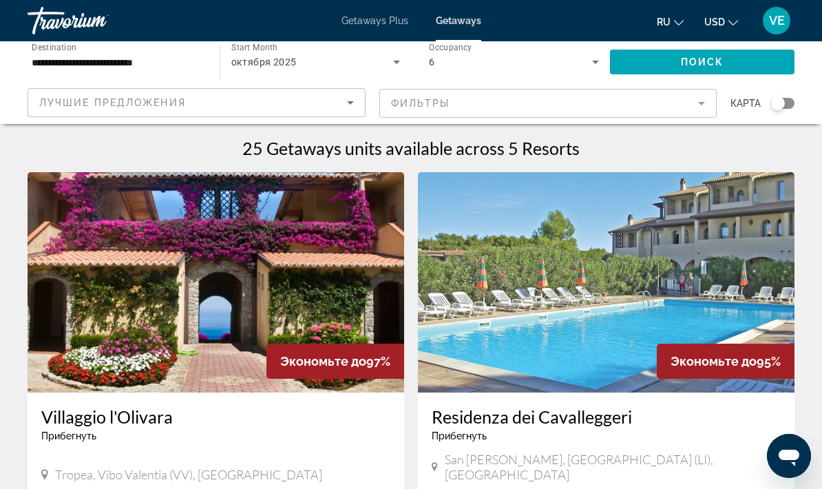
click at [56, 68] on input "**********" at bounding box center [117, 62] width 170 height 17
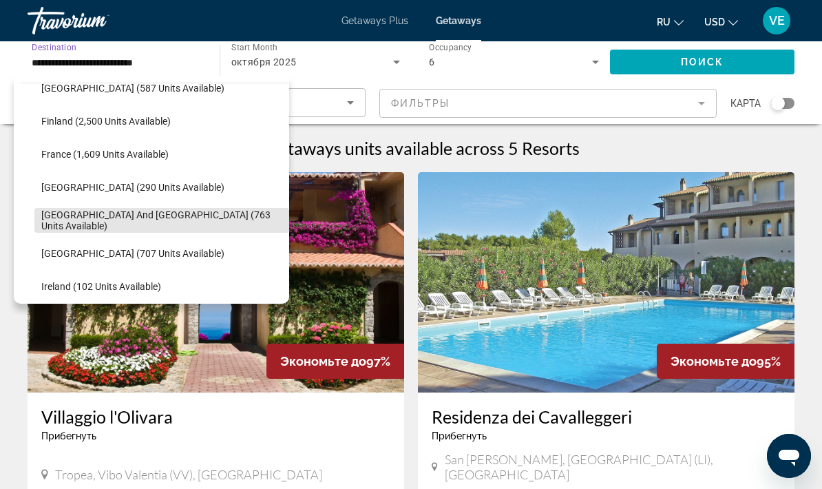
scroll to position [348, 0]
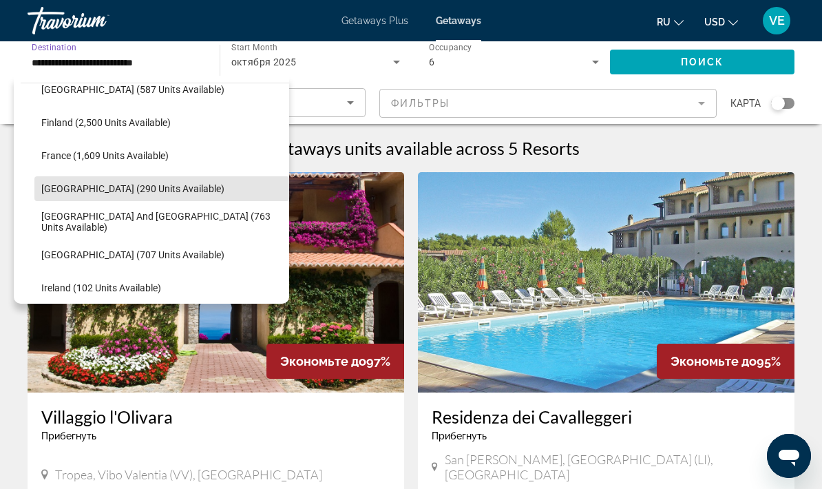
click at [61, 190] on span "[GEOGRAPHIC_DATA] (290 units available)" at bounding box center [132, 188] width 183 height 11
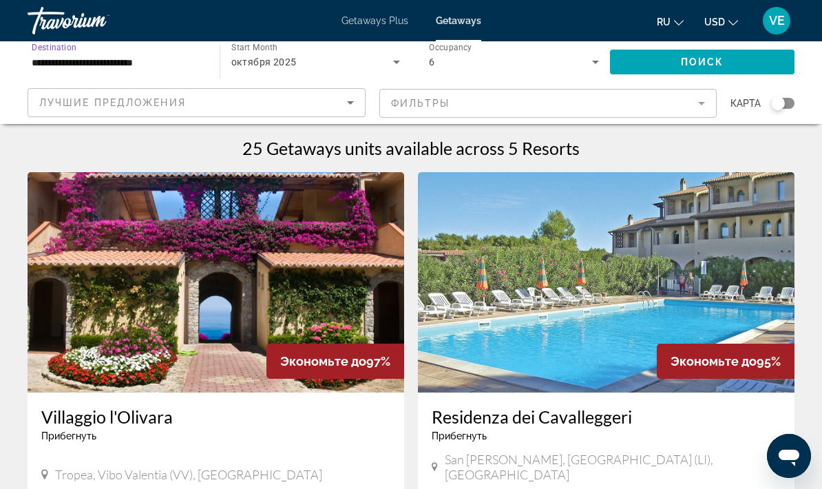
click at [720, 66] on span "Поиск" at bounding box center [702, 61] width 43 height 11
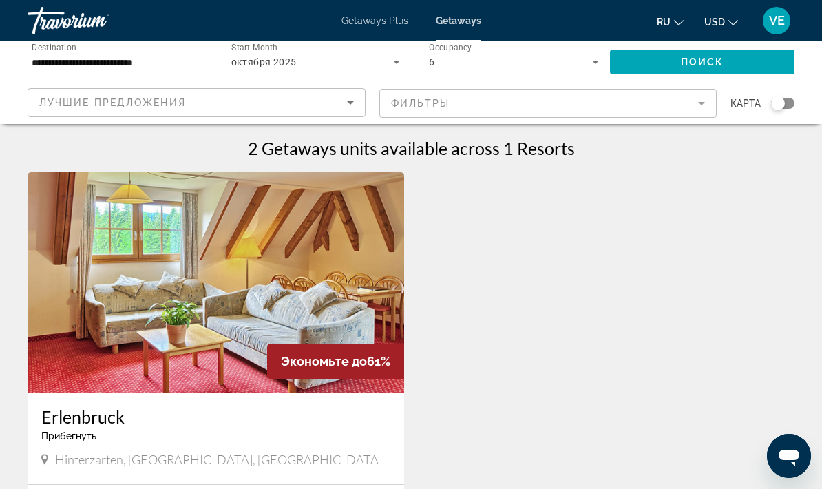
click at [56, 60] on input "**********" at bounding box center [117, 62] width 170 height 17
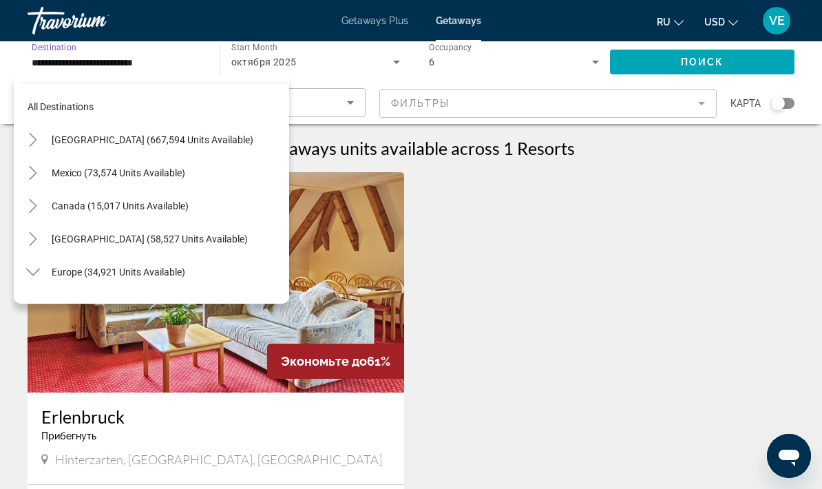
scroll to position [346, 0]
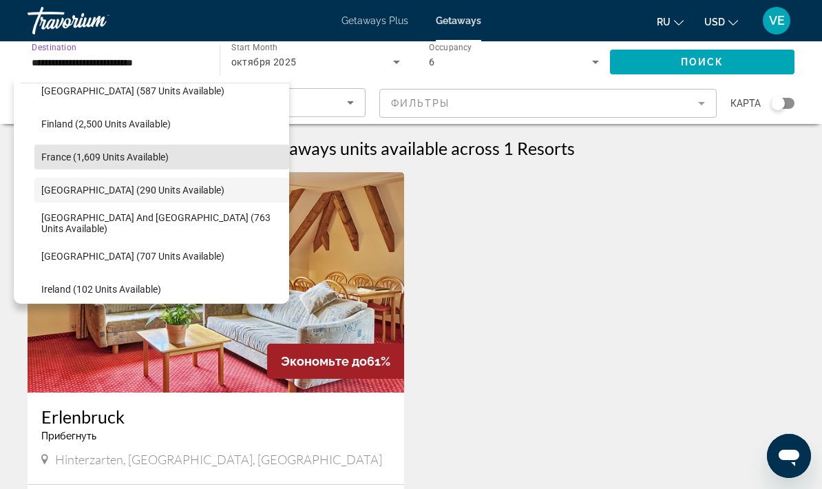
click at [59, 164] on span "Search widget" at bounding box center [161, 156] width 255 height 33
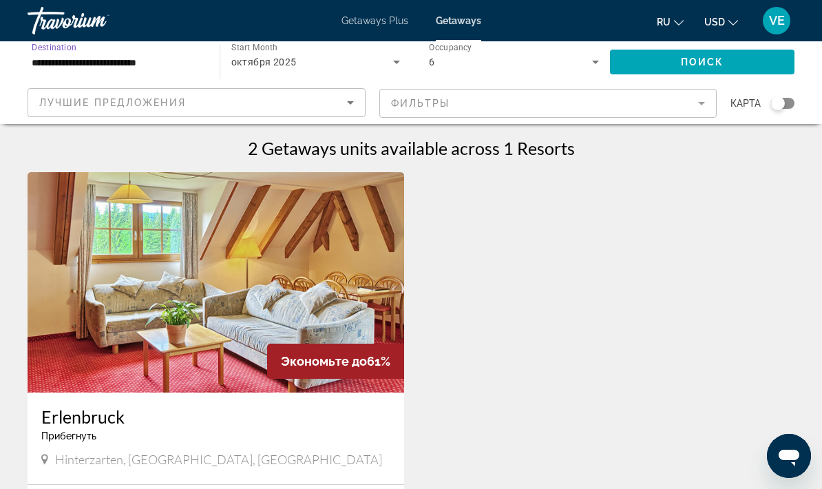
click at [697, 63] on span "Поиск" at bounding box center [702, 61] width 43 height 11
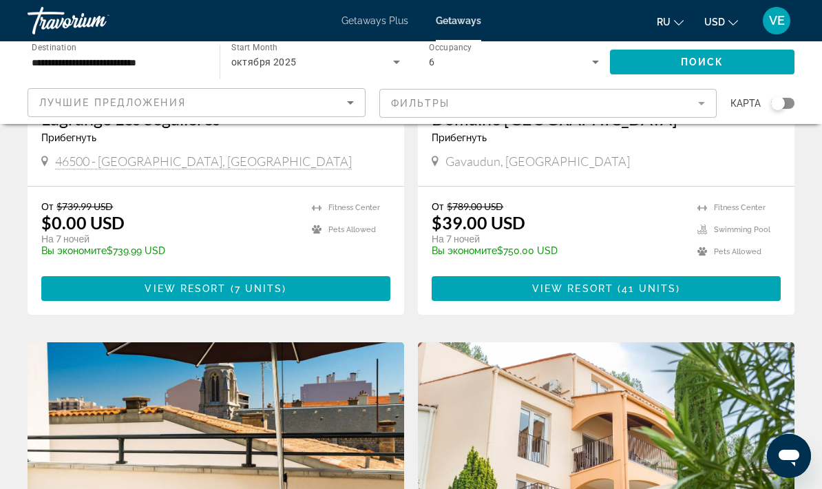
scroll to position [268, 0]
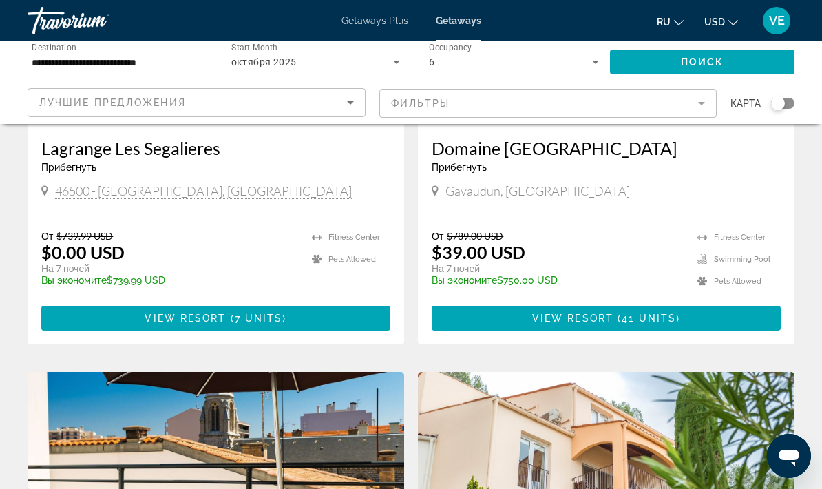
click at [56, 63] on input "**********" at bounding box center [117, 62] width 170 height 17
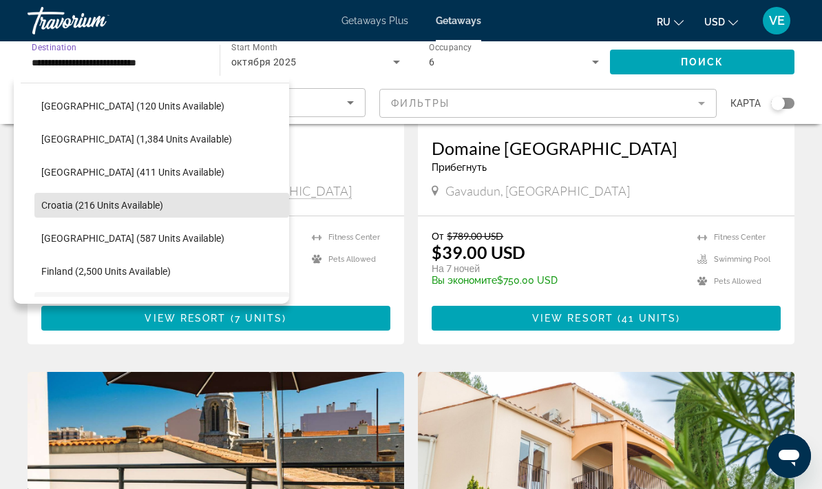
scroll to position [191, 0]
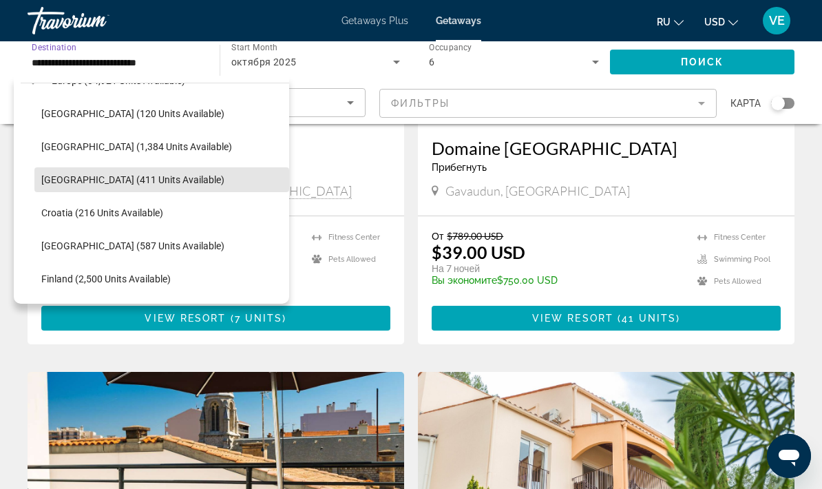
click at [63, 177] on span "[GEOGRAPHIC_DATA] (411 units available)" at bounding box center [132, 179] width 183 height 11
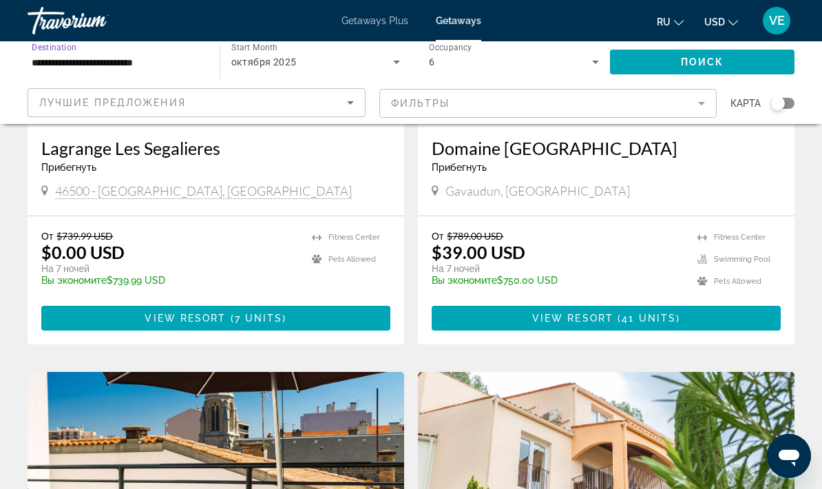
click at [698, 67] on span "Поиск" at bounding box center [702, 61] width 43 height 11
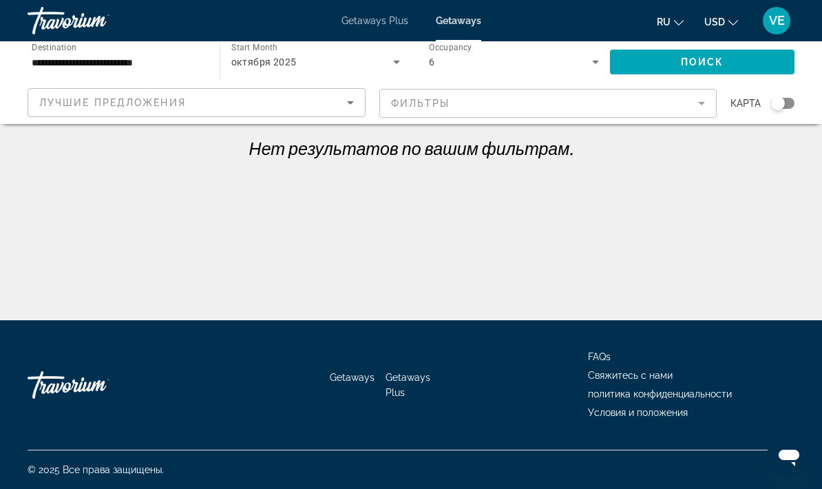
click at [48, 55] on input "**********" at bounding box center [117, 62] width 170 height 17
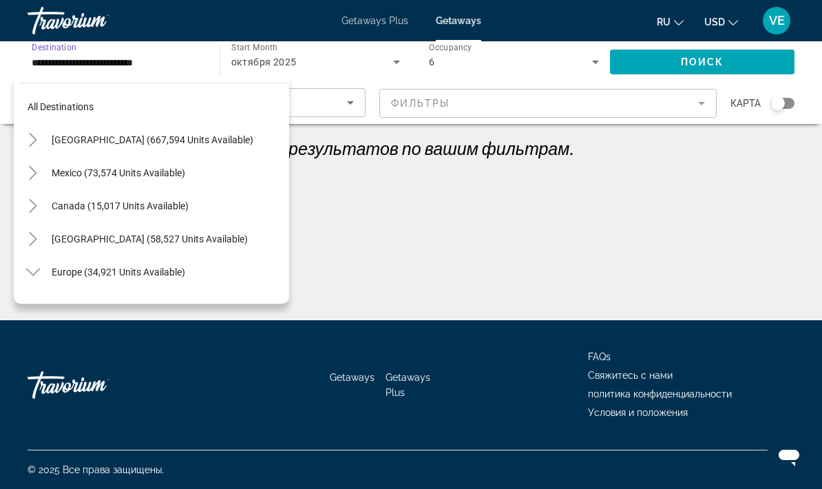
scroll to position [181, 0]
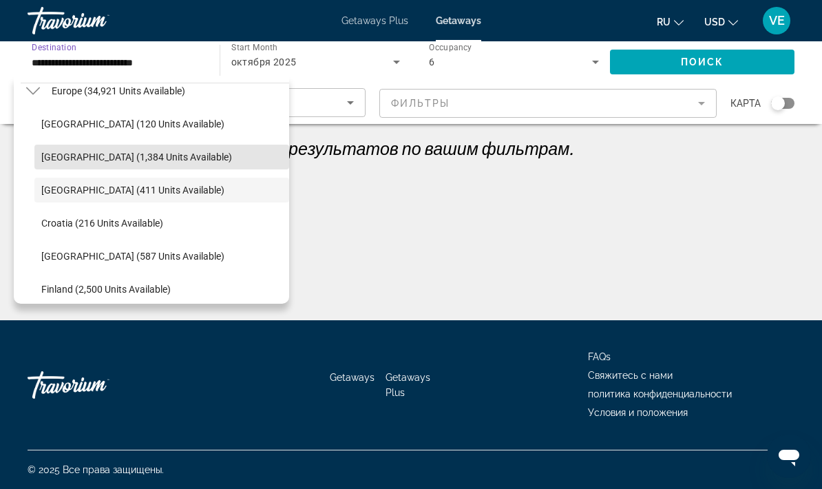
click at [49, 162] on span "Search widget" at bounding box center [161, 156] width 255 height 33
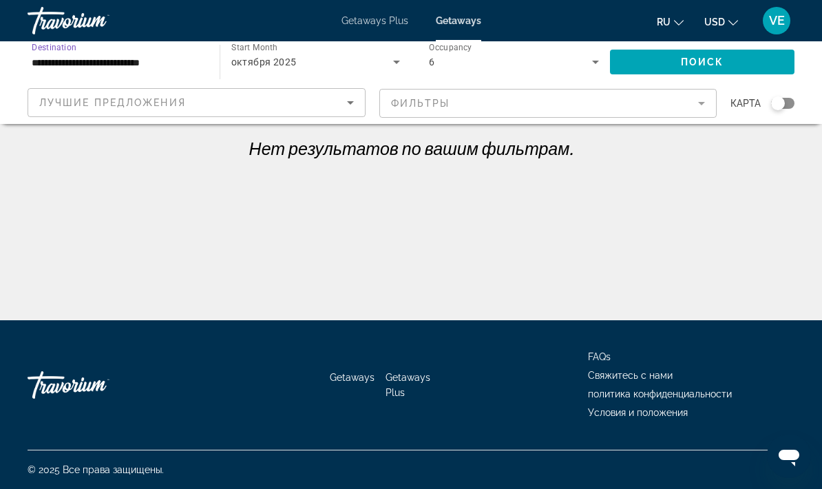
click at [703, 65] on span "Поиск" at bounding box center [702, 61] width 43 height 11
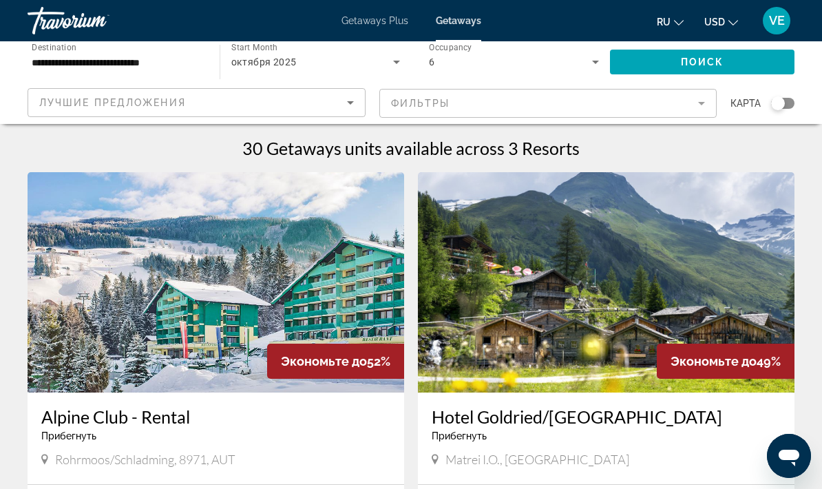
click at [49, 60] on input "**********" at bounding box center [117, 62] width 170 height 17
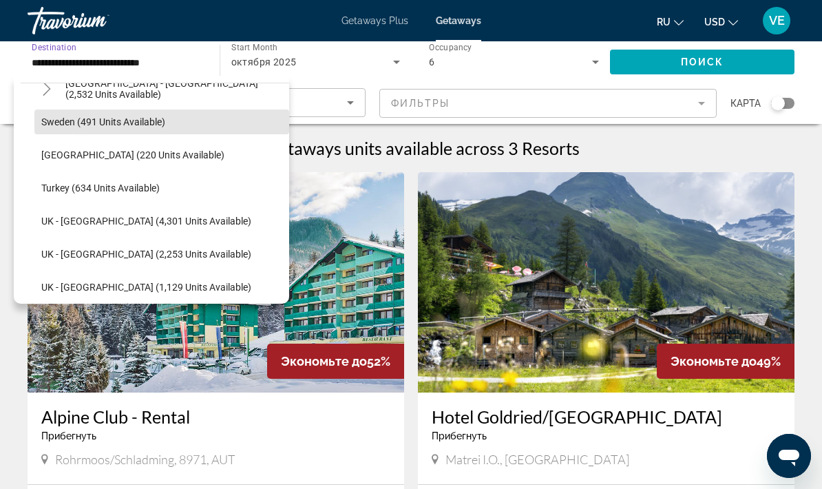
scroll to position [820, 0]
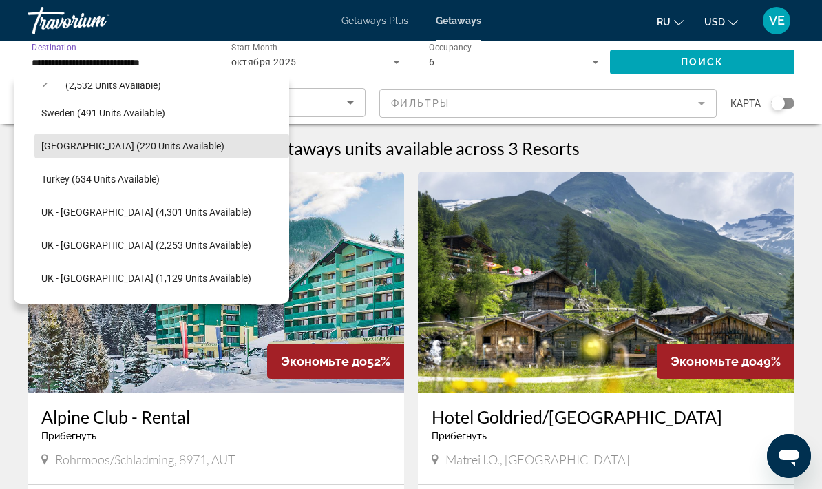
click at [64, 146] on span "[GEOGRAPHIC_DATA] (220 units available)" at bounding box center [132, 145] width 183 height 11
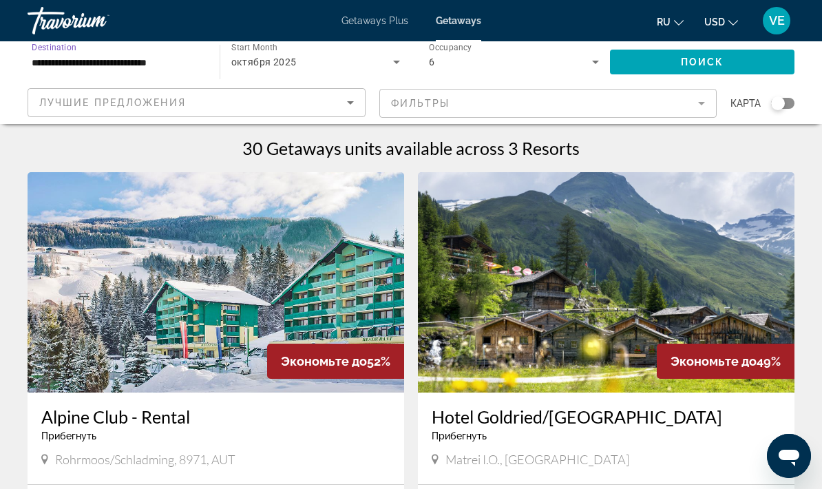
click at [701, 67] on span "Поиск" at bounding box center [702, 61] width 43 height 11
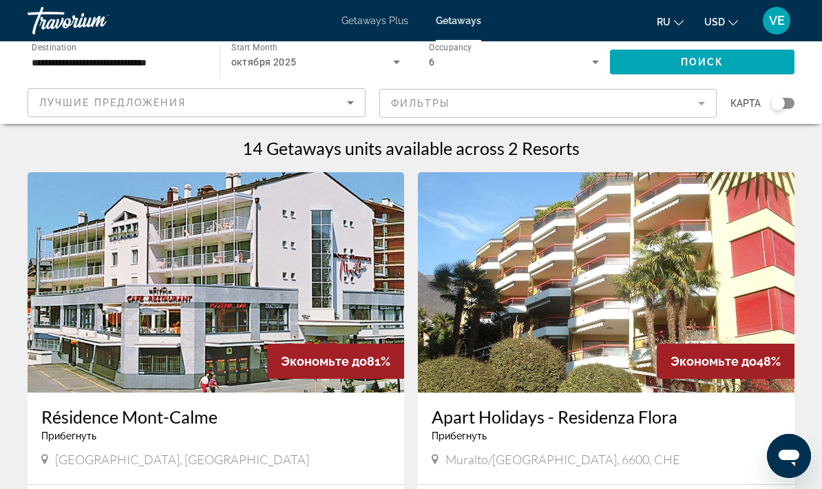
click at [54, 63] on input "**********" at bounding box center [117, 62] width 170 height 17
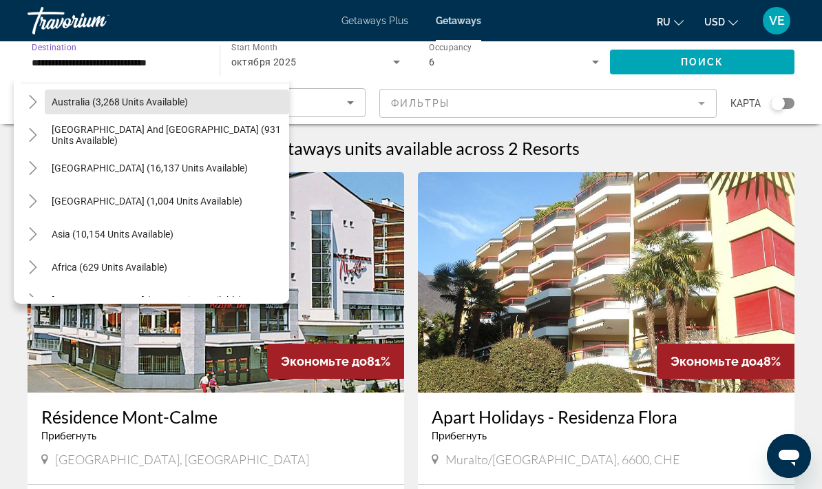
scroll to position [1033, 0]
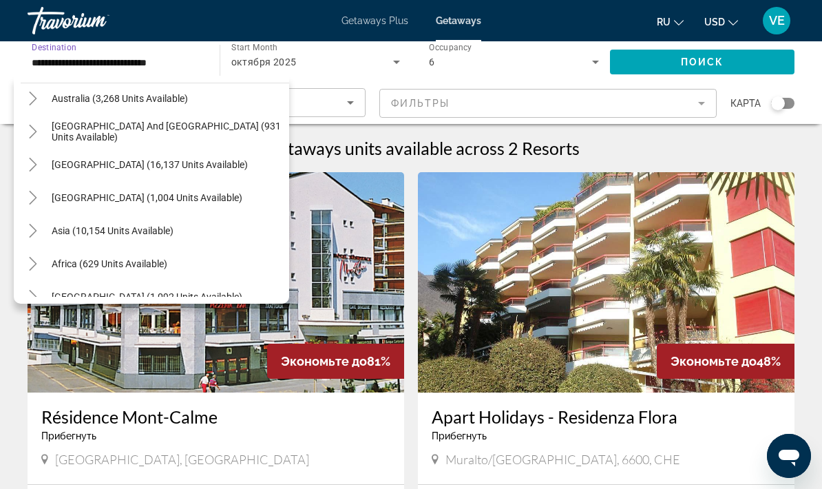
click at [67, 134] on span "[GEOGRAPHIC_DATA] and [GEOGRAPHIC_DATA] (931 units available)" at bounding box center [167, 131] width 231 height 22
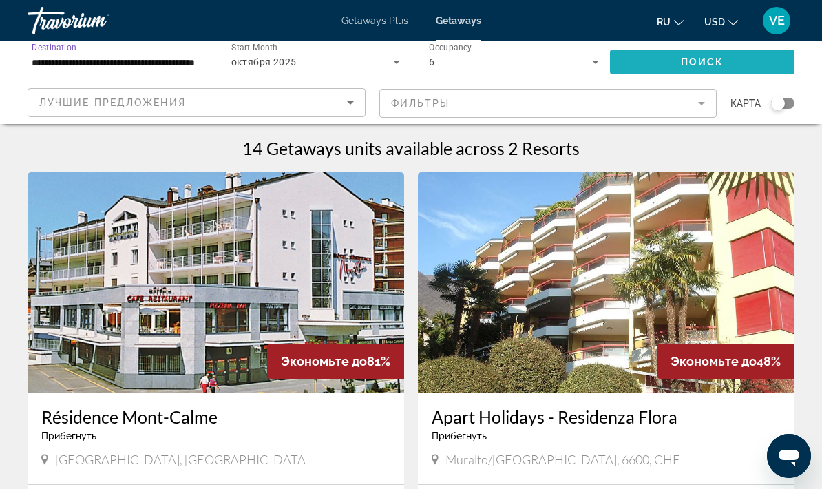
click at [683, 65] on span "Поиск" at bounding box center [702, 61] width 43 height 11
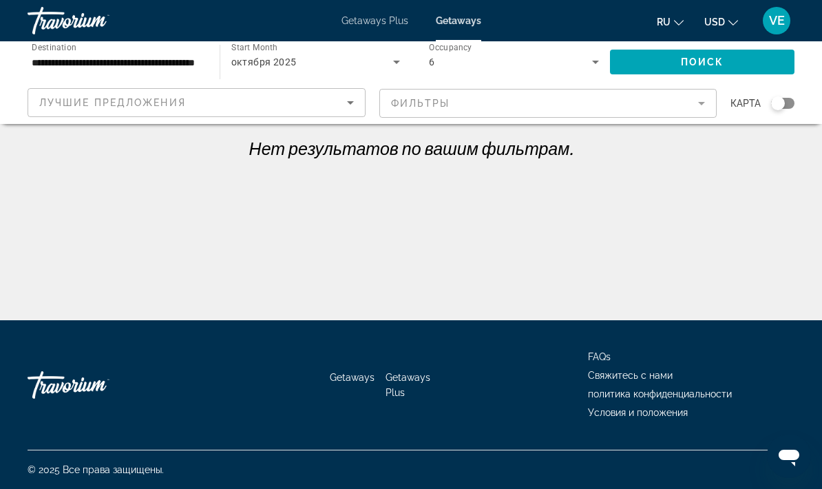
click at [52, 63] on input "**********" at bounding box center [117, 62] width 170 height 17
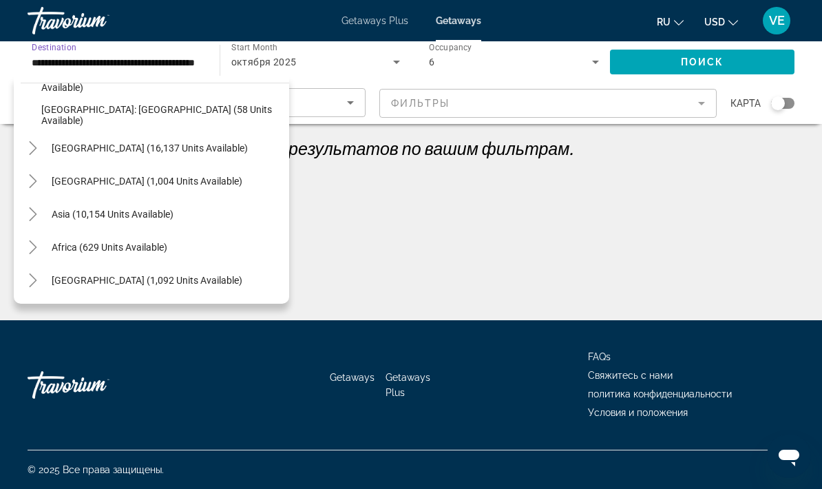
scroll to position [289, 0]
click at [56, 216] on span "Asia (10,154 units available)" at bounding box center [113, 214] width 122 height 11
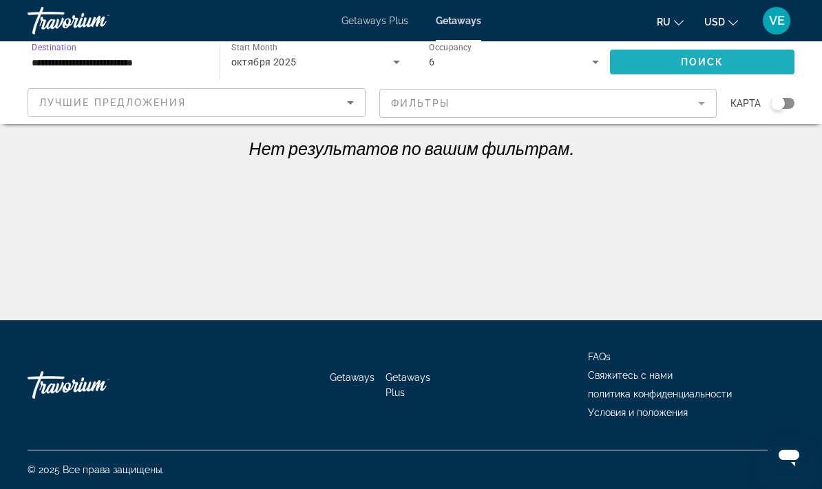
click at [699, 70] on span "Search widget" at bounding box center [702, 61] width 185 height 33
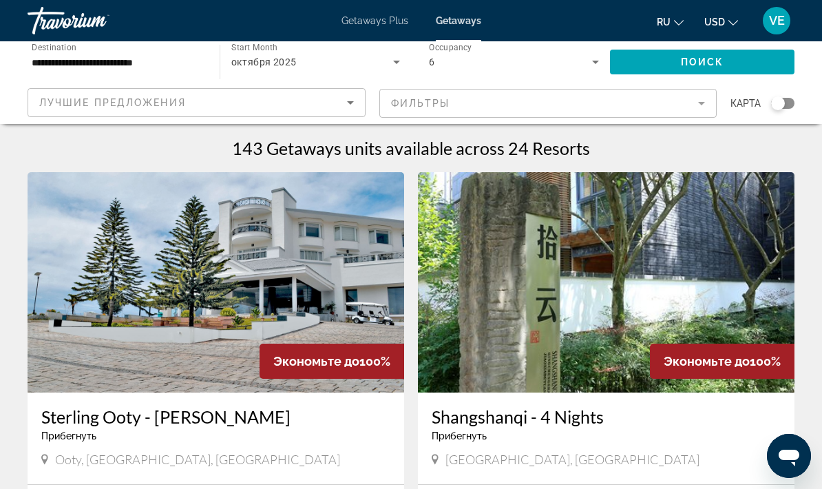
click at [52, 59] on input "**********" at bounding box center [117, 62] width 170 height 17
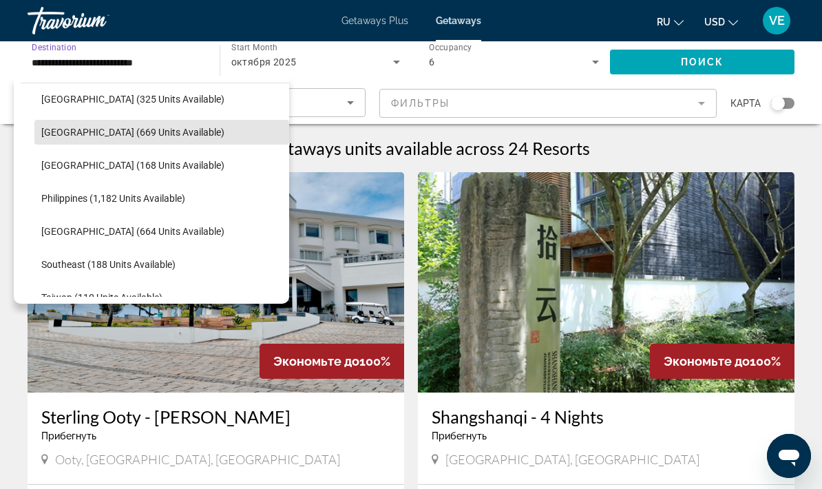
scroll to position [539, 0]
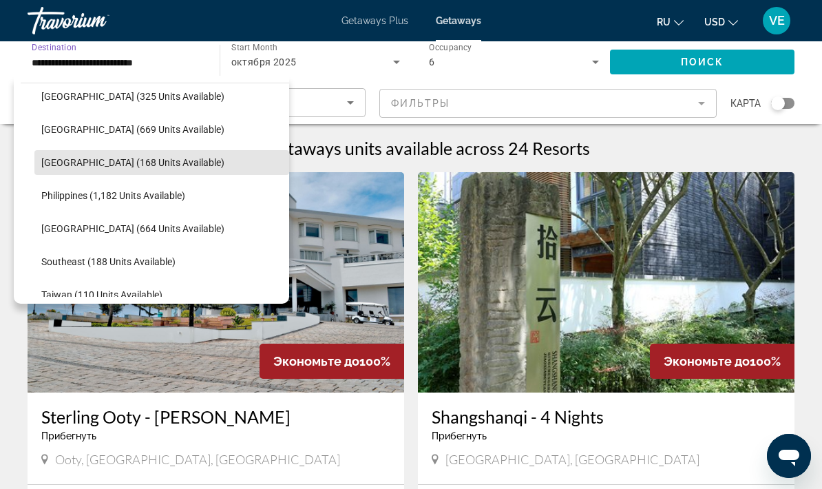
click at [63, 169] on span "Search widget" at bounding box center [161, 162] width 255 height 33
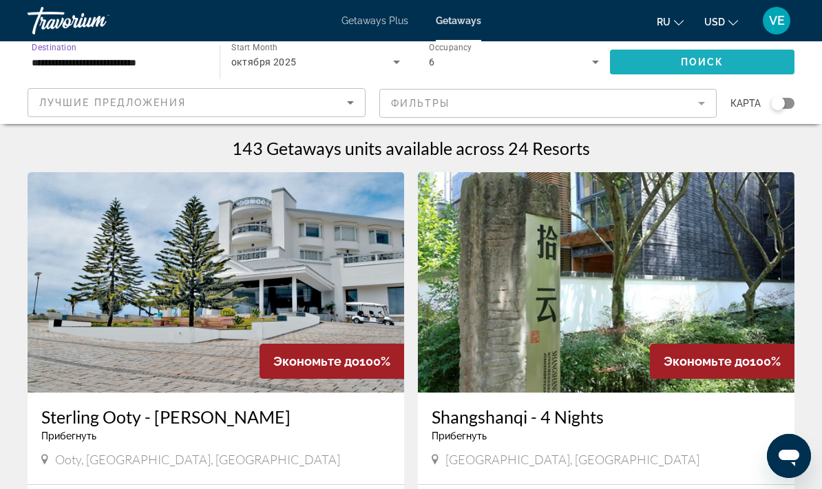
click at [708, 70] on span "Search widget" at bounding box center [702, 61] width 185 height 33
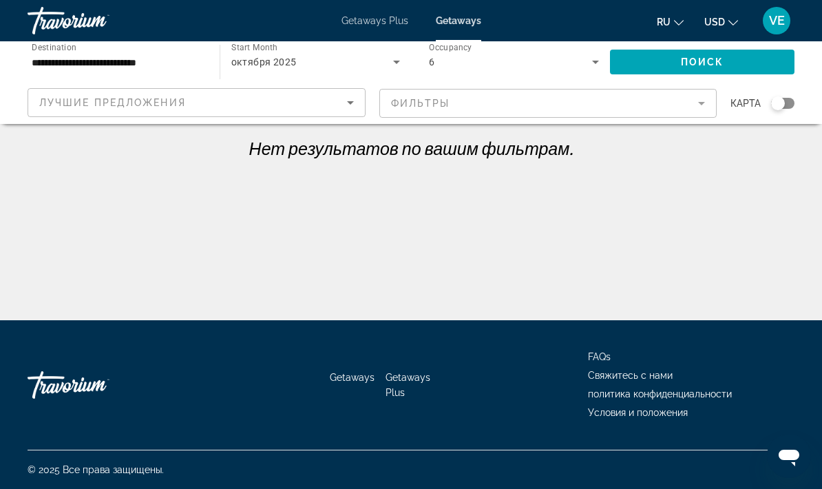
click at [57, 57] on input "**********" at bounding box center [117, 62] width 170 height 17
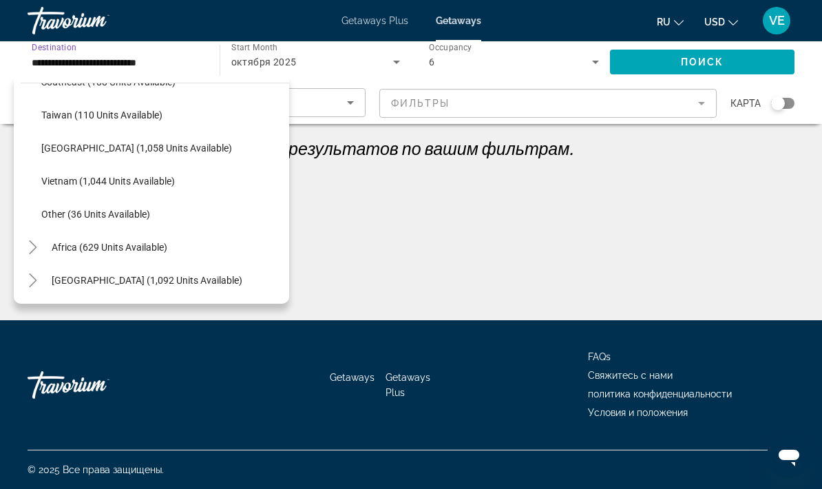
scroll to position [719, 0]
click at [48, 282] on span "Search widget" at bounding box center [167, 280] width 244 height 33
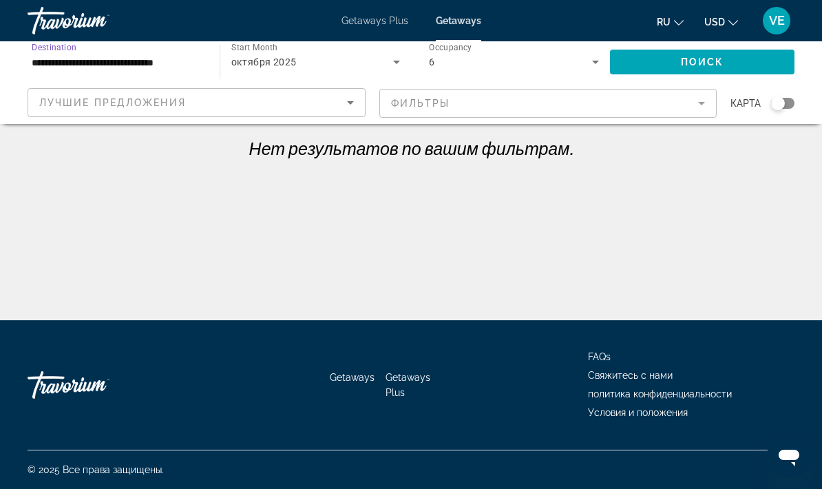
click at [700, 71] on span "Search widget" at bounding box center [702, 61] width 185 height 33
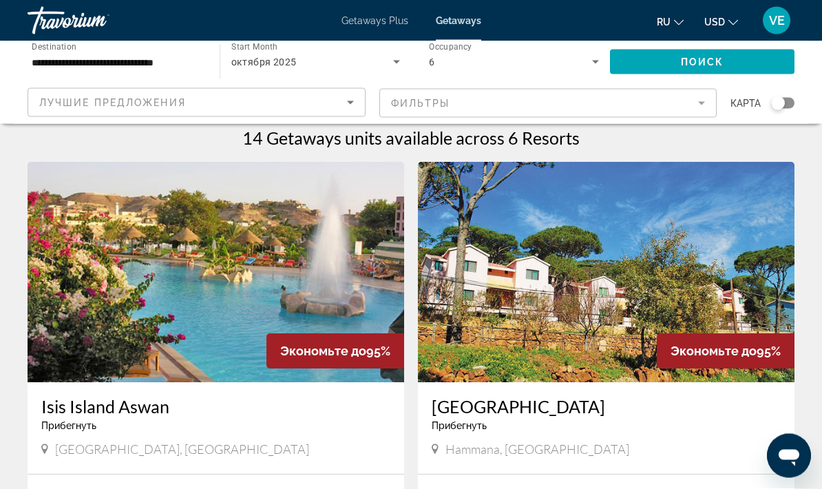
scroll to position [10, 0]
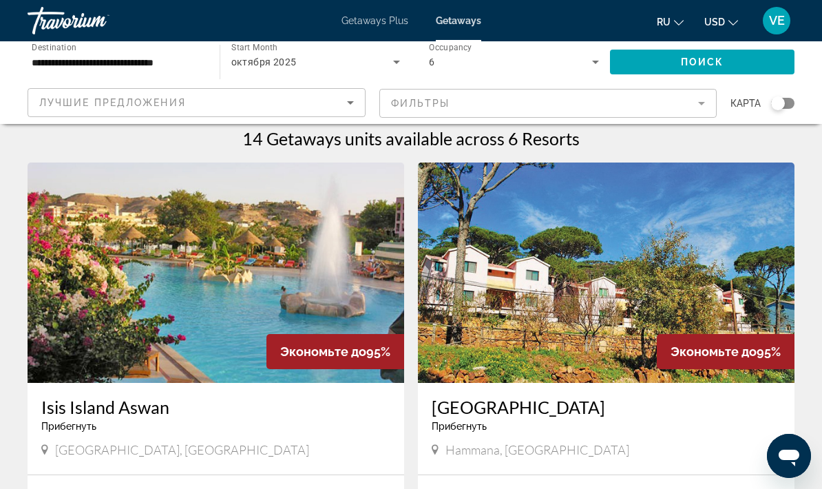
click at [55, 67] on input "**********" at bounding box center [117, 62] width 170 height 17
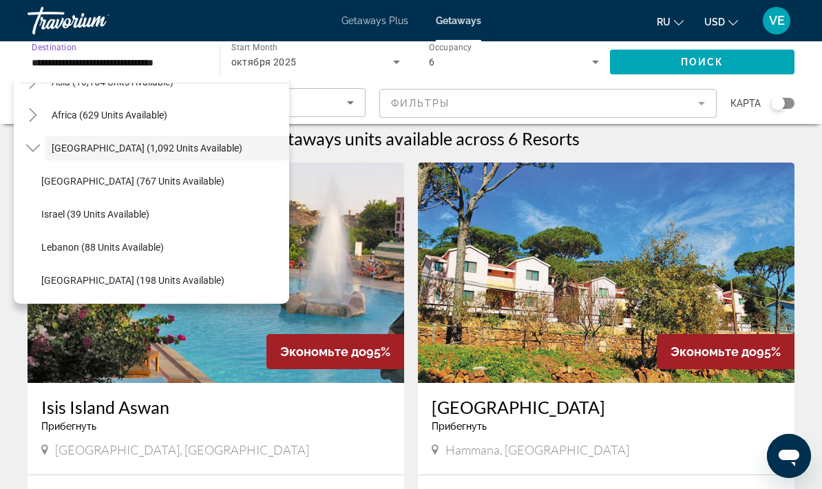
scroll to position [355, 0]
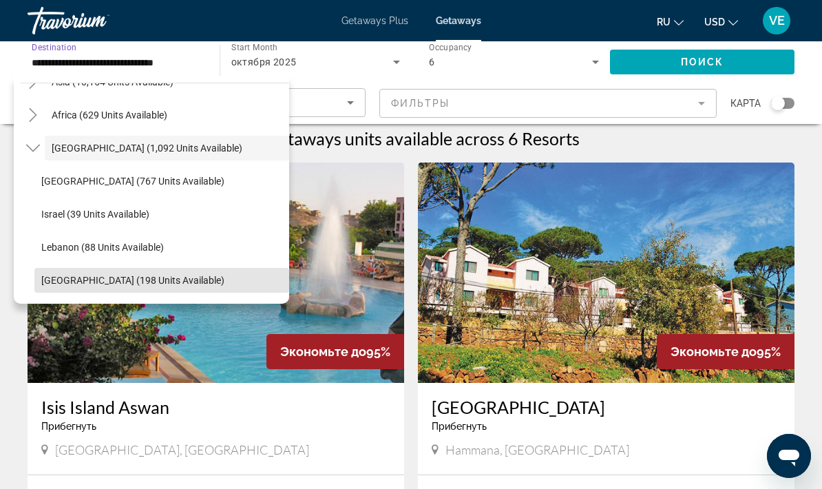
click at [61, 283] on span "[GEOGRAPHIC_DATA] (198 units available)" at bounding box center [132, 280] width 183 height 11
type input "**********"
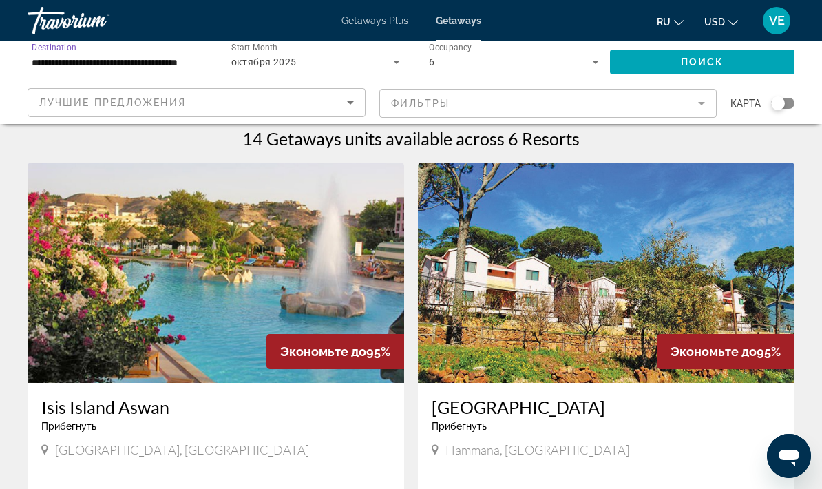
click at [403, 56] on icon "Search widget" at bounding box center [396, 62] width 17 height 17
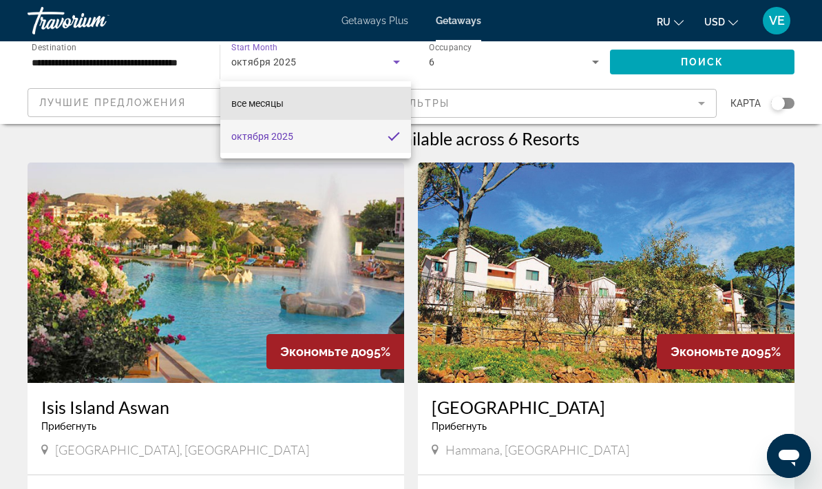
click at [358, 109] on mat-option "все месяцы" at bounding box center [315, 103] width 191 height 33
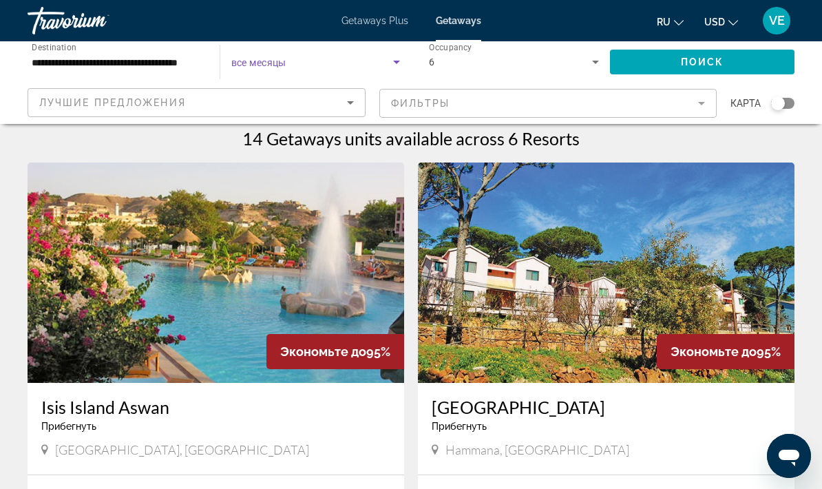
click at [595, 67] on icon "Search widget" at bounding box center [595, 62] width 17 height 17
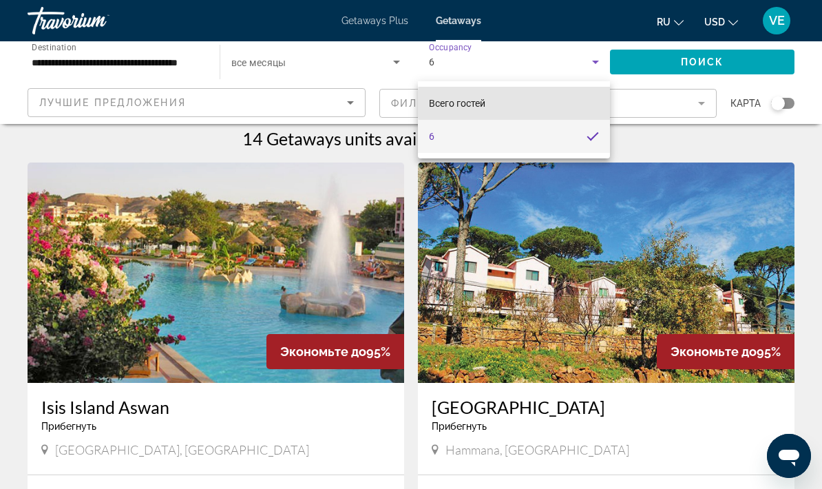
click at [550, 103] on mat-option "Всего гостей" at bounding box center [514, 103] width 192 height 33
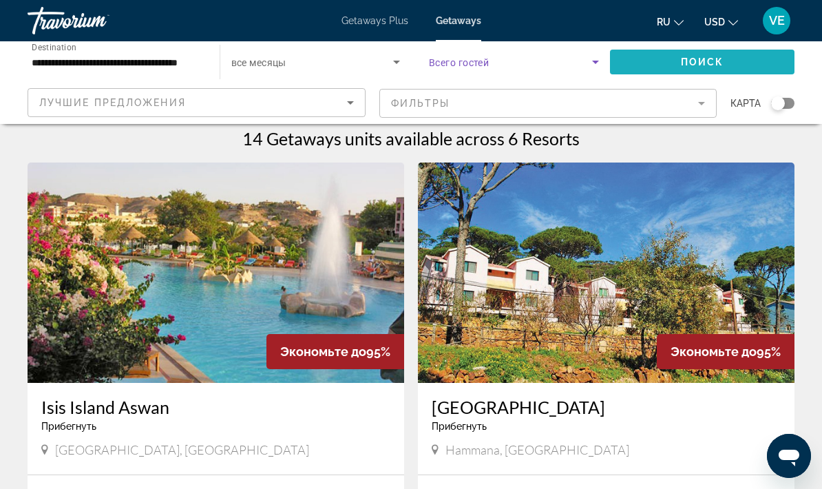
click at [680, 72] on span "Search widget" at bounding box center [702, 61] width 185 height 33
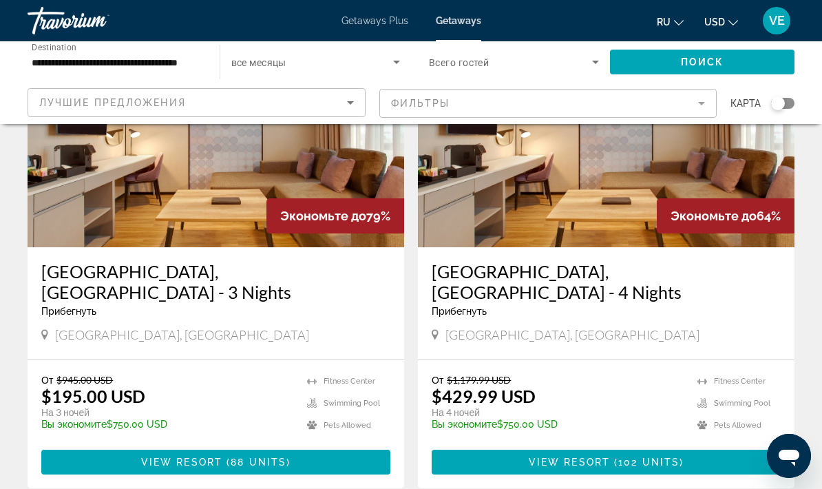
scroll to position [129, 0]
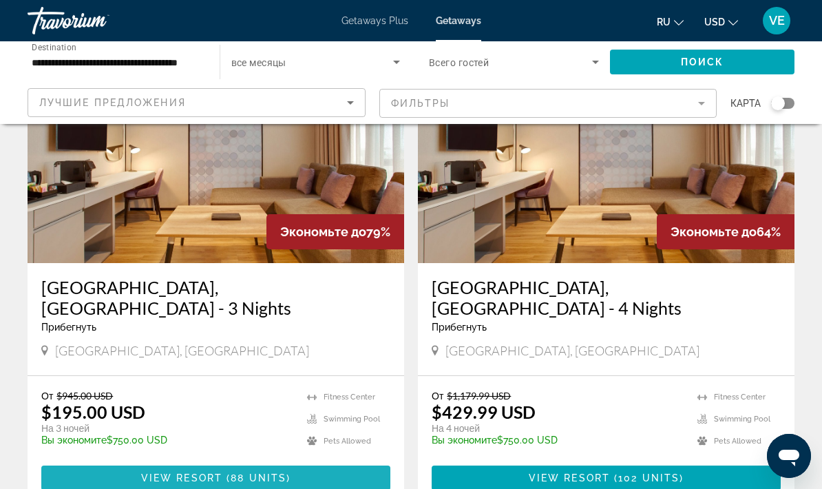
click at [357, 461] on span "Main content" at bounding box center [215, 477] width 349 height 33
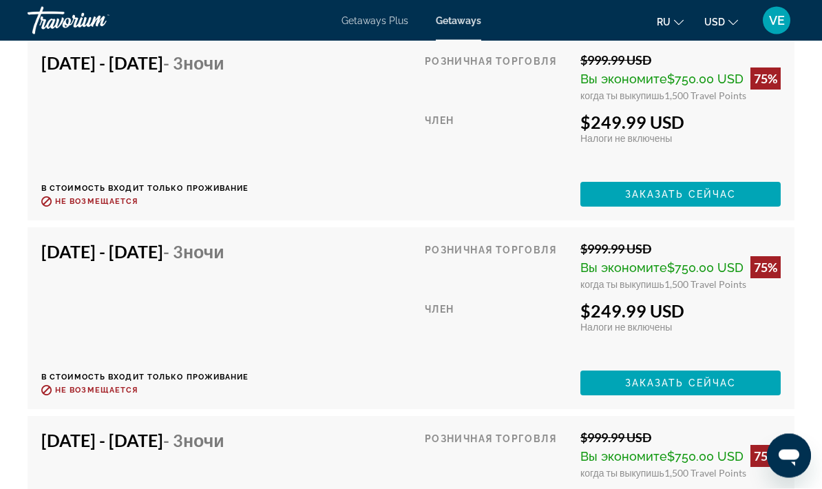
scroll to position [5611, 0]
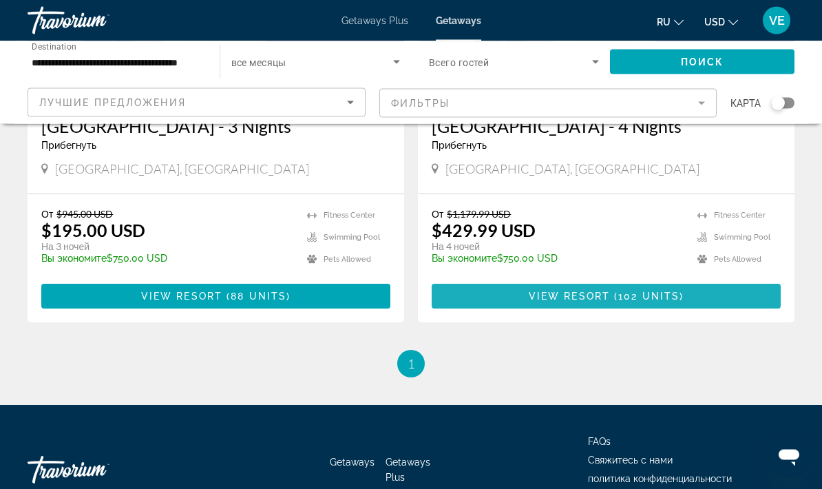
scroll to position [311, 0]
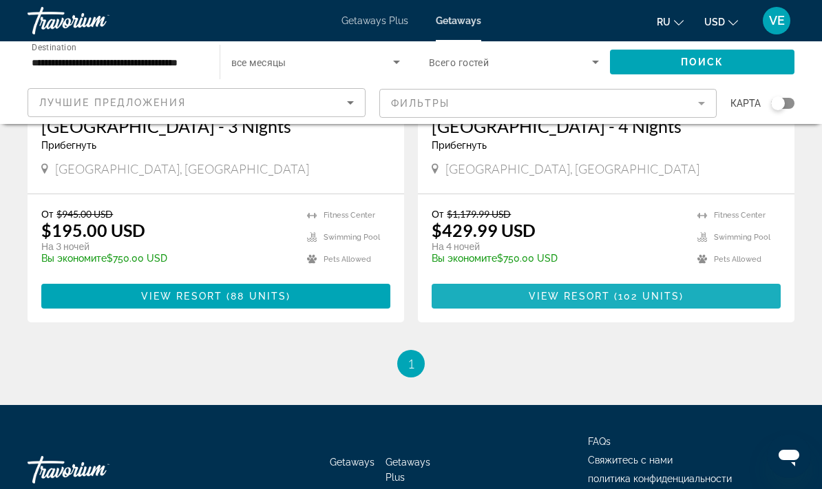
click at [469, 279] on span "Main content" at bounding box center [606, 295] width 349 height 33
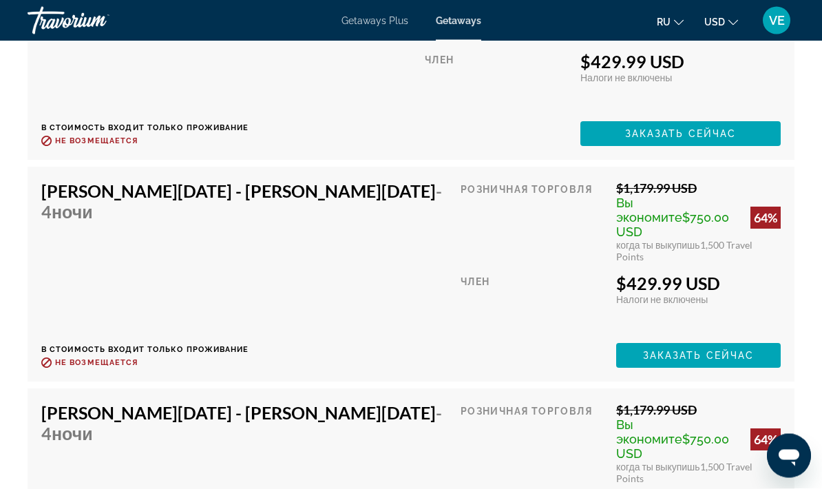
scroll to position [4662, 0]
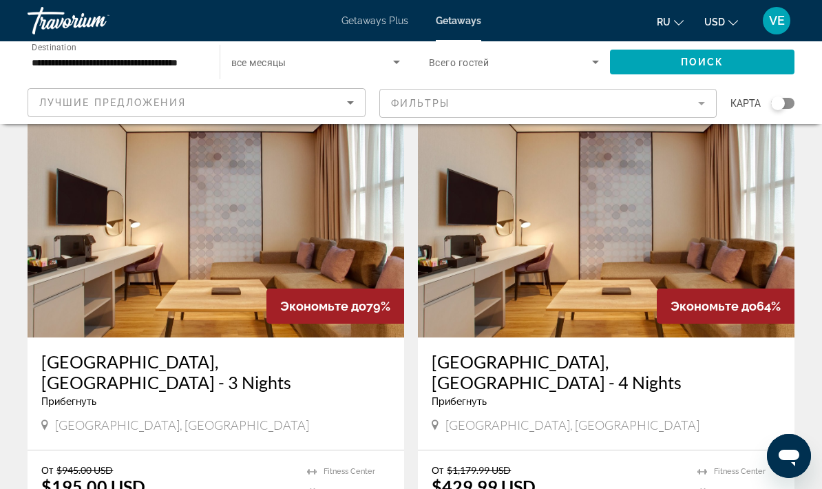
click at [44, 65] on input "**********" at bounding box center [117, 62] width 170 height 17
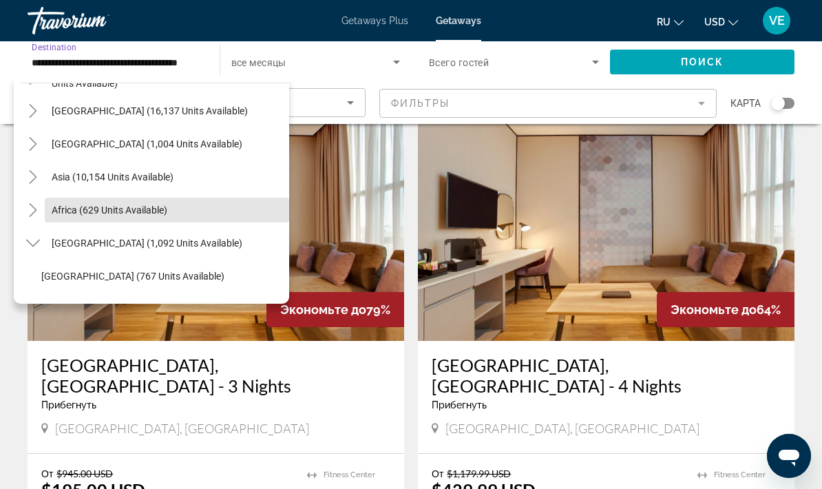
scroll to position [260, 0]
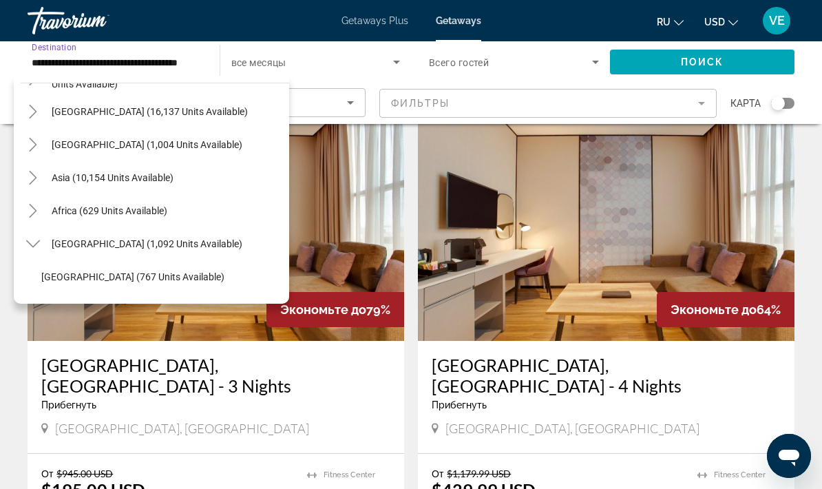
click at [46, 173] on span "Search widget" at bounding box center [167, 177] width 244 height 33
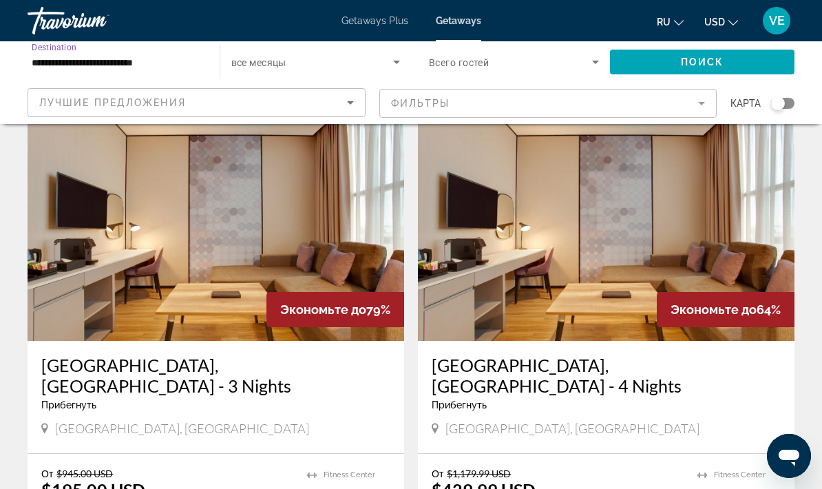
click at [51, 61] on input "**********" at bounding box center [117, 62] width 170 height 17
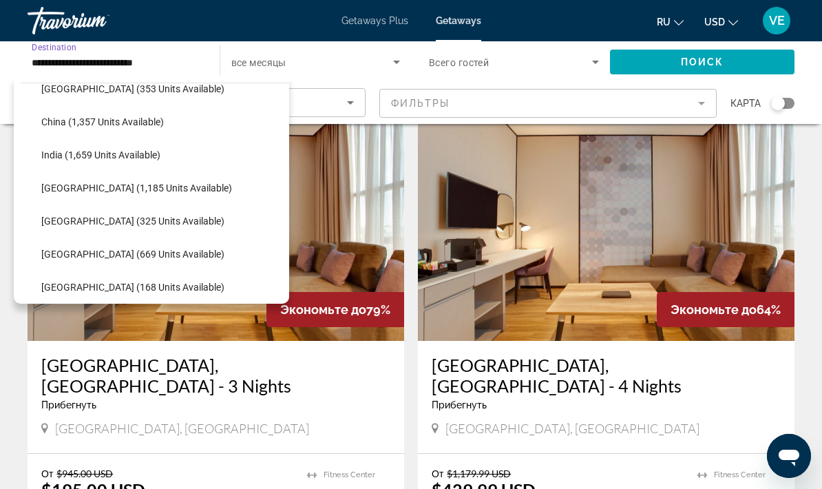
scroll to position [414, 0]
click at [200, 191] on span "Search widget" at bounding box center [161, 188] width 255 height 33
type input "**********"
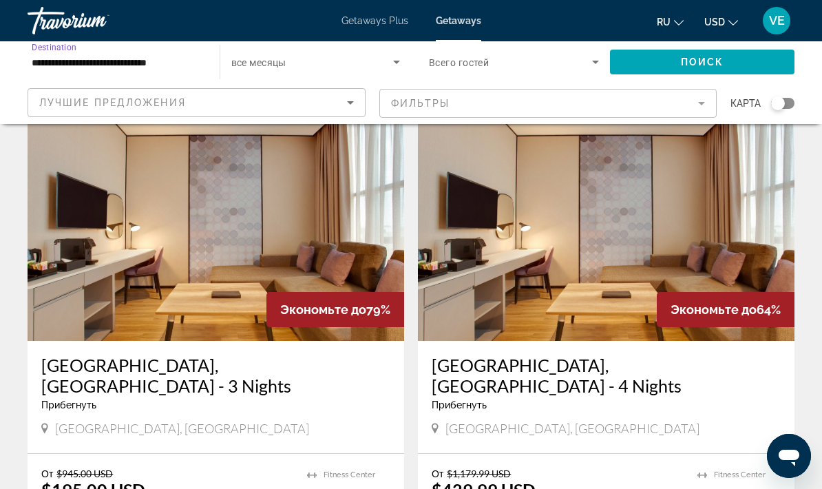
click at [694, 64] on span "Поиск" at bounding box center [702, 61] width 43 height 11
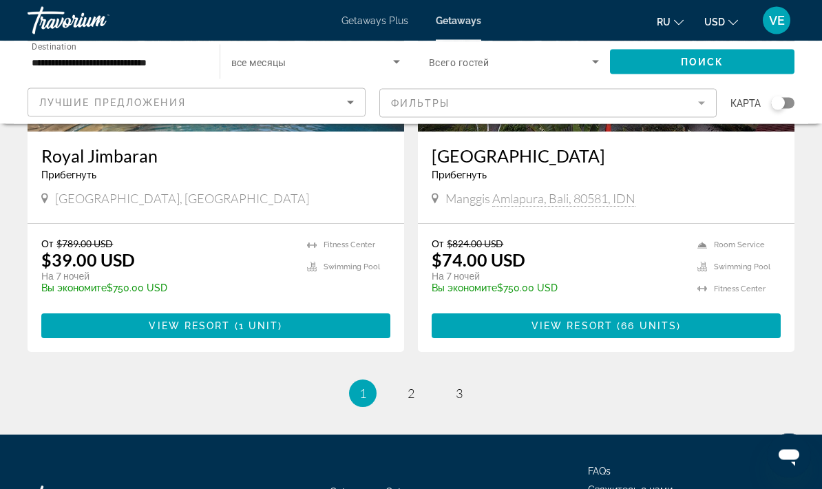
scroll to position [2632, 0]
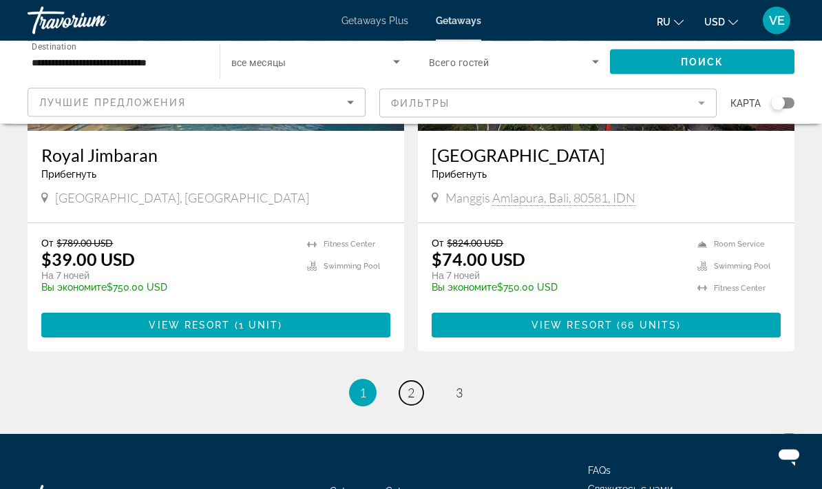
click at [423, 381] on link "page 2" at bounding box center [411, 393] width 24 height 24
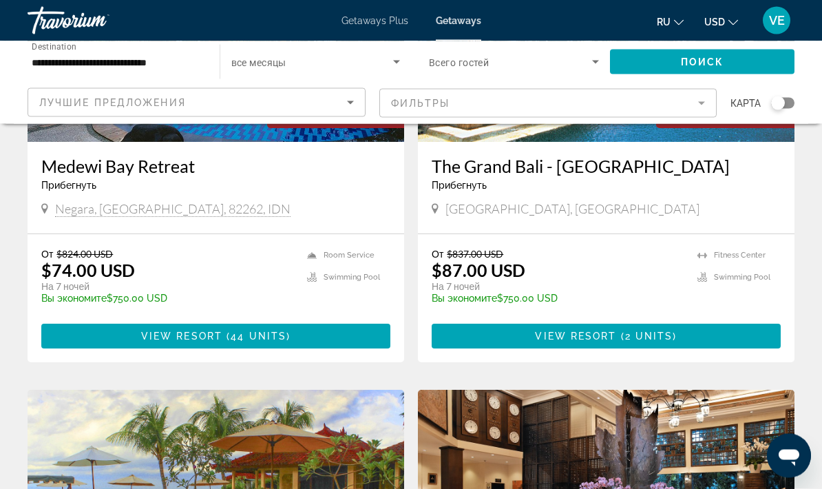
scroll to position [251, 0]
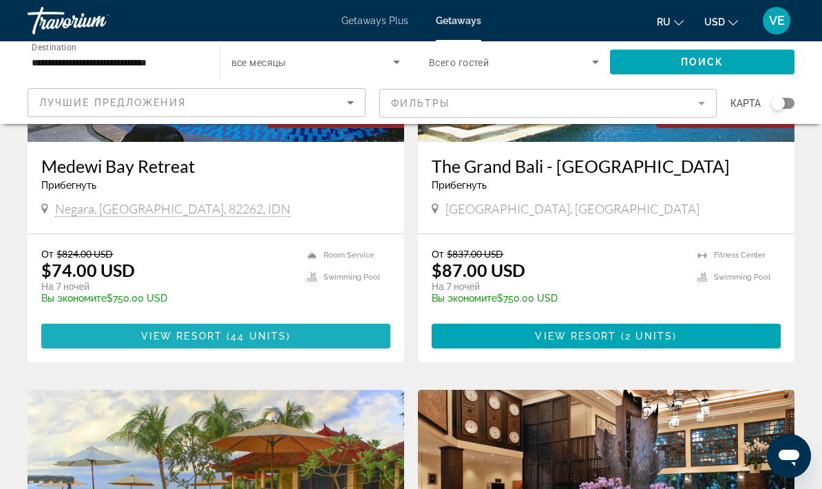
click at [335, 339] on span "Main content" at bounding box center [215, 335] width 349 height 33
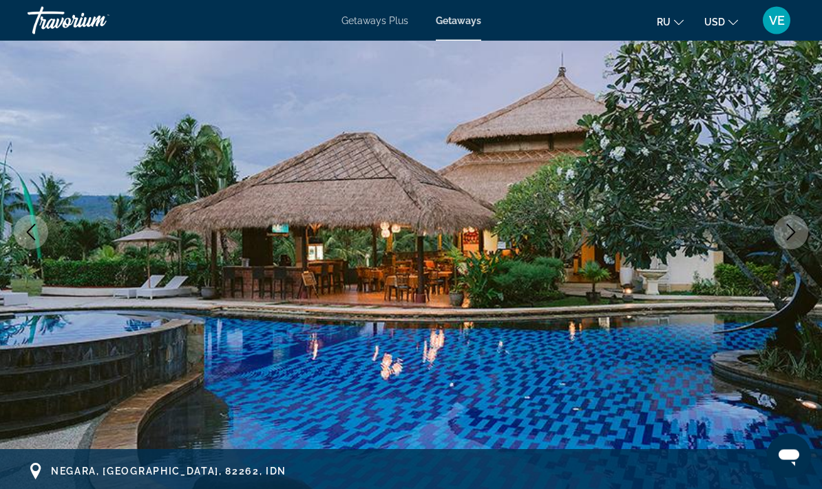
scroll to position [203, 0]
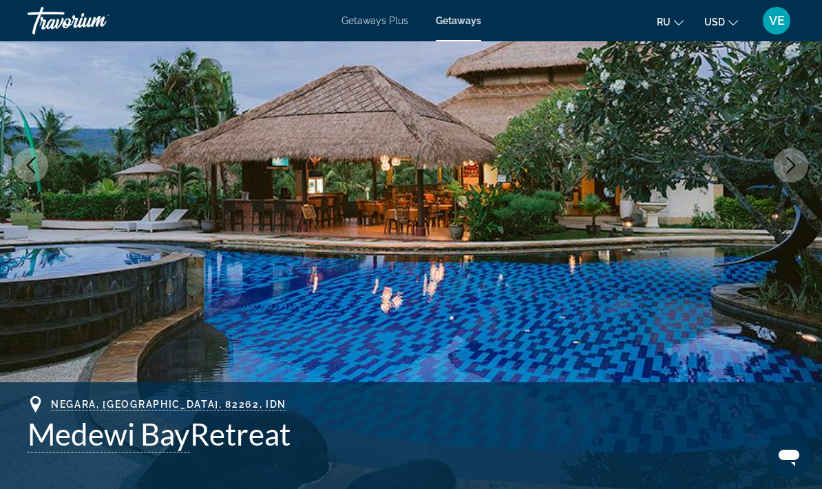
click at [796, 162] on icon "Next image" at bounding box center [791, 165] width 17 height 17
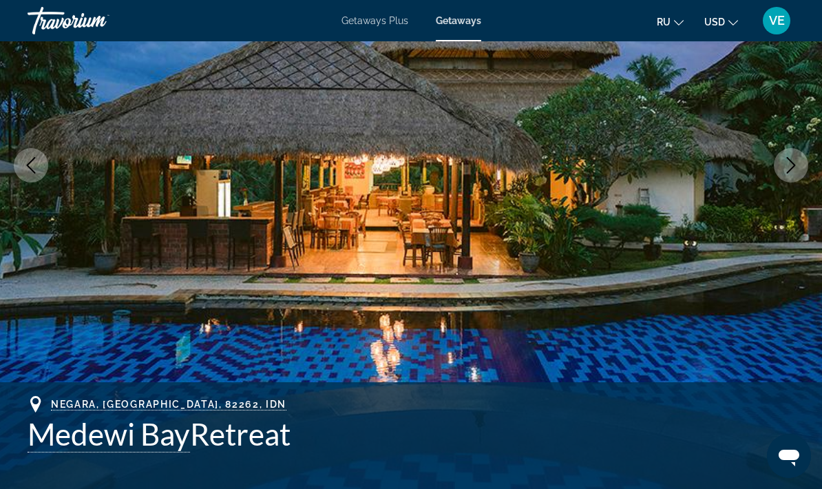
click at [793, 176] on button "Next image" at bounding box center [791, 165] width 34 height 34
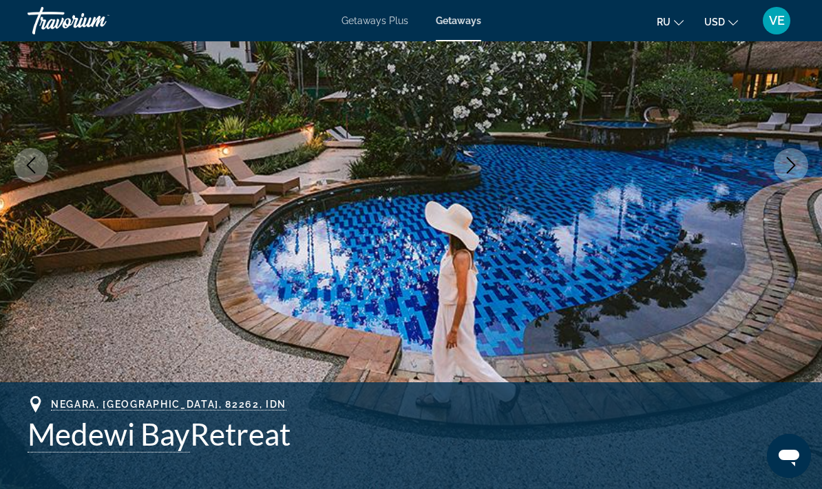
click at [798, 167] on icon "Next image" at bounding box center [791, 165] width 17 height 17
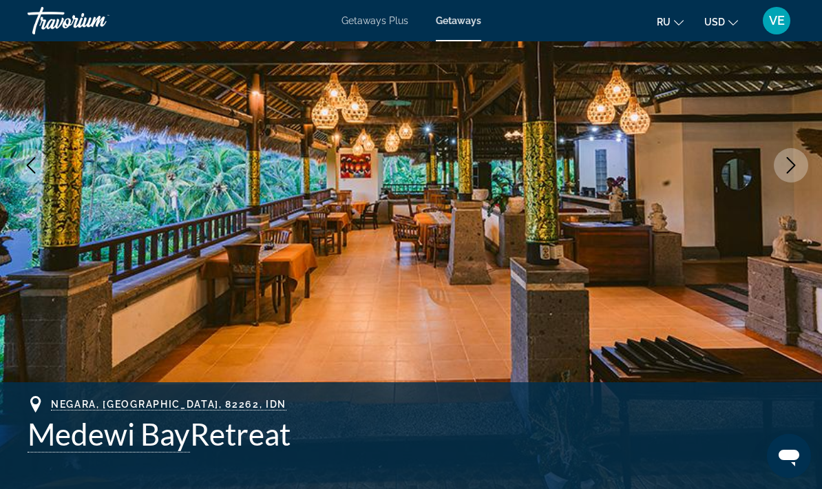
click at [803, 169] on button "Next image" at bounding box center [791, 165] width 34 height 34
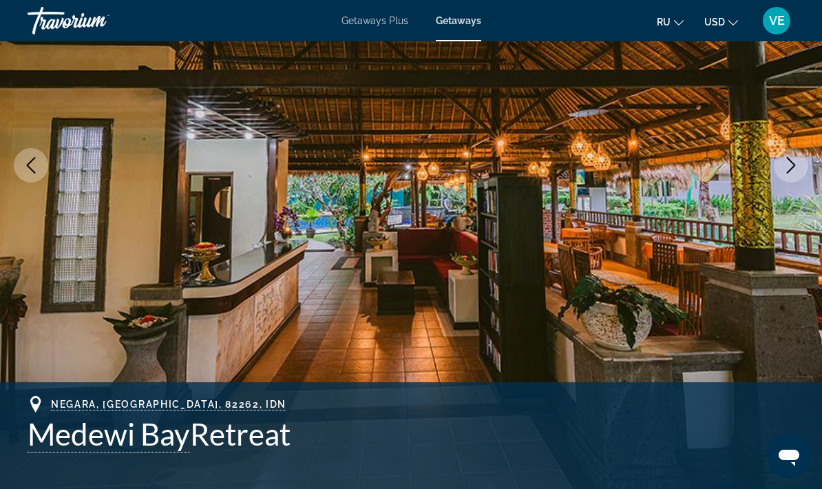
click at [803, 165] on button "Next image" at bounding box center [791, 165] width 34 height 34
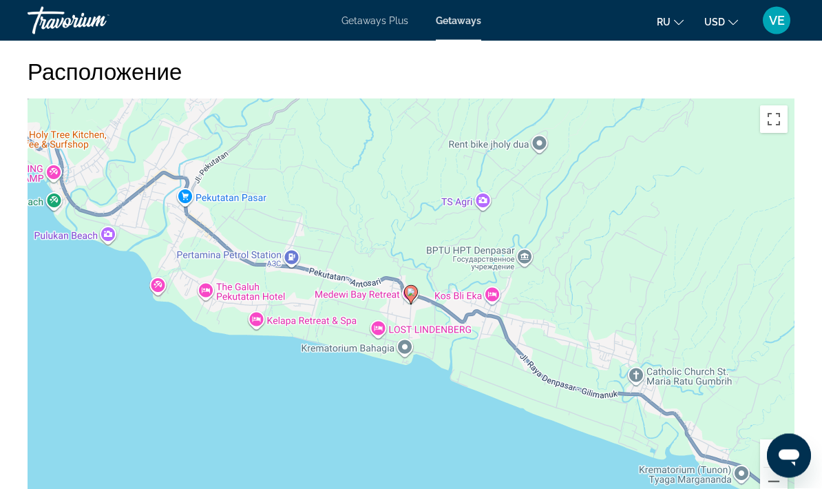
scroll to position [1989, 0]
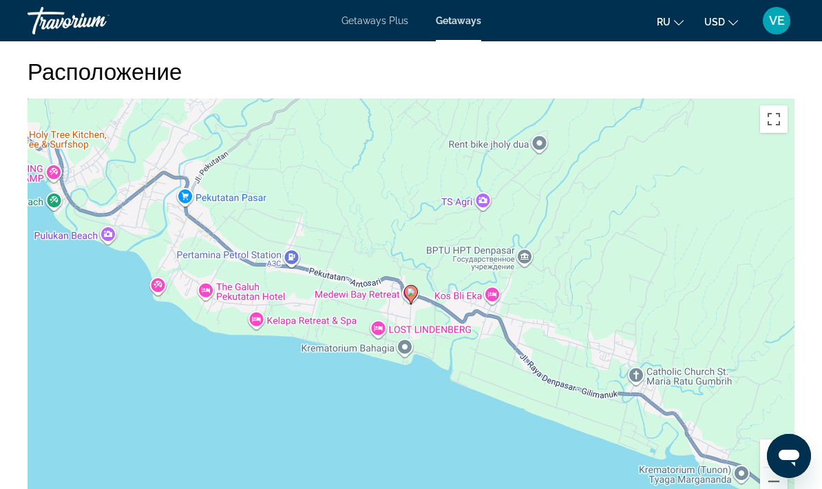
click at [776, 467] on button "Уменьшить" at bounding box center [774, 481] width 28 height 28
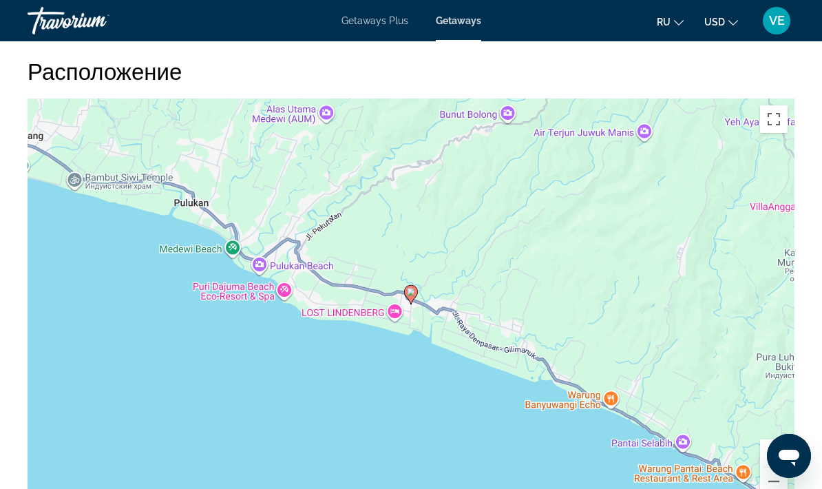
click at [780, 439] on button "Увеличить" at bounding box center [774, 453] width 28 height 28
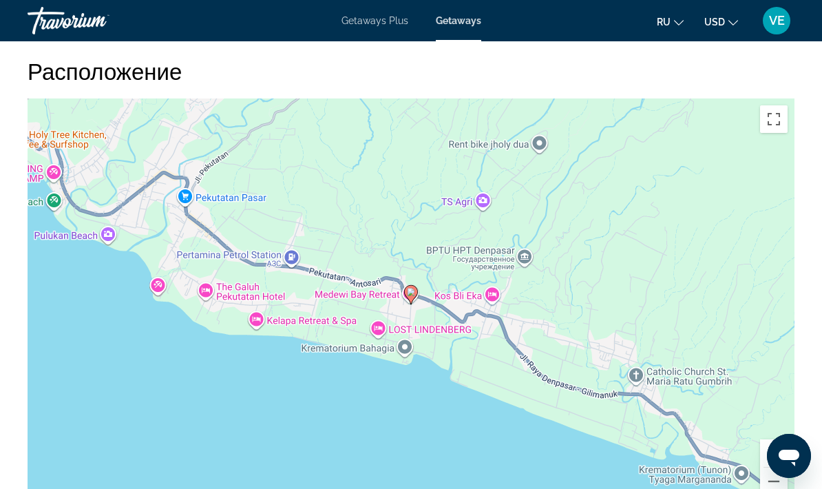
click at [779, 467] on button "Уменьшить" at bounding box center [774, 481] width 28 height 28
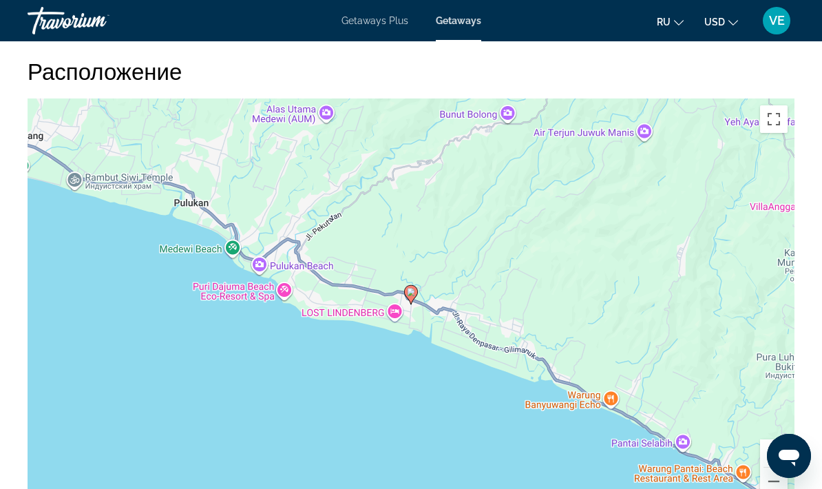
click at [778, 467] on button "Уменьшить" at bounding box center [774, 481] width 28 height 28
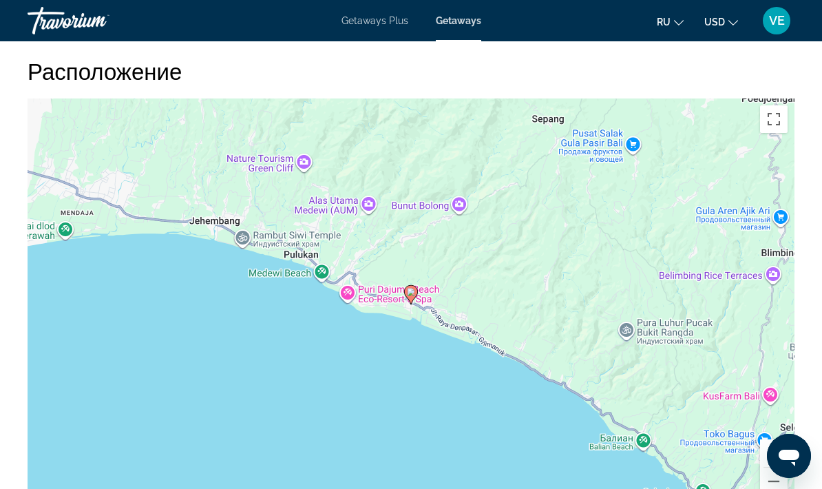
click at [776, 467] on button "Уменьшить" at bounding box center [774, 481] width 28 height 28
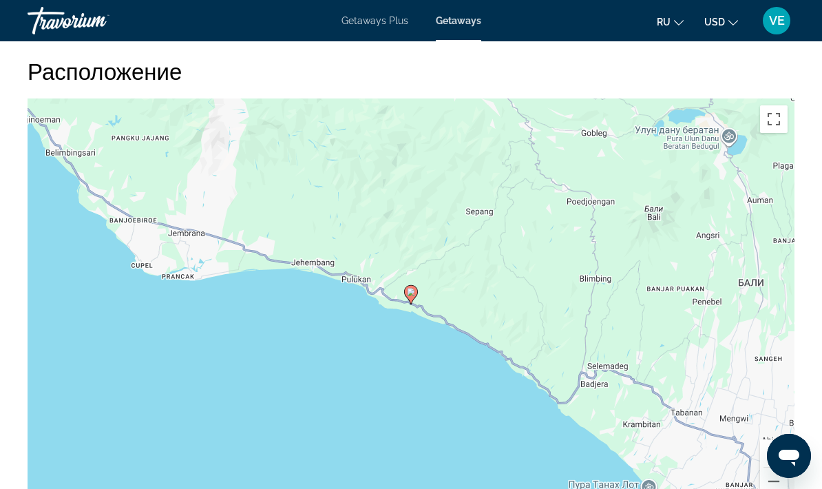
click at [778, 466] on div "Чтобы активировать перетаскивание с помощью клавиатуры, нажмите Alt + Ввод. Пос…" at bounding box center [411, 304] width 767 height 413
click at [774, 467] on button "Уменьшить" at bounding box center [774, 481] width 28 height 28
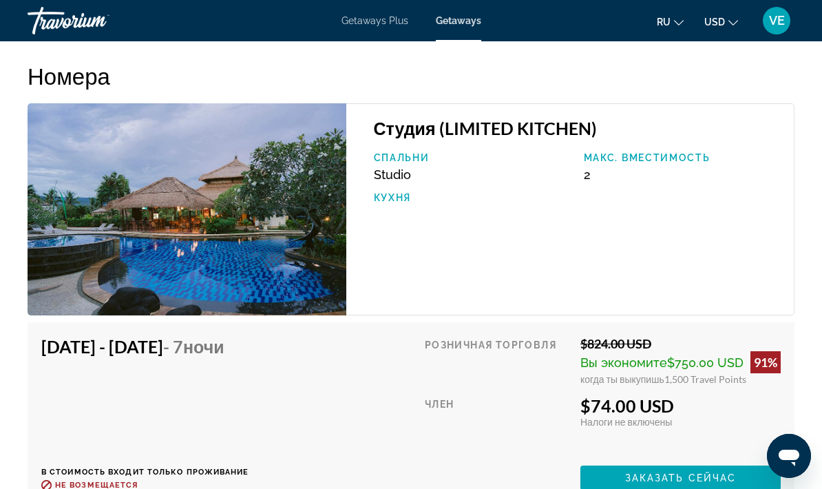
scroll to position [2475, 0]
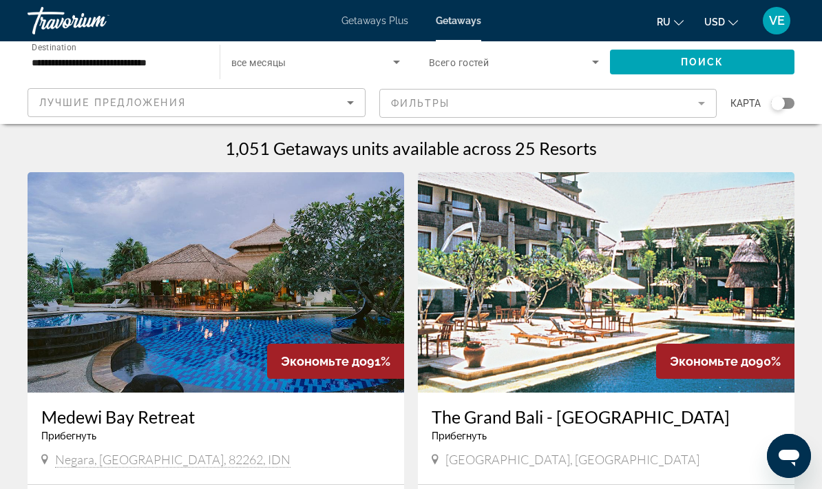
click at [59, 63] on input "**********" at bounding box center [117, 62] width 170 height 17
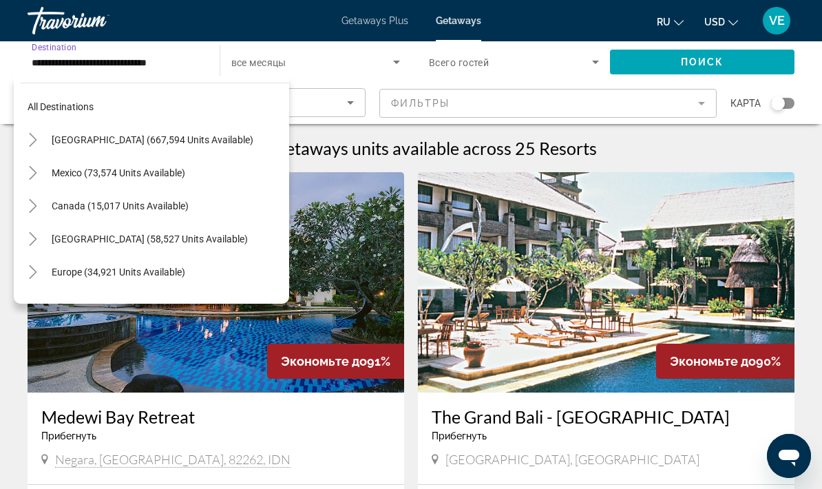
scroll to position [412, 0]
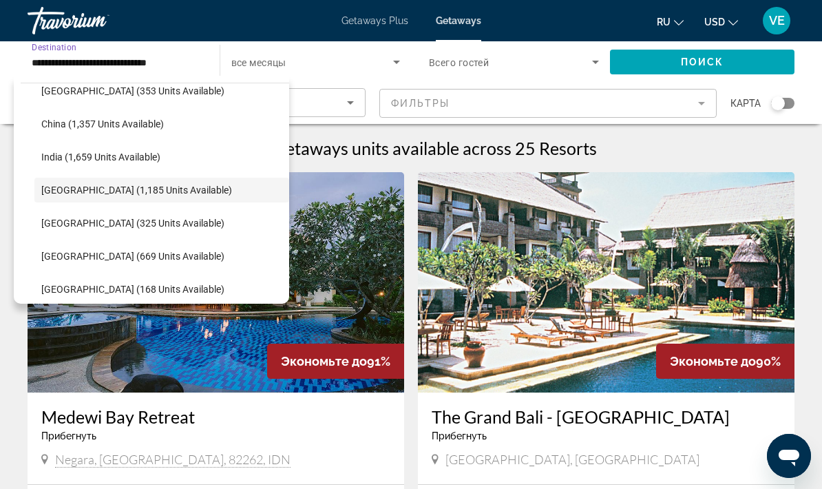
click at [397, 20] on span "Getaways Plus" at bounding box center [374, 20] width 67 height 11
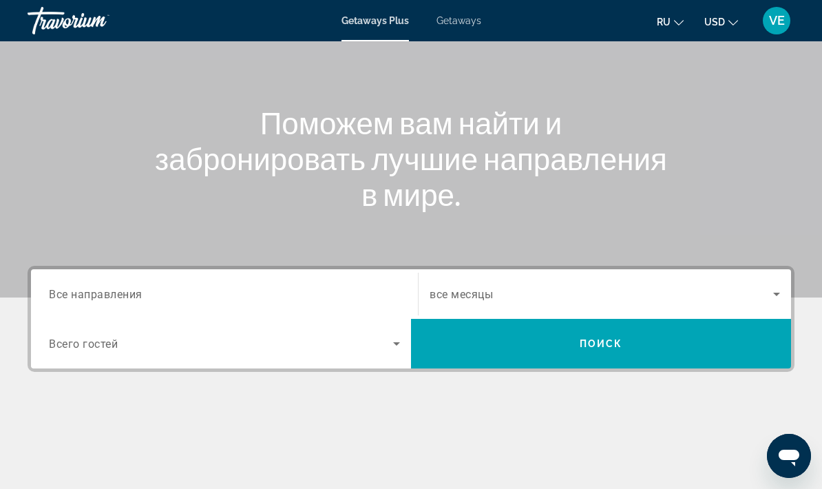
click at [348, 301] on input "Destination Все направления" at bounding box center [224, 294] width 351 height 17
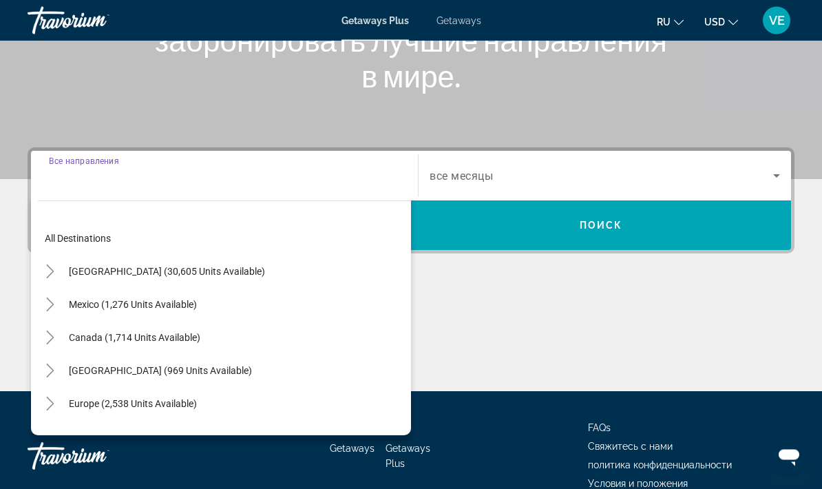
scroll to position [249, 0]
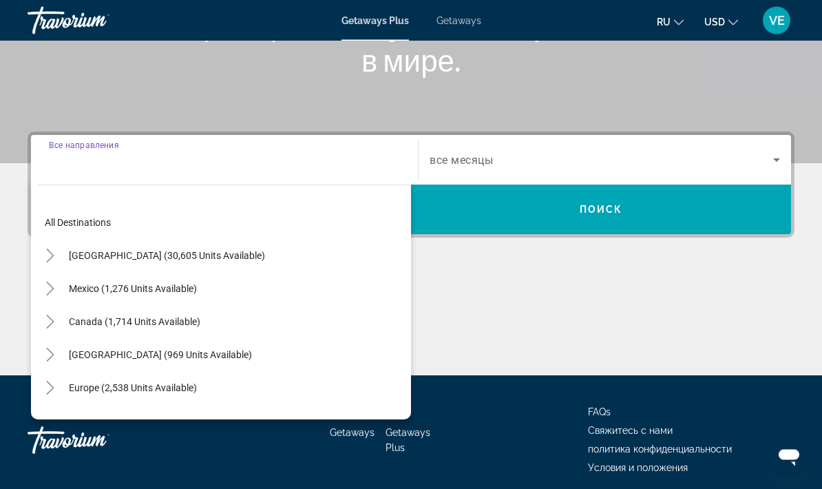
click at [201, 379] on span "Search widget" at bounding box center [133, 388] width 142 height 33
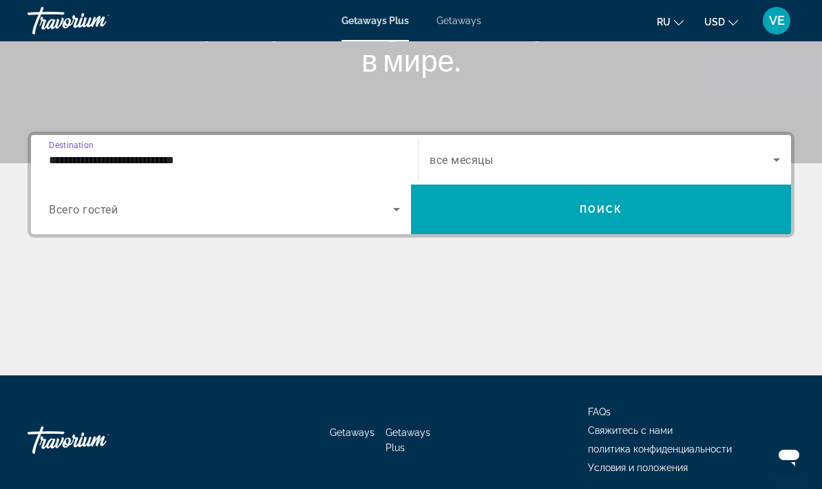
click at [313, 164] on input "**********" at bounding box center [224, 160] width 351 height 17
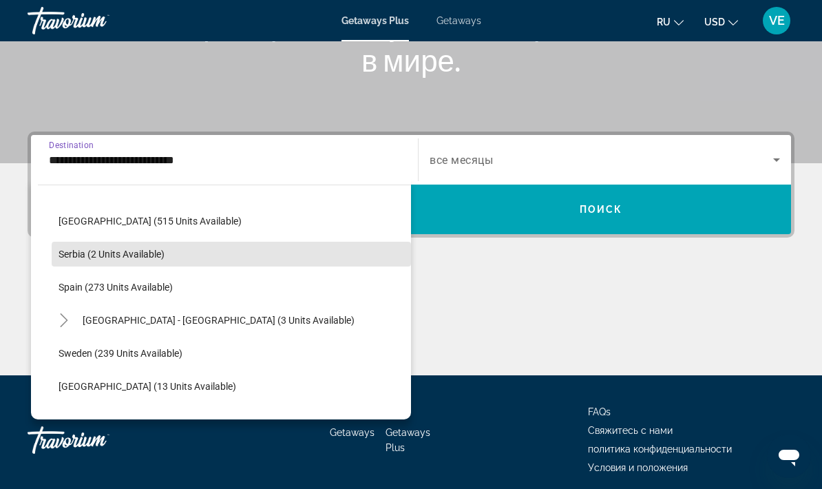
scroll to position [529, 0]
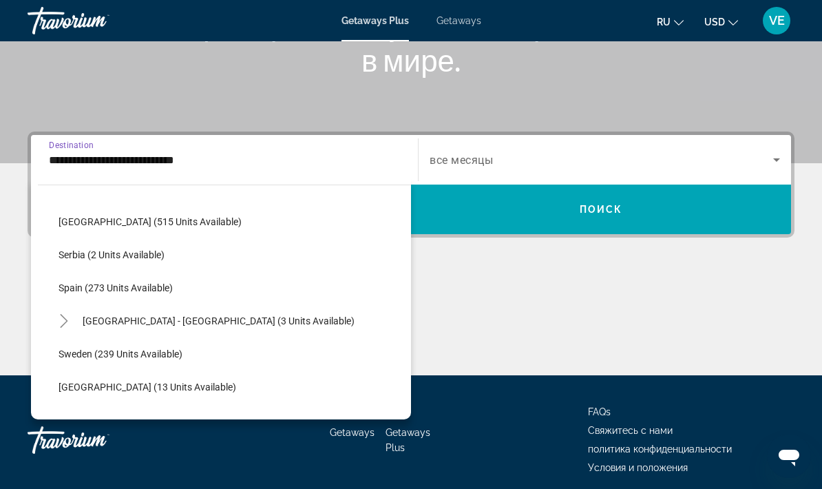
click at [191, 288] on span "Search widget" at bounding box center [231, 287] width 359 height 33
type input "**********"
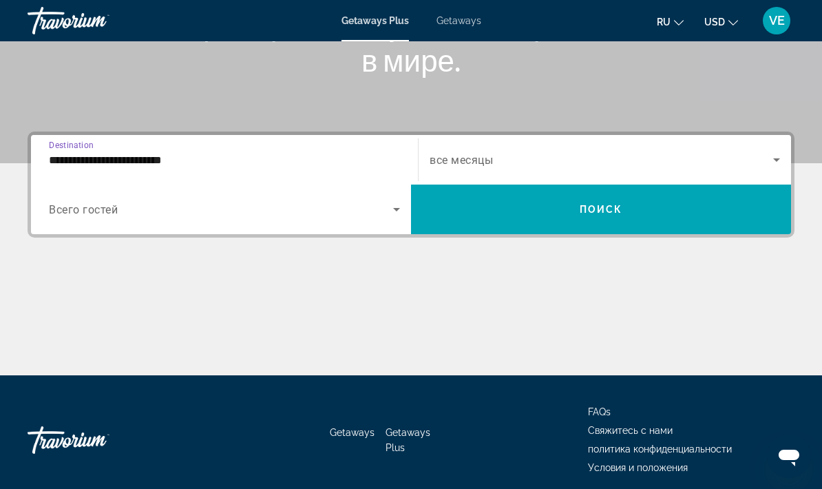
click at [710, 211] on span "Search widget" at bounding box center [601, 209] width 380 height 33
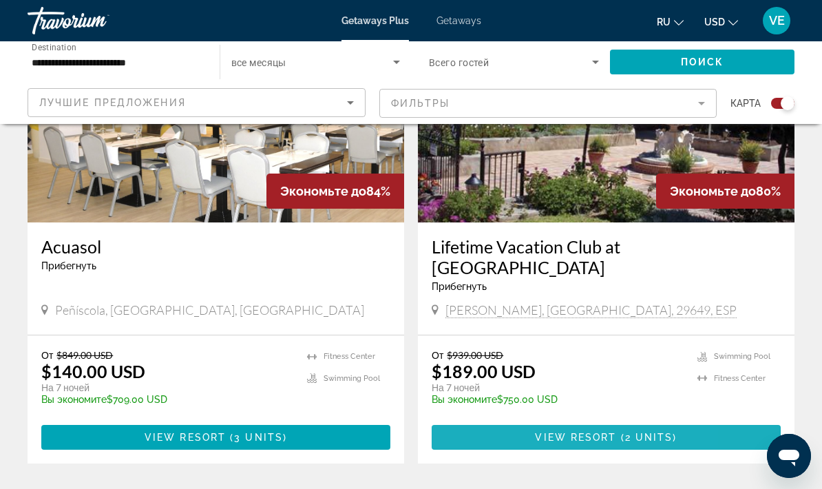
click at [487, 421] on span "Main content" at bounding box center [606, 437] width 349 height 33
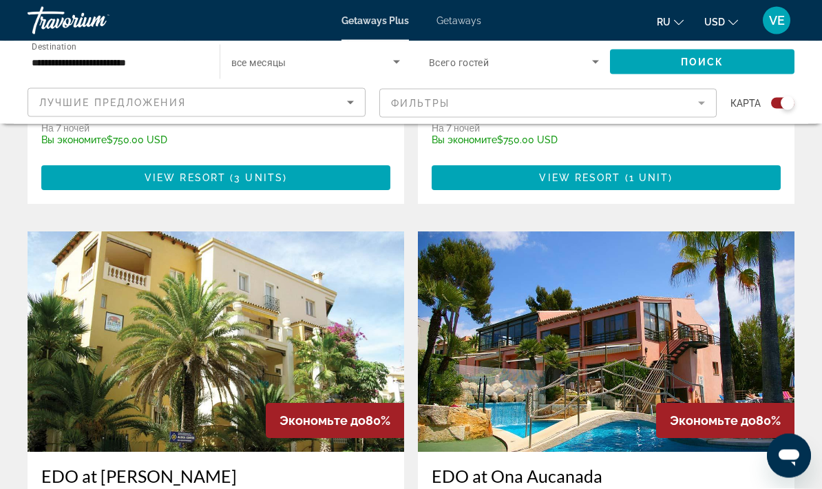
scroll to position [1768, 0]
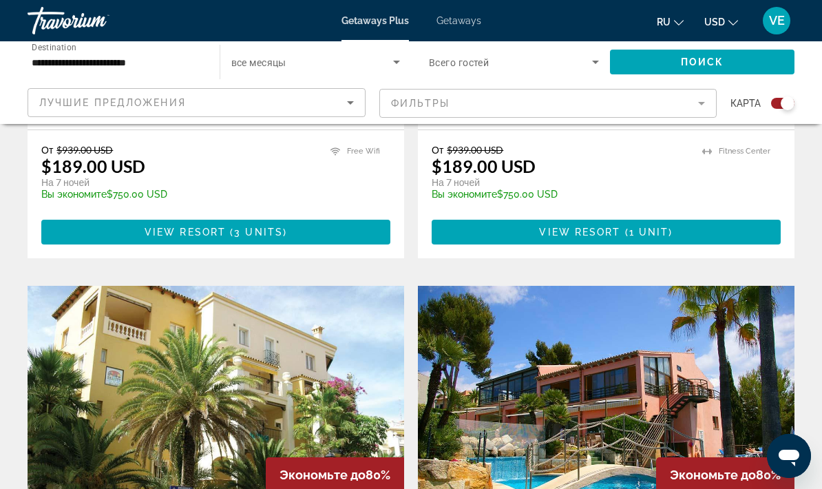
click at [46, 59] on input "**********" at bounding box center [117, 62] width 170 height 17
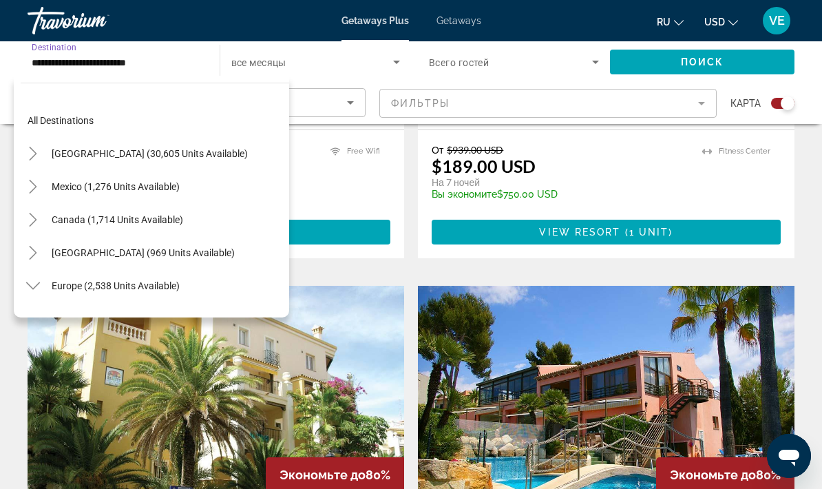
scroll to position [511, 0]
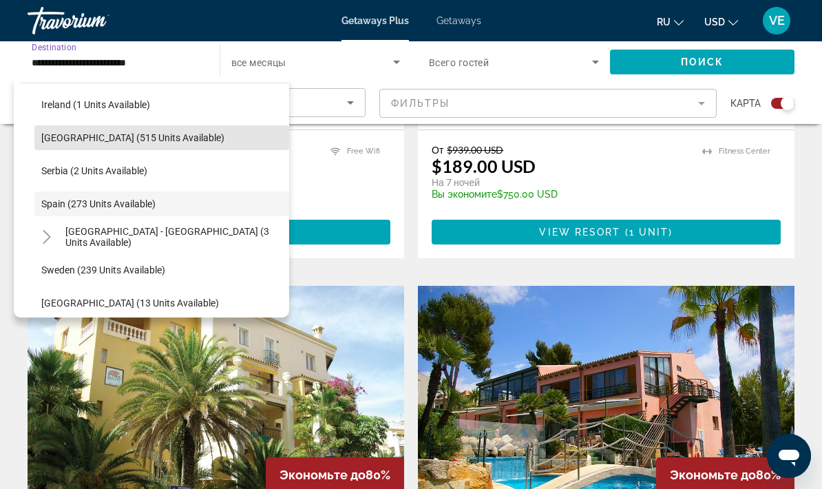
click at [55, 131] on span "Search widget" at bounding box center [161, 137] width 255 height 33
type input "**********"
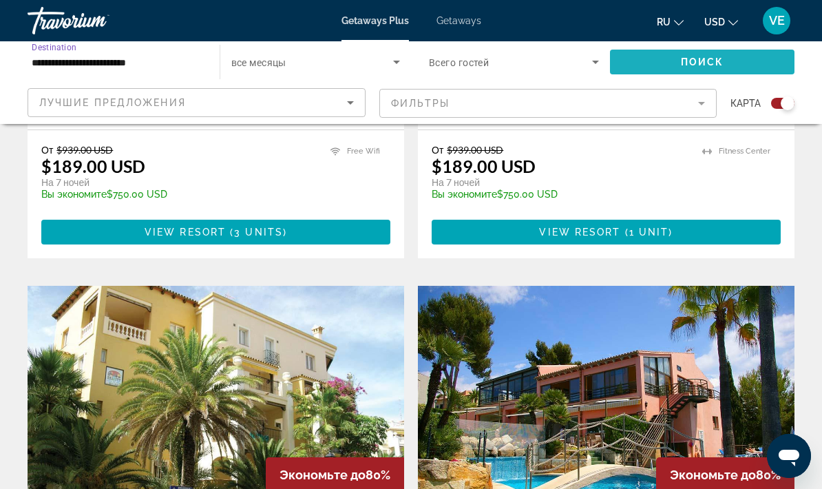
click at [672, 54] on span "Search widget" at bounding box center [702, 61] width 185 height 33
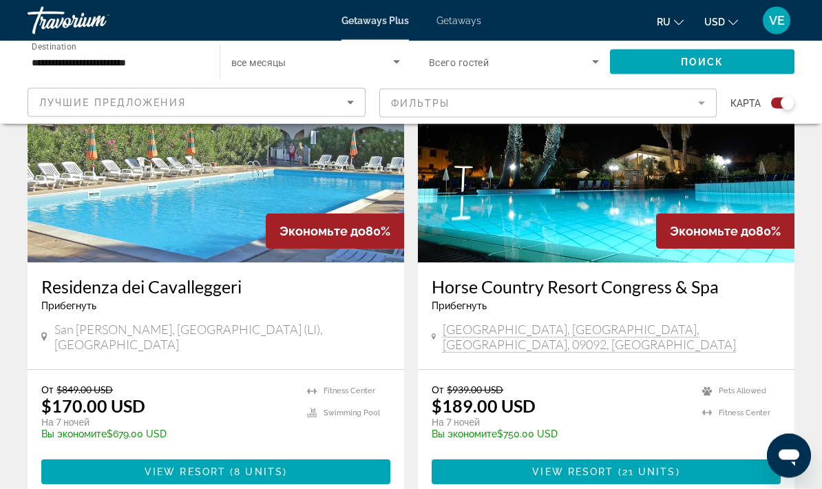
scroll to position [2490, 0]
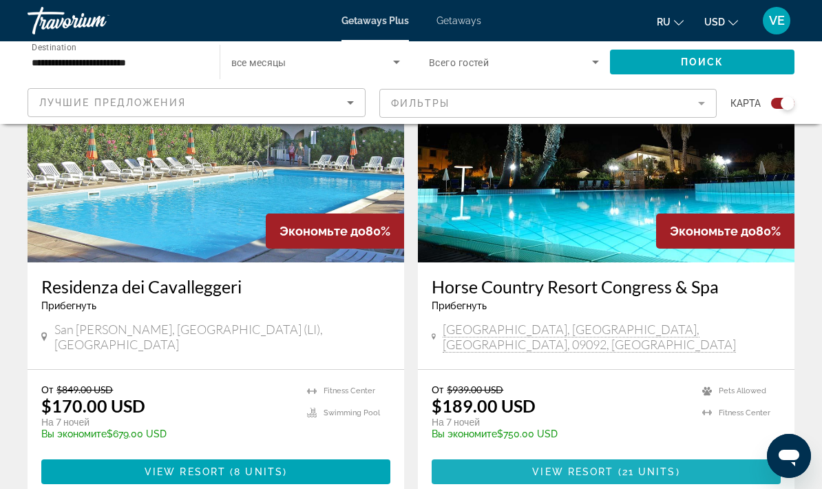
click at [498, 455] on span "Main content" at bounding box center [606, 471] width 349 height 33
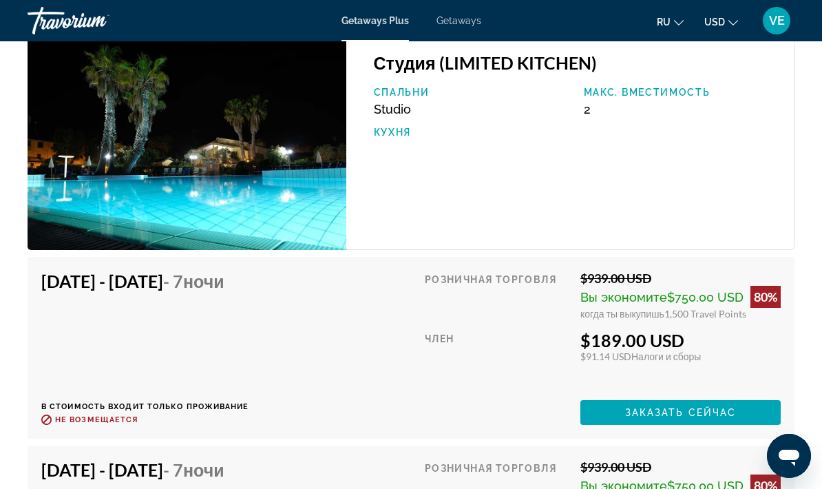
scroll to position [2676, 0]
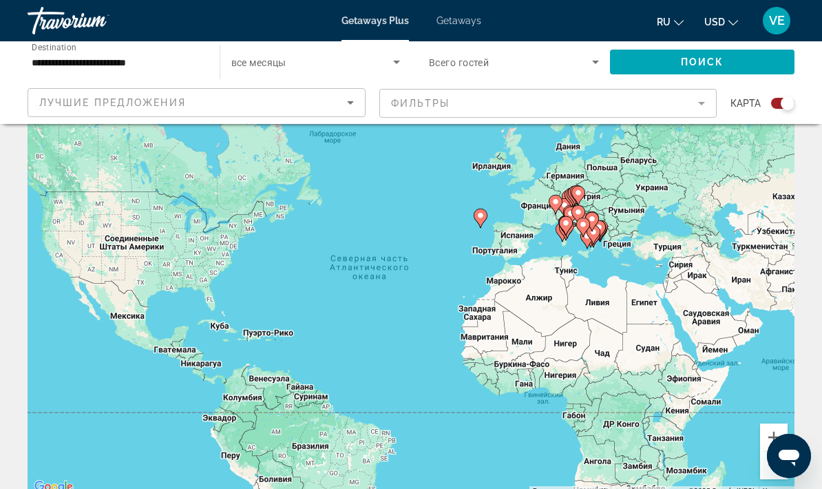
click at [597, 62] on icon "Search widget" at bounding box center [595, 62] width 7 height 3
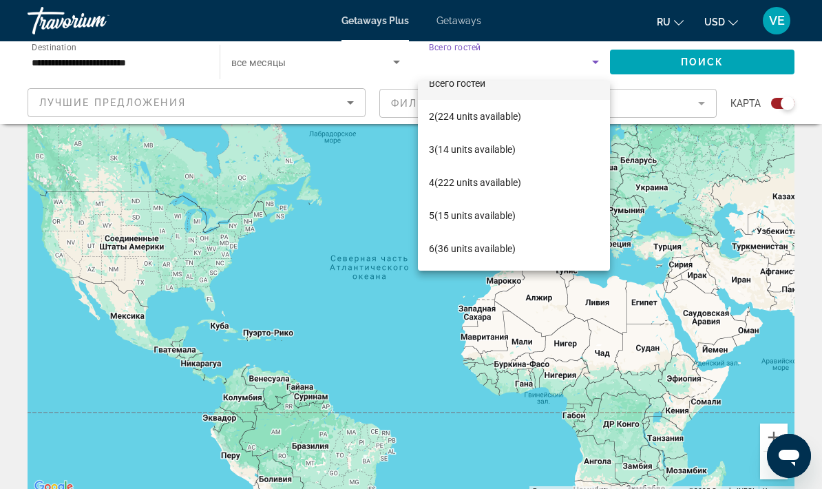
scroll to position [20, 0]
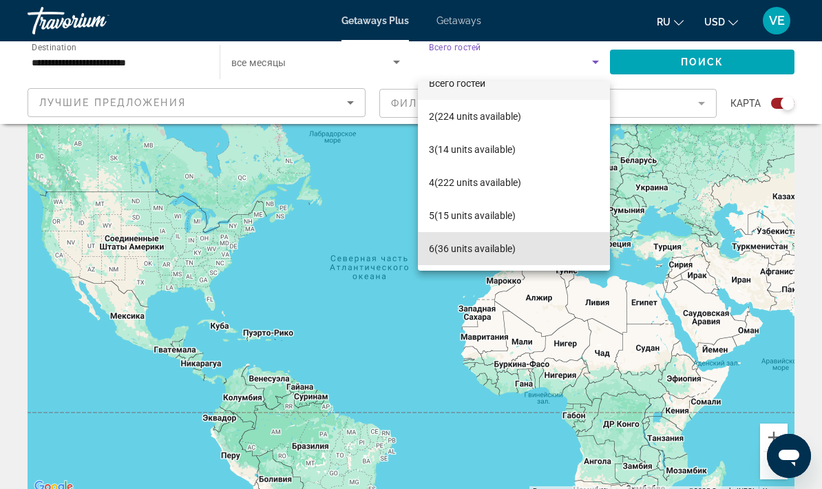
click at [434, 249] on span "6 (36 units available)" at bounding box center [472, 248] width 87 height 17
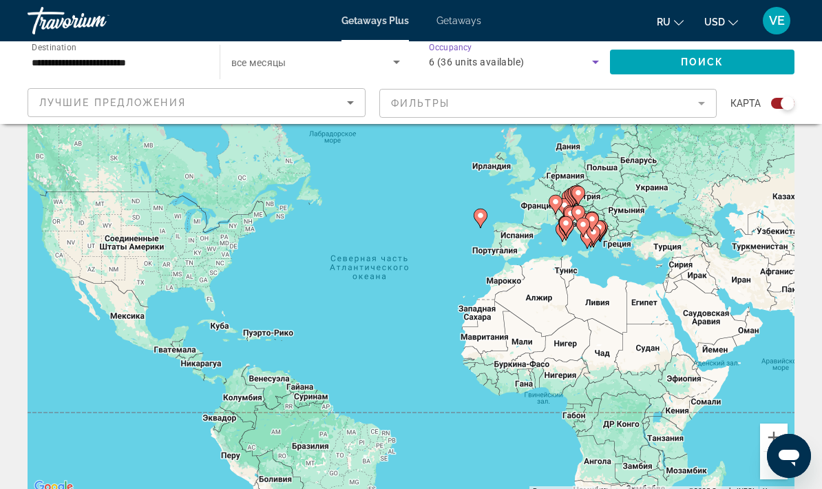
click at [644, 62] on span "Search widget" at bounding box center [702, 61] width 185 height 33
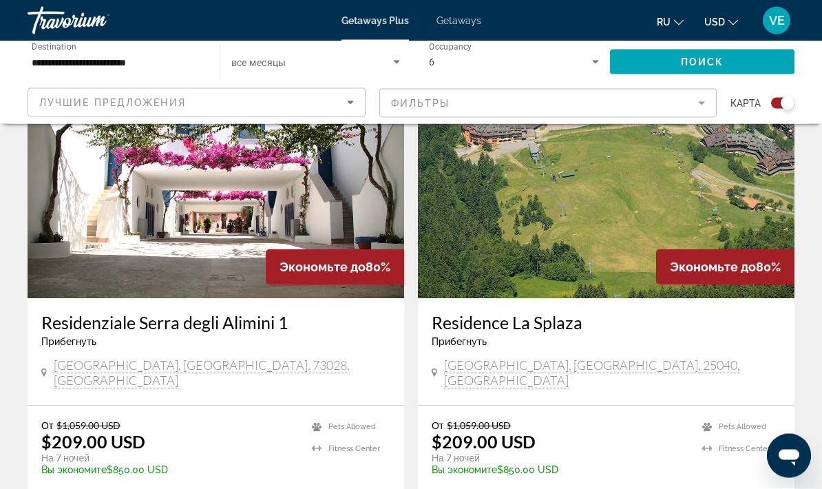
scroll to position [989, 0]
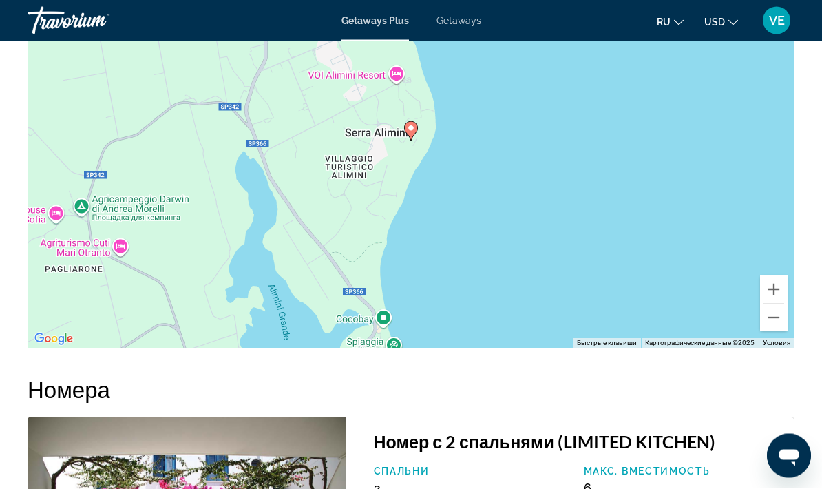
scroll to position [2180, 0]
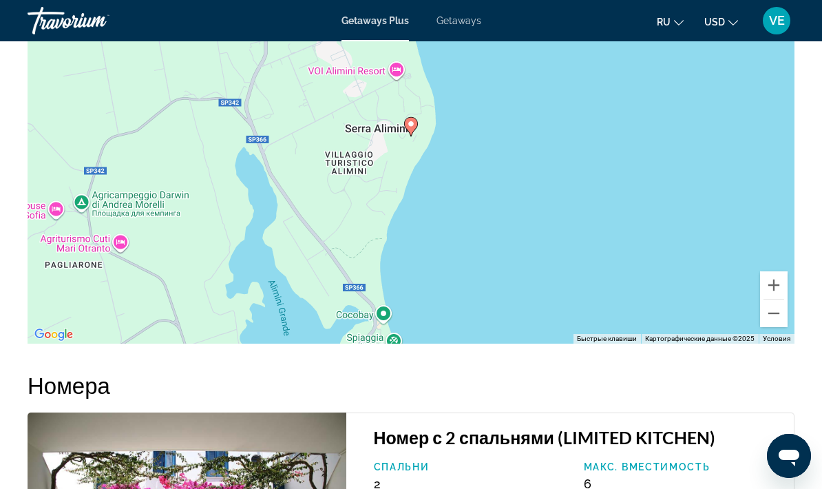
click at [768, 308] on button "Уменьшить" at bounding box center [774, 313] width 28 height 28
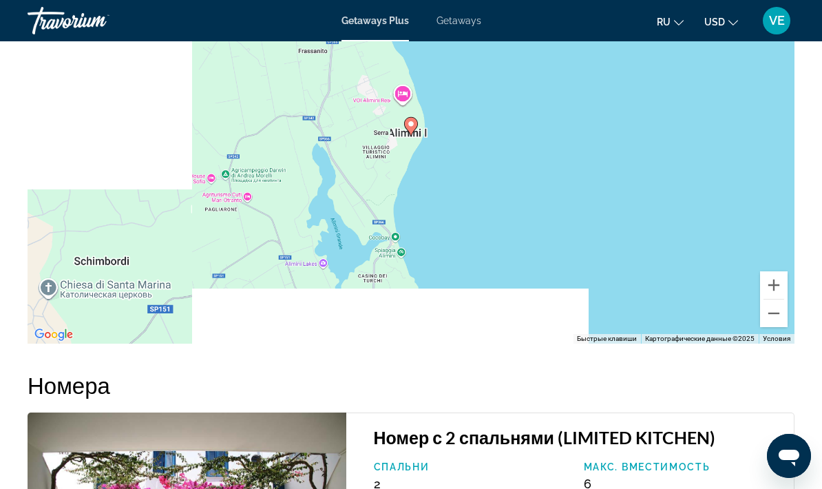
click at [772, 306] on button "Уменьшить" at bounding box center [774, 313] width 28 height 28
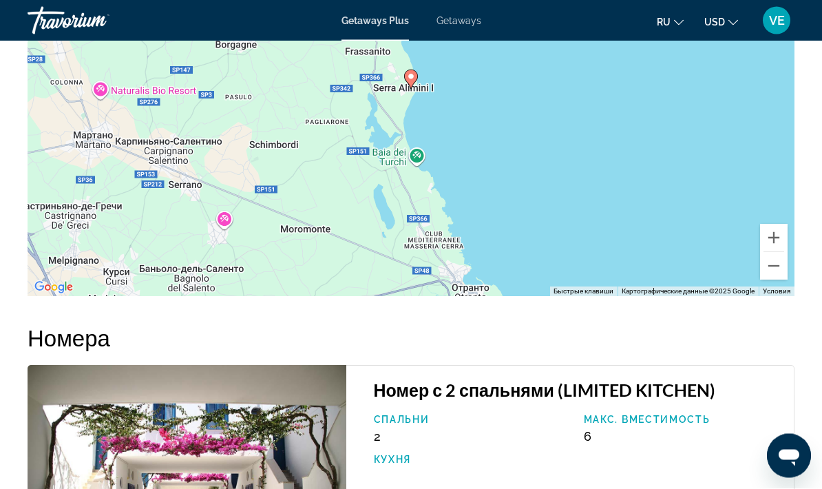
scroll to position [2228, 0]
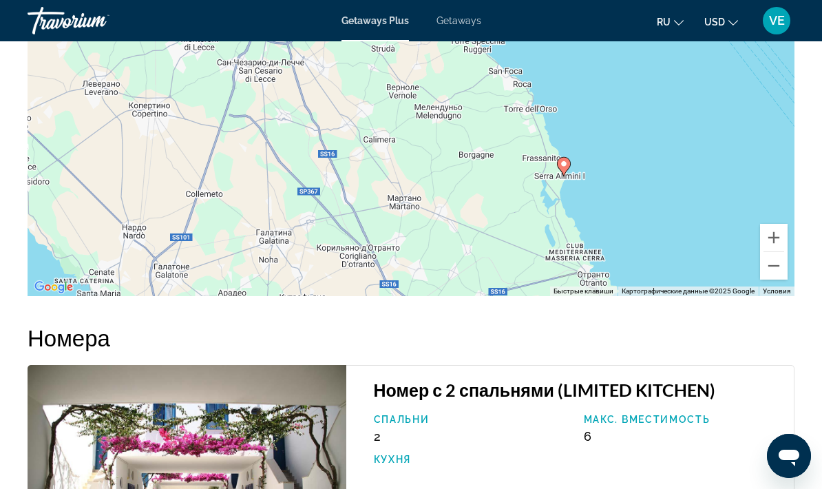
click at [763, 257] on button "Уменьшить" at bounding box center [774, 266] width 28 height 28
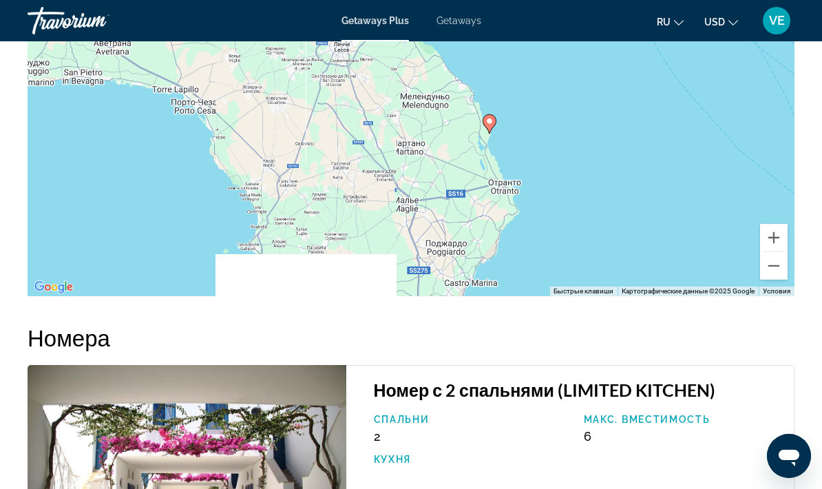
click at [779, 256] on button "Уменьшить" at bounding box center [774, 266] width 28 height 28
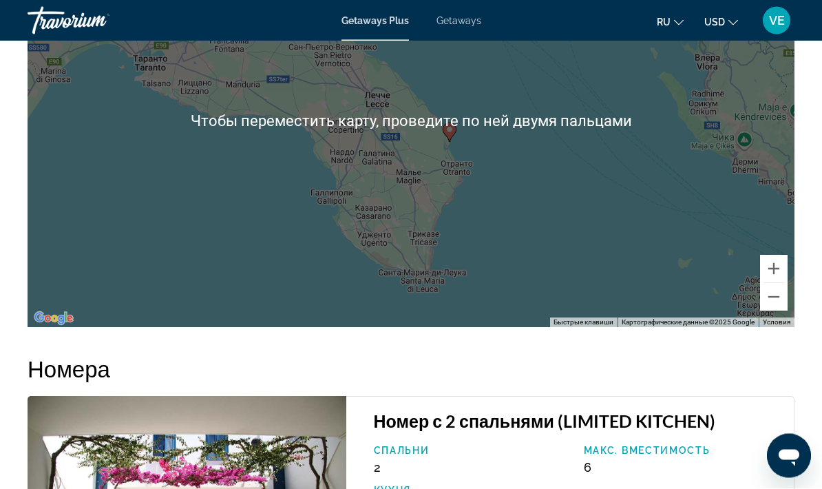
scroll to position [2195, 0]
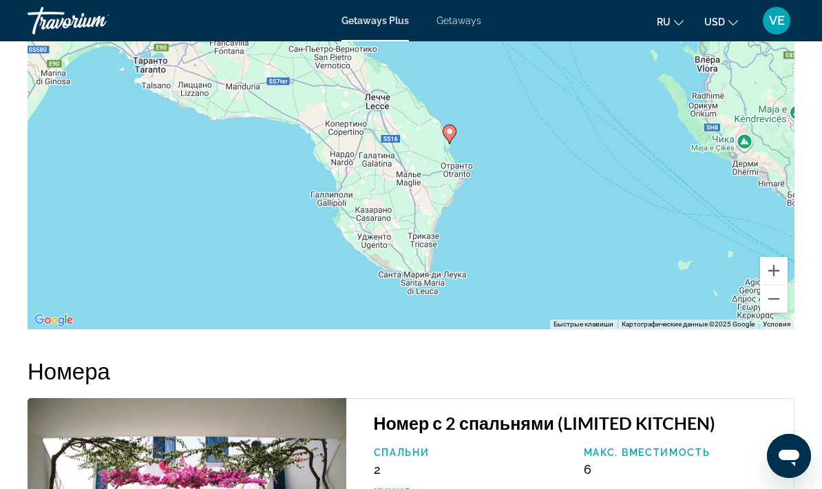
click at [763, 286] on button "Уменьшить" at bounding box center [774, 299] width 28 height 28
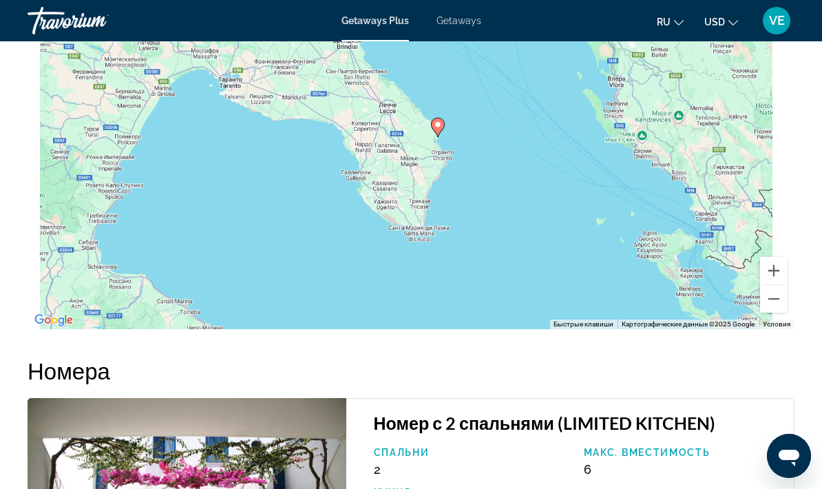
click at [759, 281] on div "Чтобы активировать перетаскивание с помощью клавиатуры, нажмите Alt + Ввод. Пос…" at bounding box center [411, 122] width 767 height 413
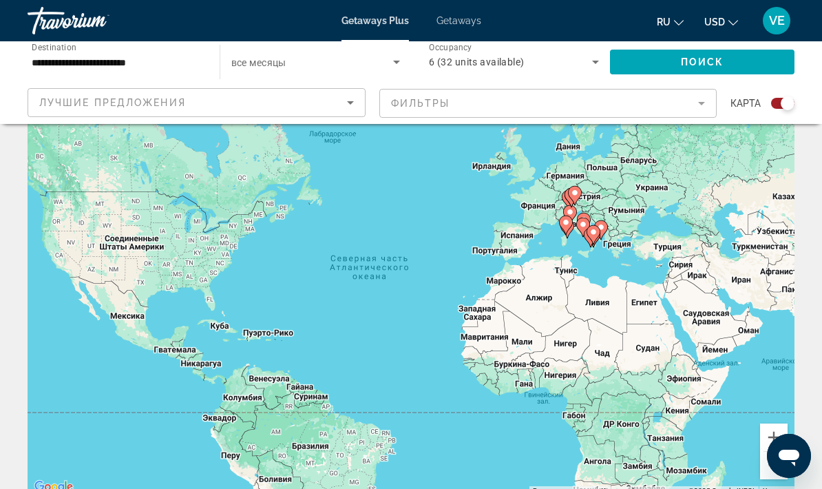
click at [39, 69] on input "**********" at bounding box center [117, 62] width 170 height 17
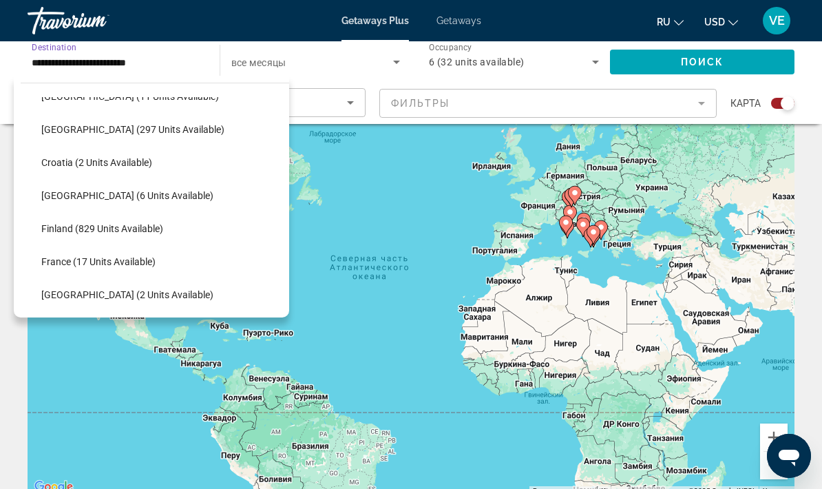
scroll to position [222, 0]
click at [69, 132] on span "[GEOGRAPHIC_DATA] (297 units available)" at bounding box center [132, 130] width 183 height 11
type input "**********"
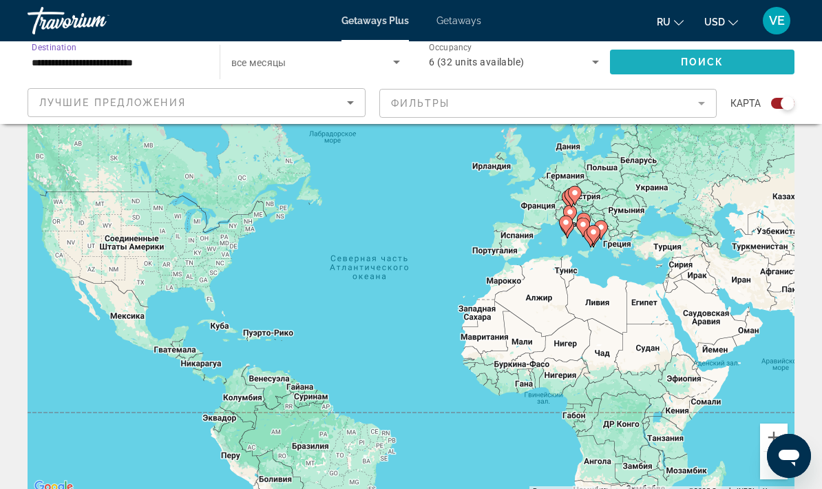
click at [641, 65] on span "Search widget" at bounding box center [702, 61] width 185 height 33
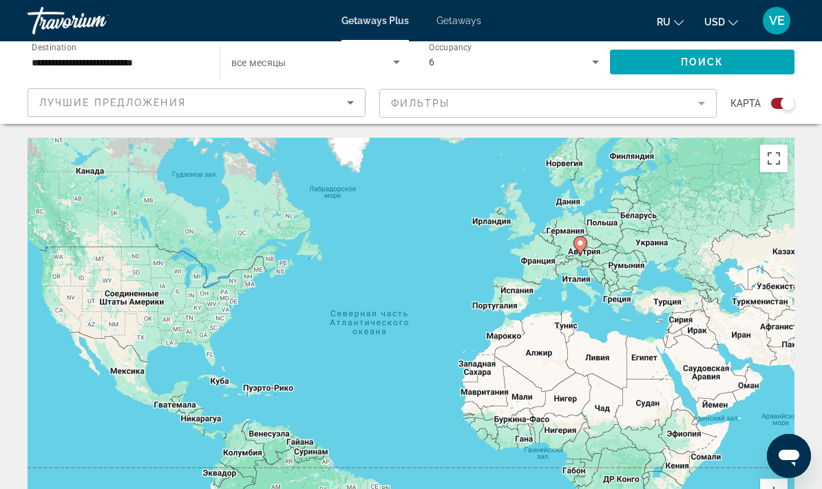
click at [650, 114] on mat-form-field "Фильтры" at bounding box center [548, 103] width 338 height 29
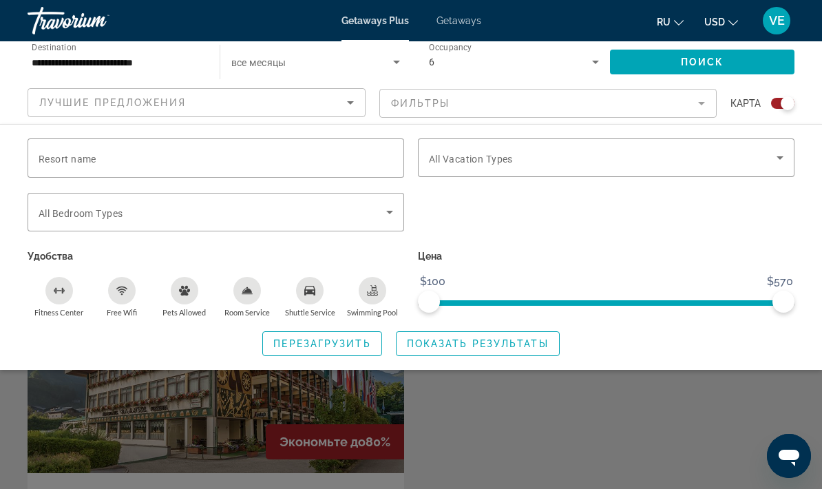
scroll to position [366, 0]
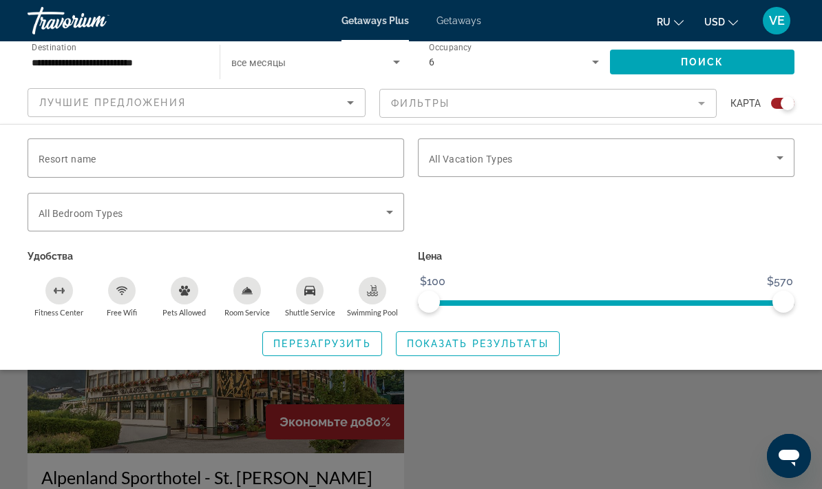
click at [441, 339] on span "Показать результаты" at bounding box center [478, 343] width 142 height 11
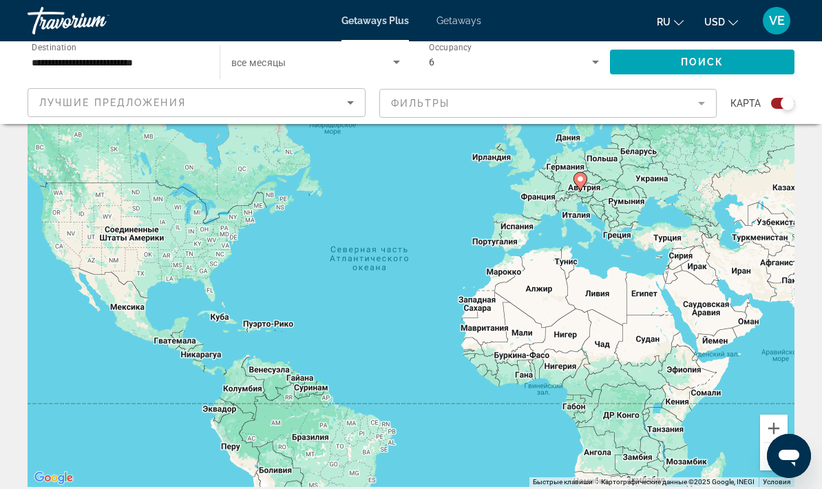
scroll to position [61, 0]
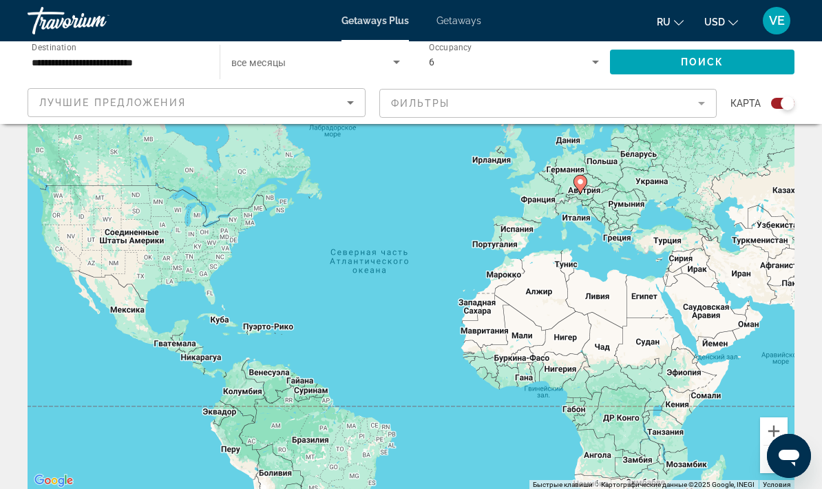
click at [56, 68] on input "**********" at bounding box center [117, 62] width 170 height 17
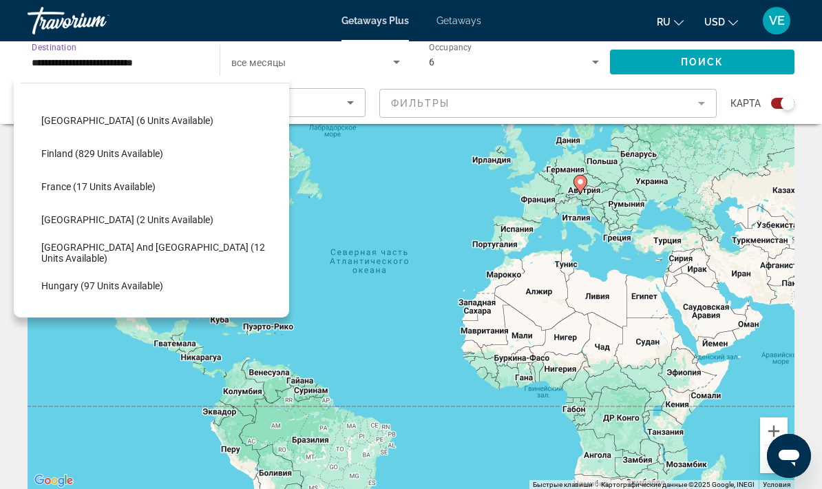
scroll to position [343, 0]
